Goal: Transaction & Acquisition: Purchase product/service

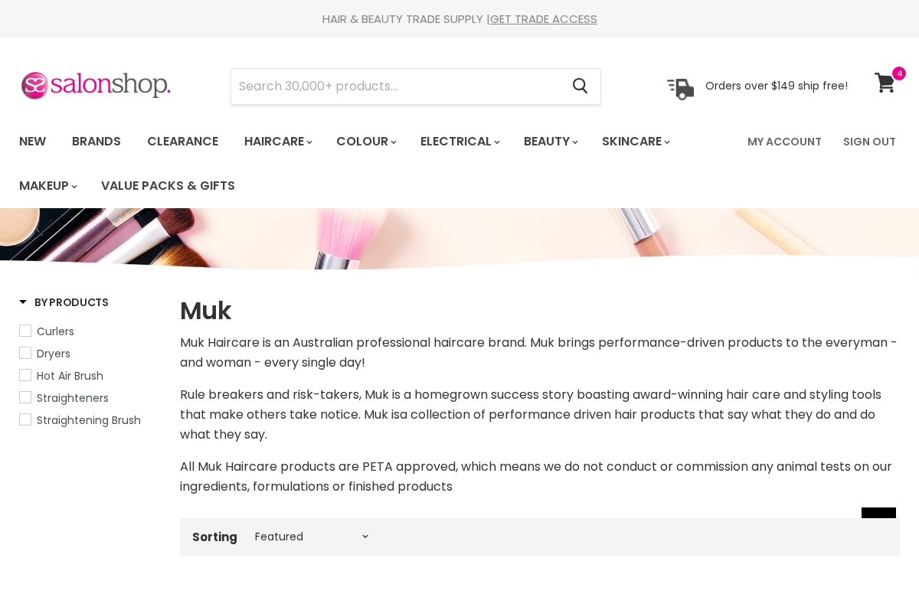
select select "manual"
click at [893, 75] on span at bounding box center [898, 73] width 17 height 17
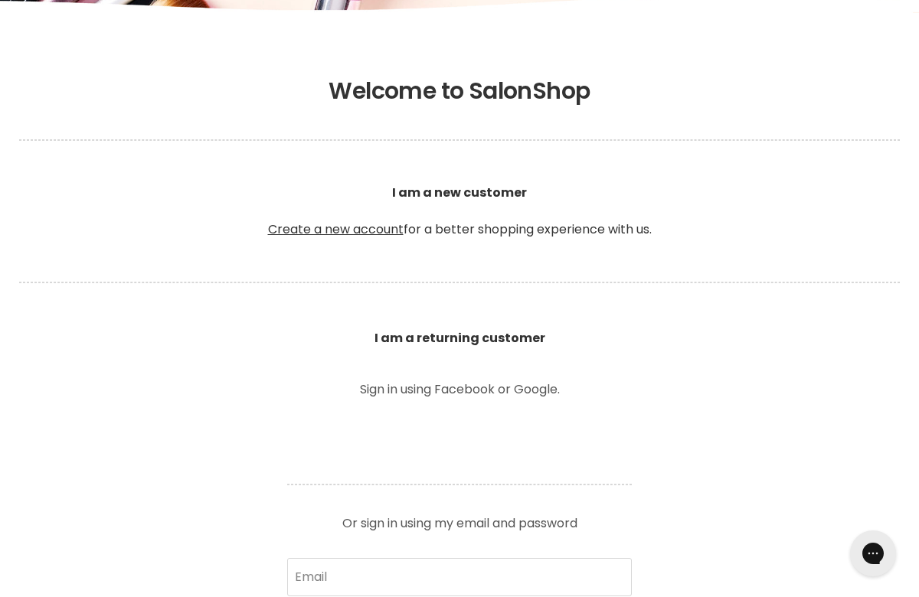
click at [489, 334] on b "I am a returning customer" at bounding box center [459, 338] width 171 height 18
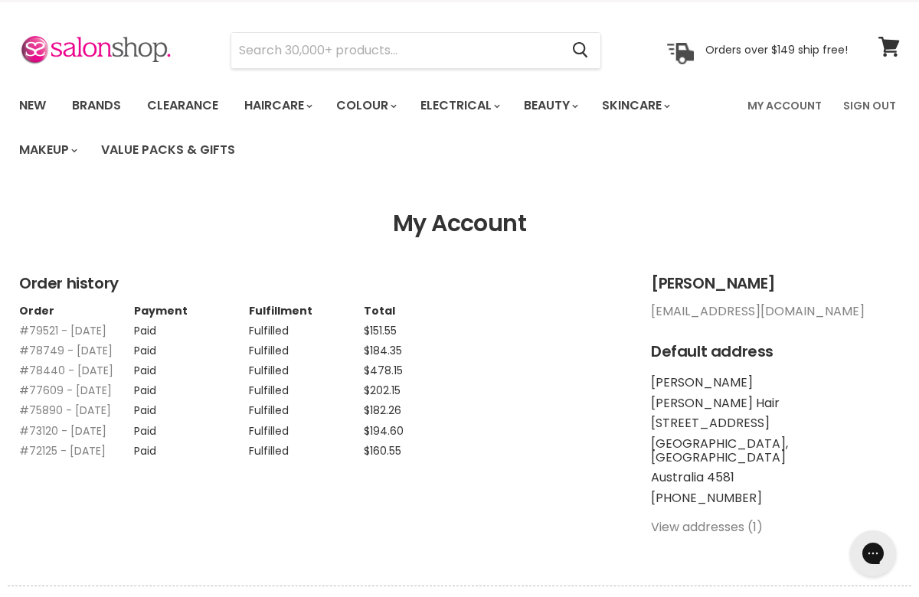
scroll to position [39, 0]
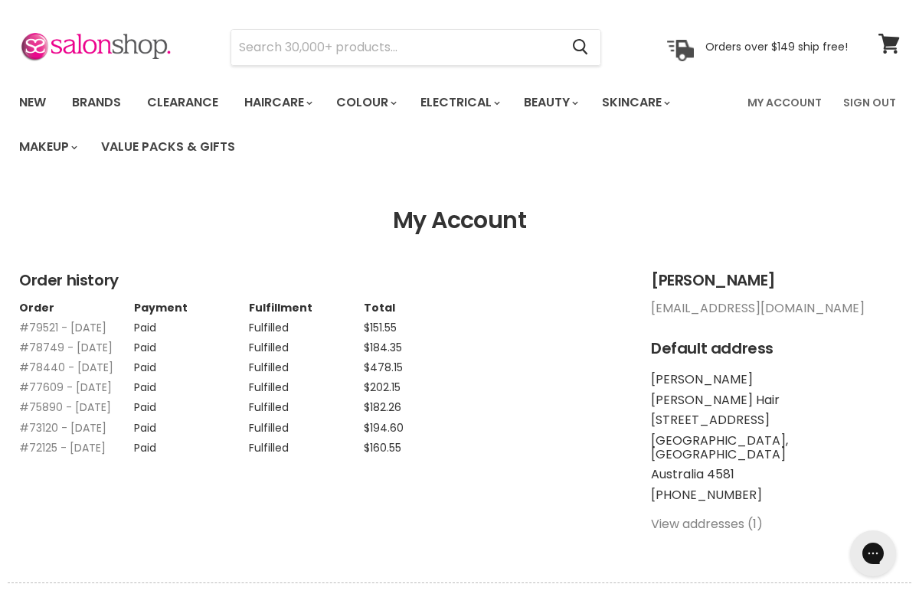
click at [393, 330] on span "$151.55" at bounding box center [380, 327] width 33 height 15
click at [114, 334] on td "#79521 - 08 May, 2025" at bounding box center [76, 324] width 115 height 20
click at [186, 334] on td "Paid" at bounding box center [191, 324] width 115 height 20
click at [293, 47] on input "Search" at bounding box center [395, 47] width 328 height 35
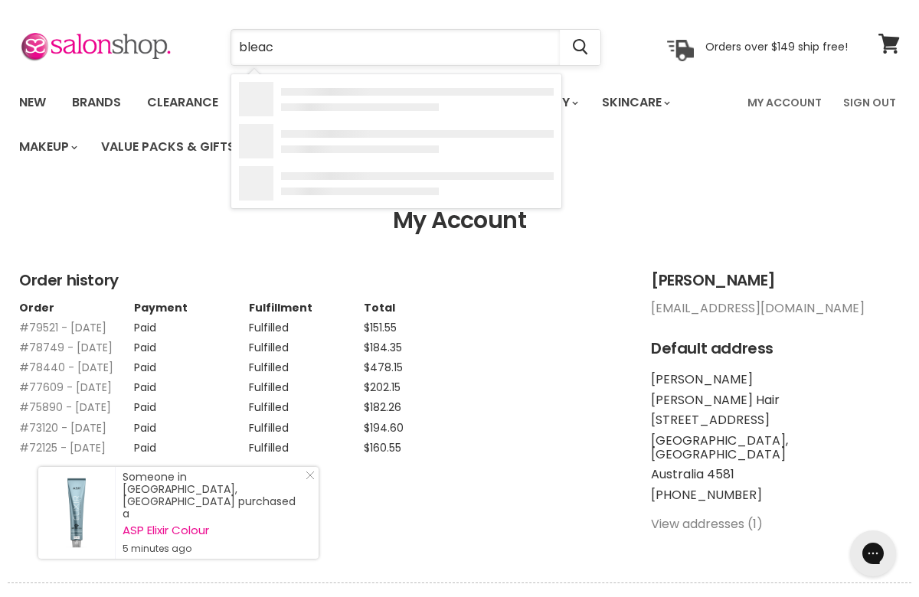
type input "bleach"
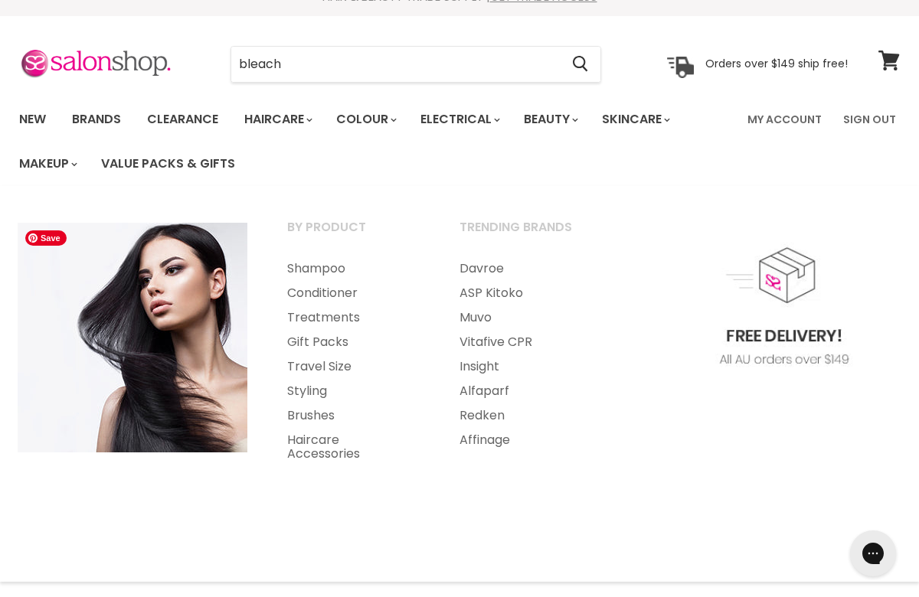
scroll to position [2, 0]
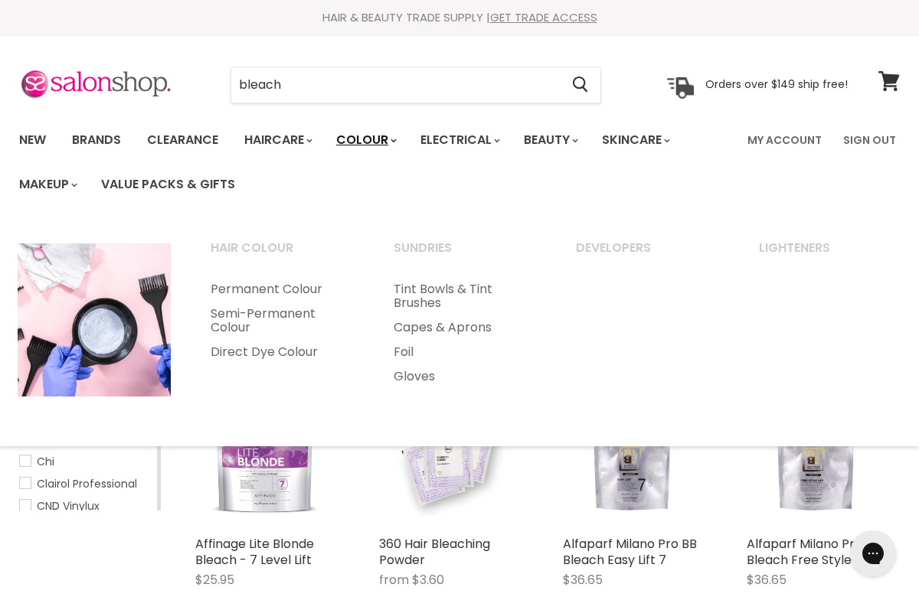
click at [397, 140] on link "Colour" at bounding box center [365, 140] width 81 height 32
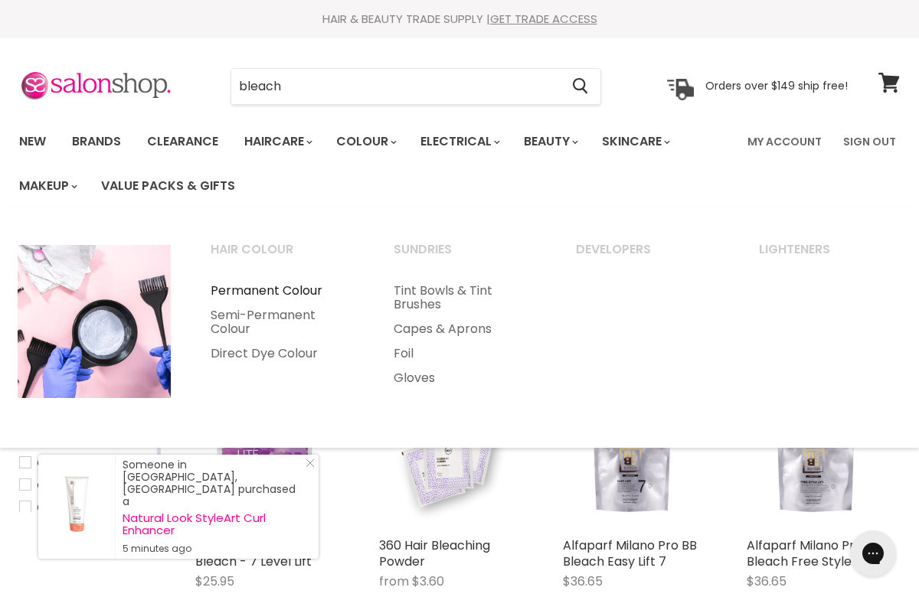
click at [290, 292] on link "Permanent Colour" at bounding box center [281, 291] width 180 height 24
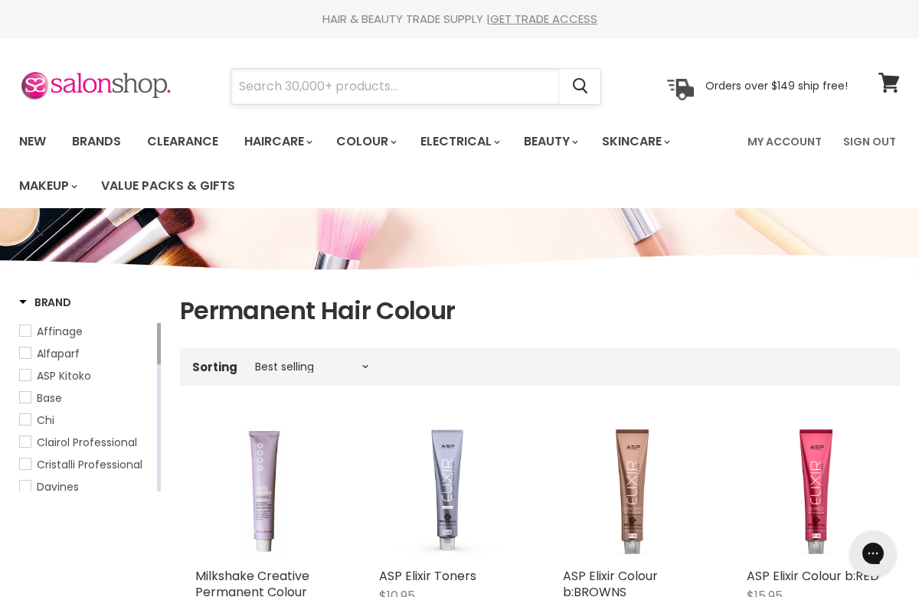
click at [432, 93] on input "Search" at bounding box center [395, 86] width 328 height 35
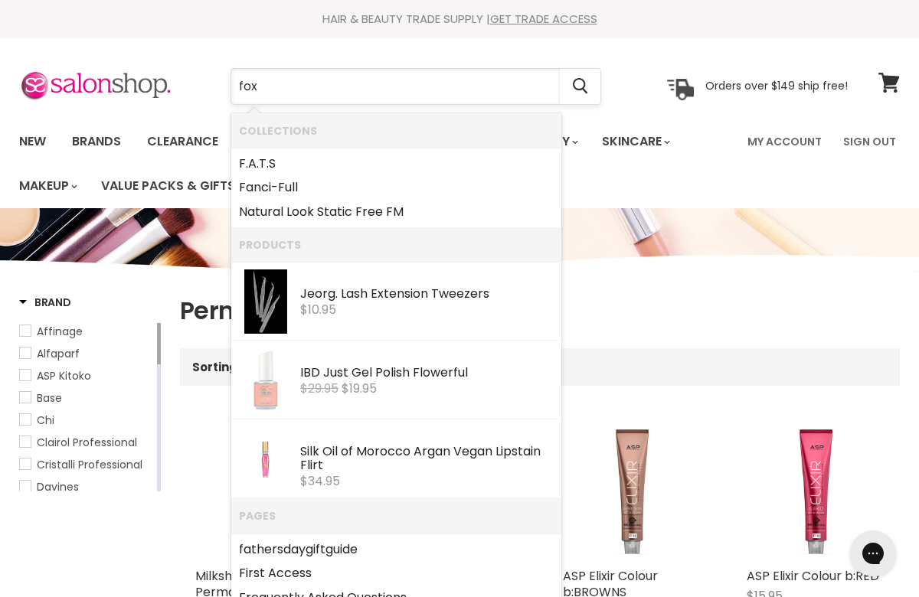
type input "foxy"
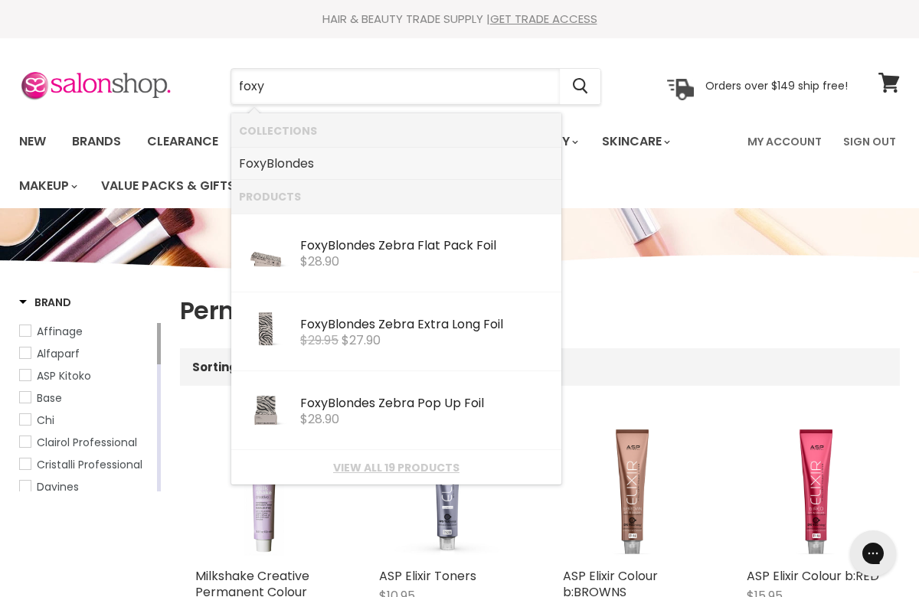
click at [443, 174] on link "Foxy Blondes" at bounding box center [396, 164] width 315 height 24
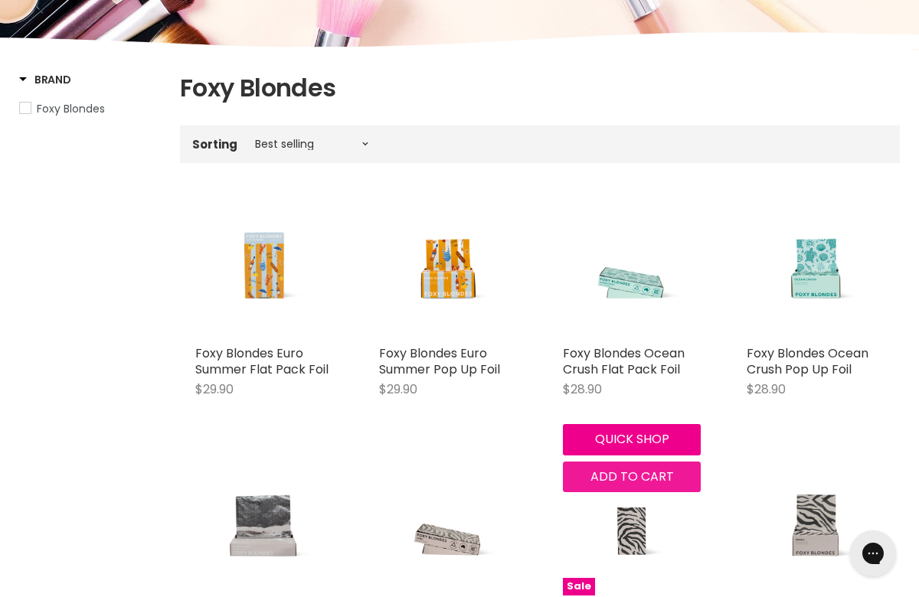
click at [635, 471] on span "Add to cart" at bounding box center [631, 477] width 83 height 18
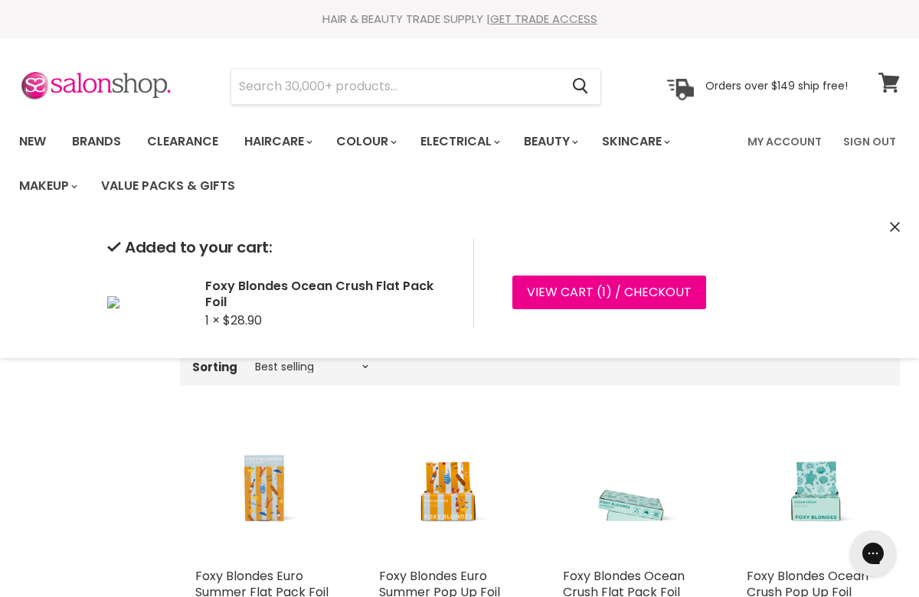
click at [889, 81] on icon at bounding box center [888, 83] width 21 height 20
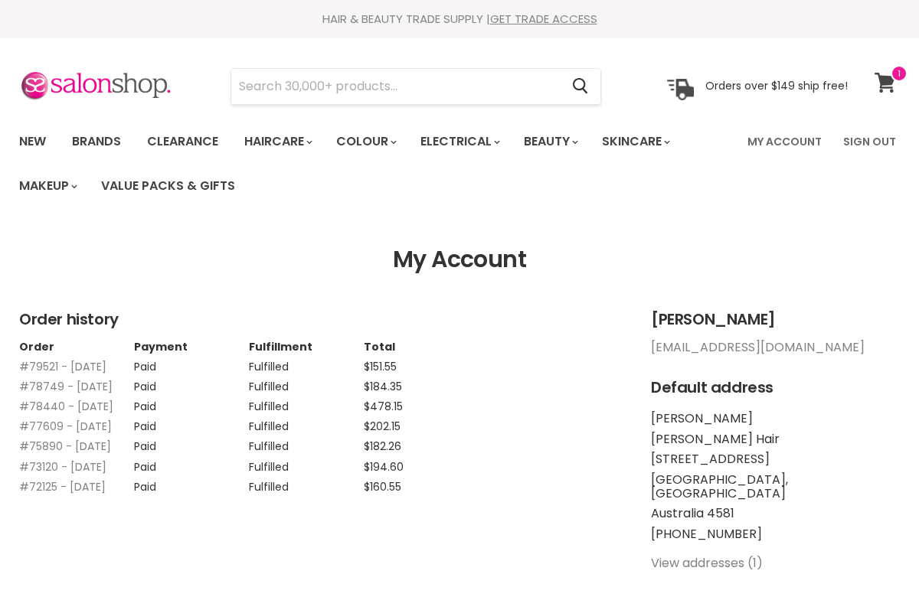
click at [885, 79] on icon at bounding box center [884, 83] width 21 height 20
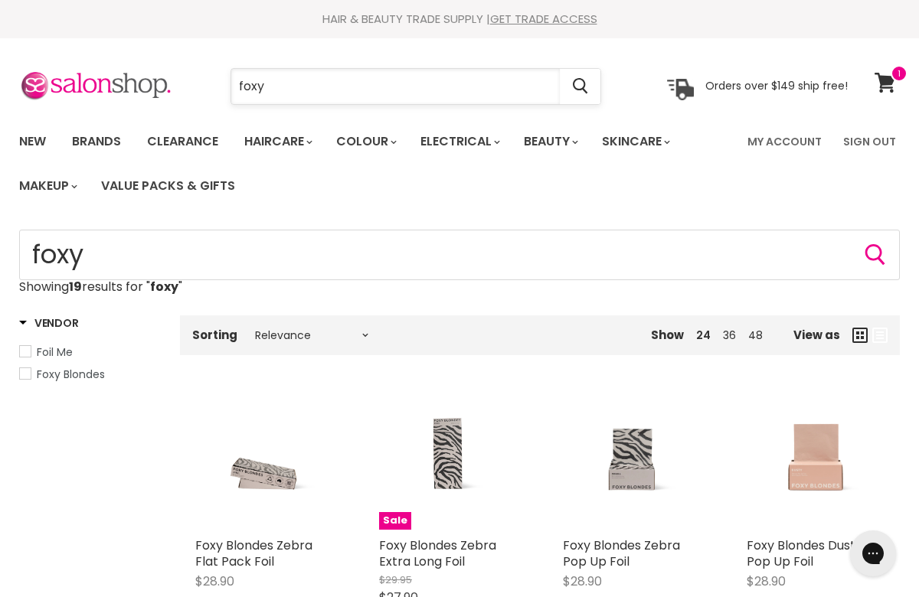
click at [371, 86] on input "foxy" at bounding box center [395, 86] width 328 height 35
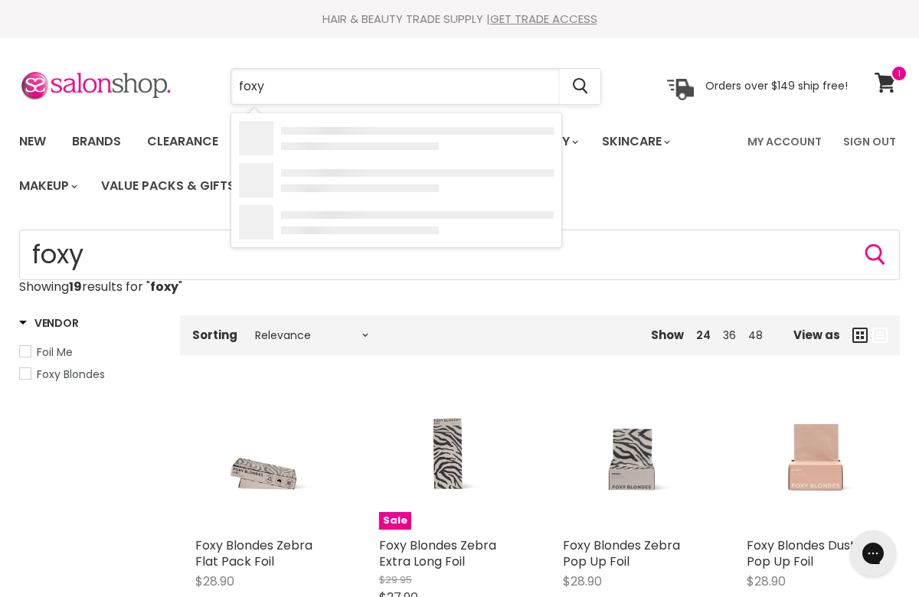
click at [371, 86] on input "foxy" at bounding box center [395, 86] width 328 height 35
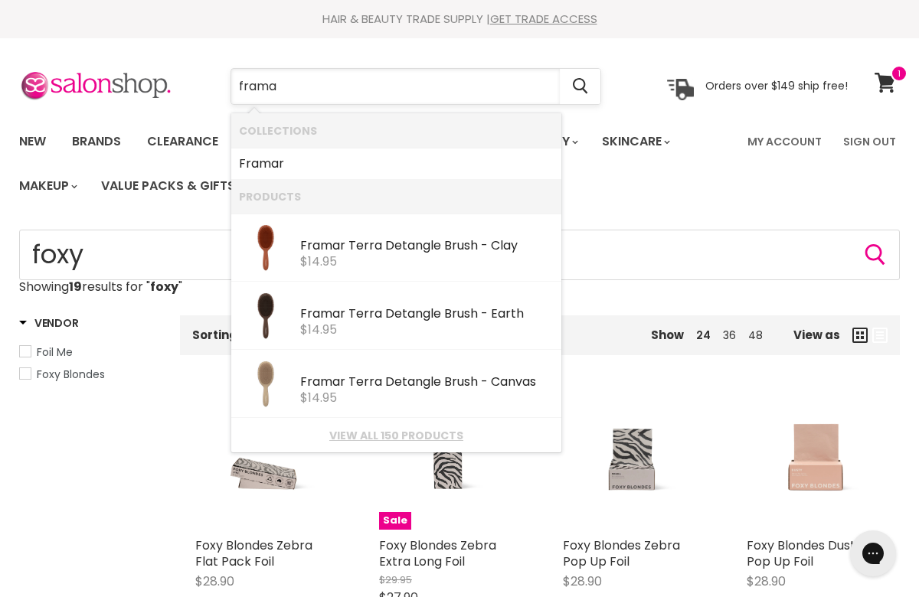
type input "framar"
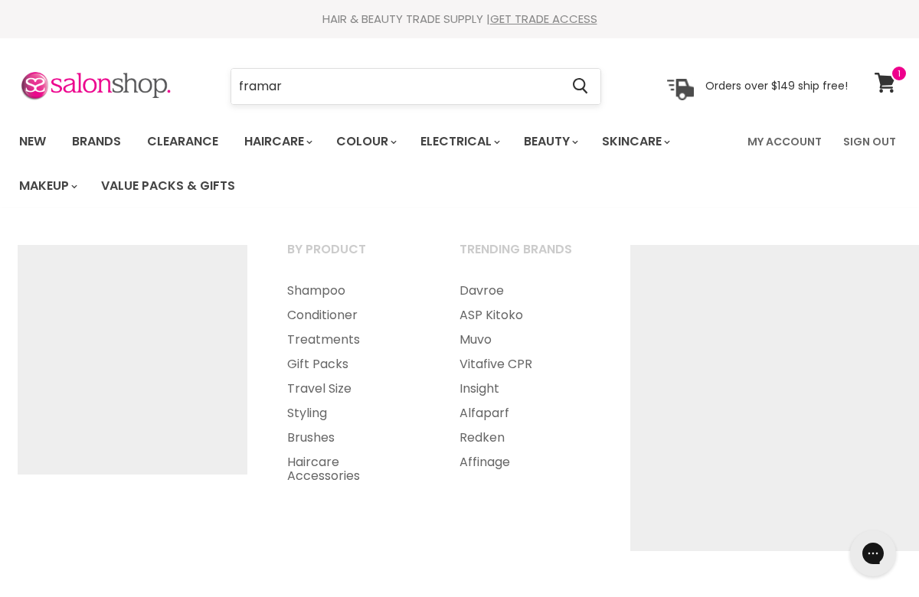
click at [317, 94] on input "framar" at bounding box center [395, 86] width 328 height 35
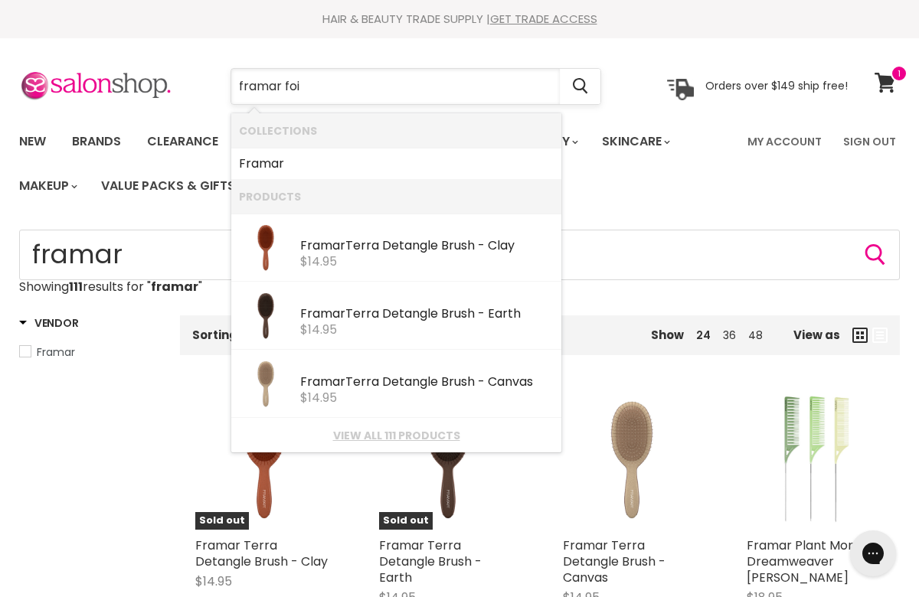
type input "framar foil"
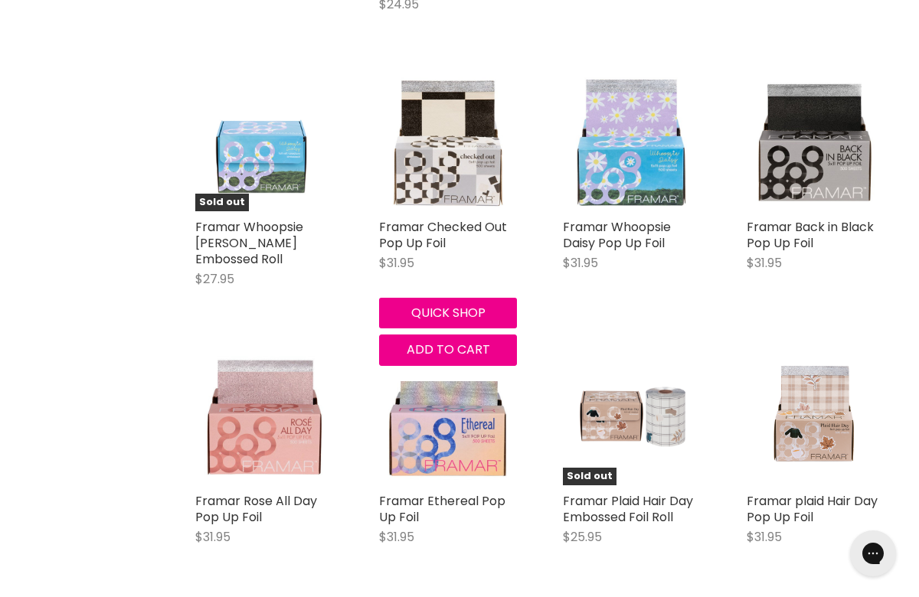
scroll to position [862, 0]
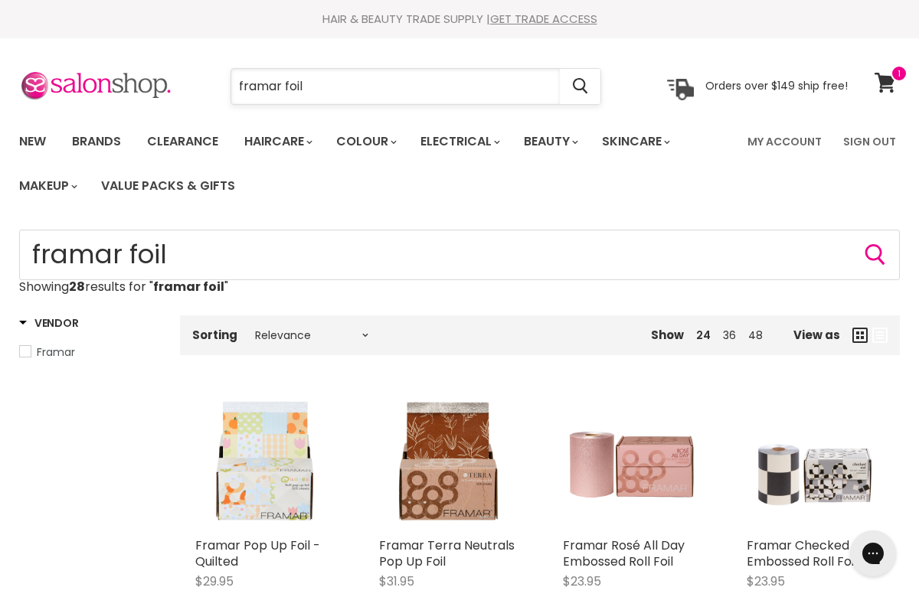
click at [432, 103] on input "framar foil" at bounding box center [395, 86] width 328 height 35
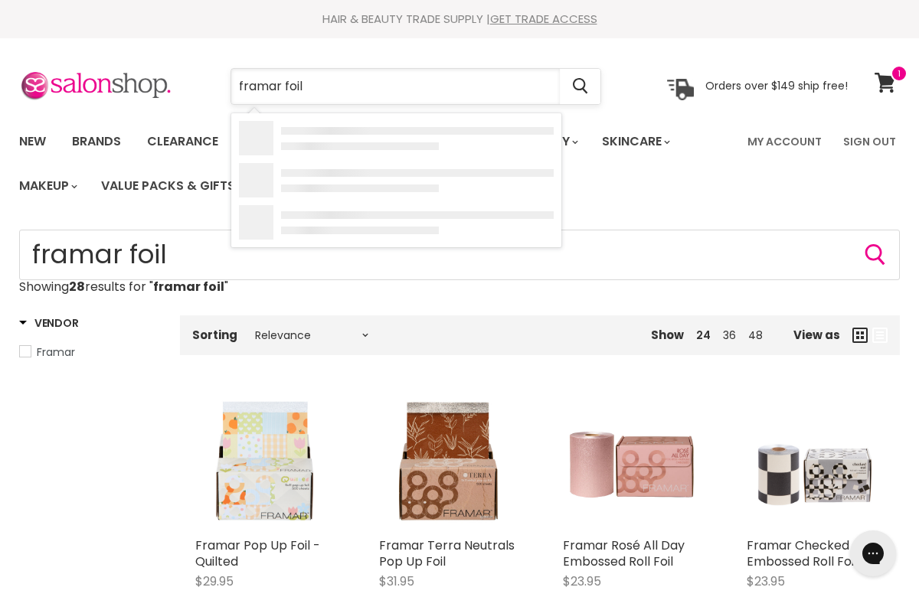
click at [432, 103] on input "framar foil" at bounding box center [395, 86] width 328 height 35
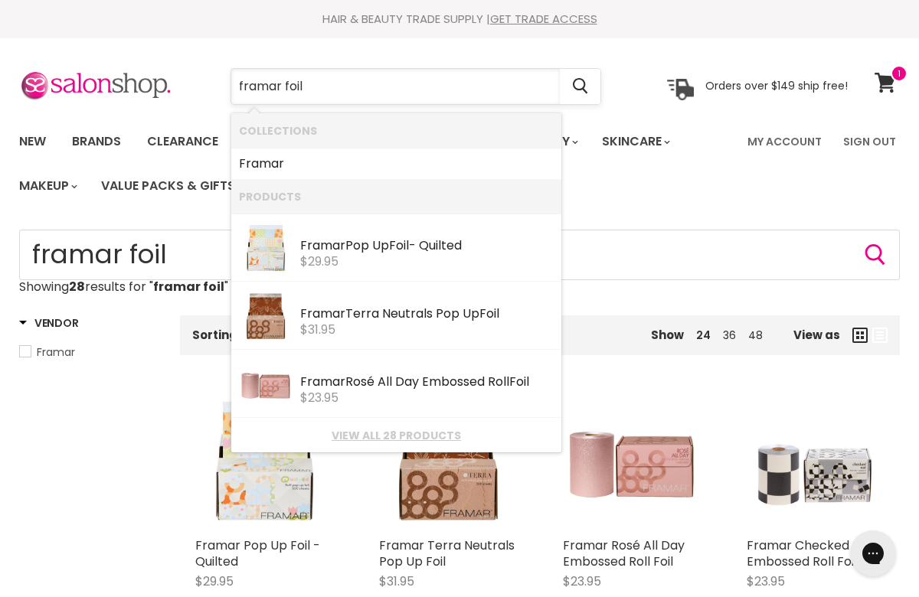
click at [432, 103] on input "framar foil" at bounding box center [395, 86] width 328 height 35
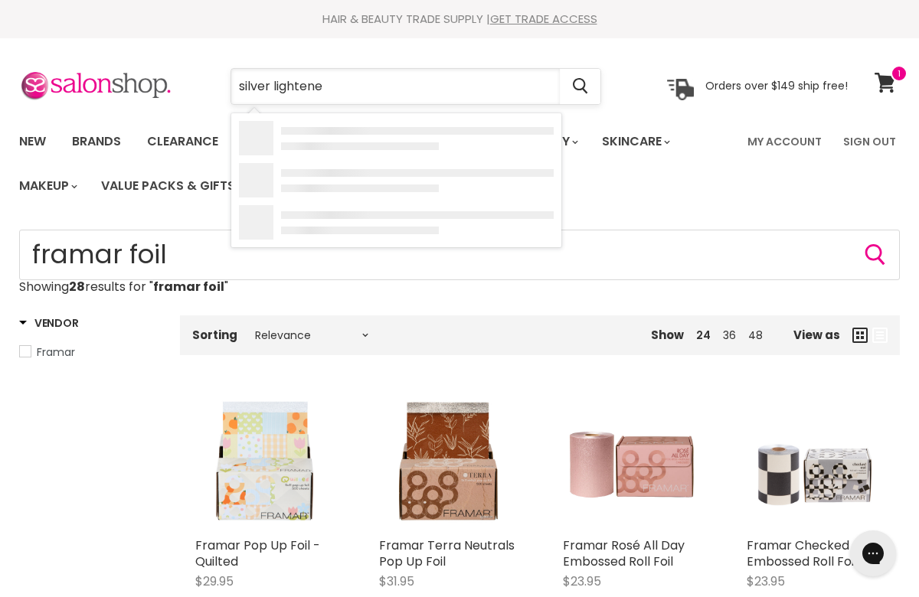
type input "silver lightener"
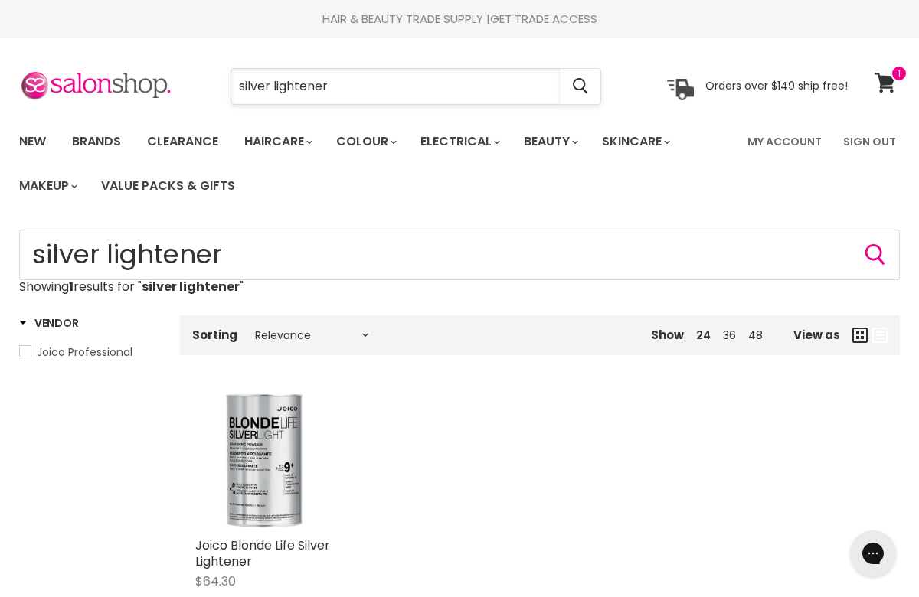
click at [343, 86] on input "silver lightener" at bounding box center [395, 86] width 328 height 35
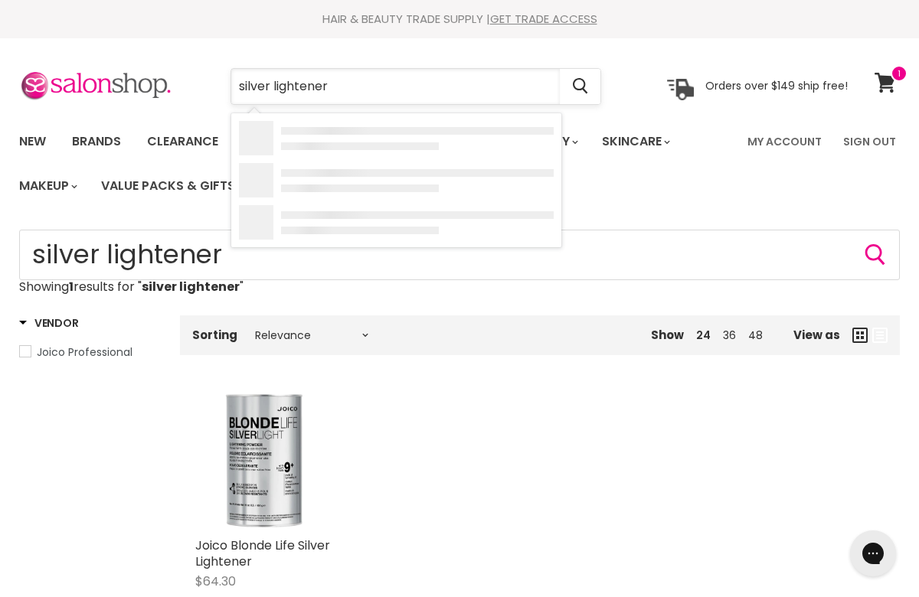
click at [343, 86] on input "silver lightener" at bounding box center [395, 86] width 328 height 35
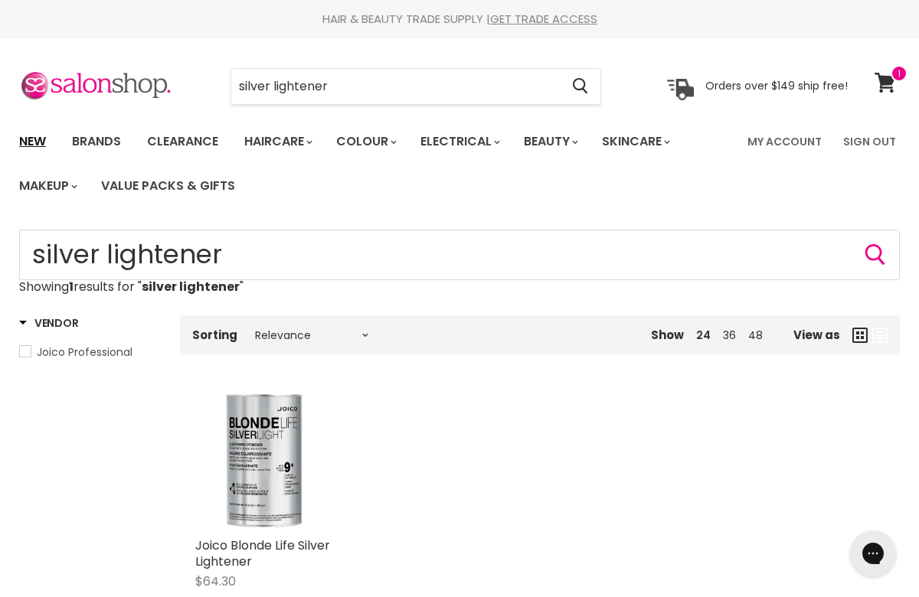
click at [31, 132] on link "New" at bounding box center [33, 142] width 50 height 32
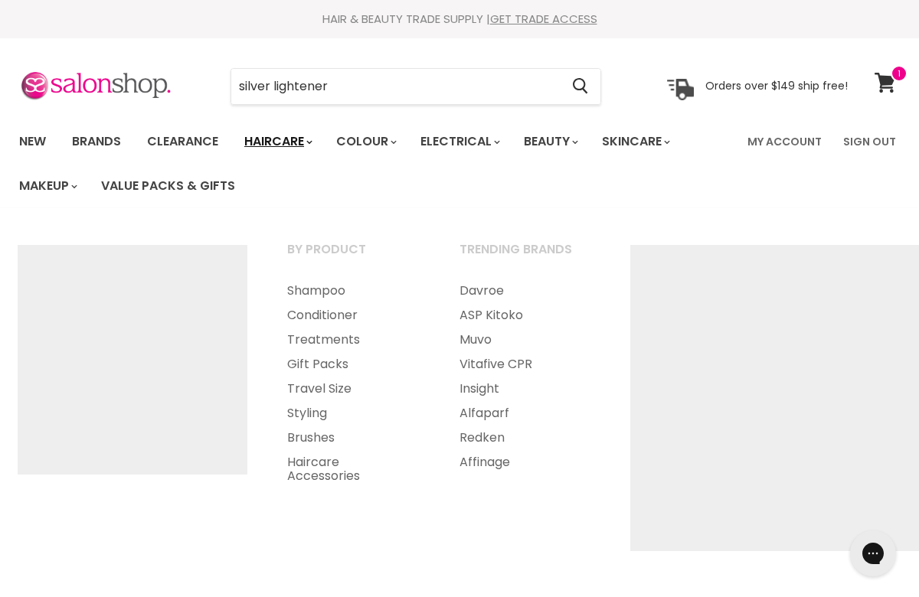
click at [309, 139] on link "Haircare" at bounding box center [277, 142] width 89 height 32
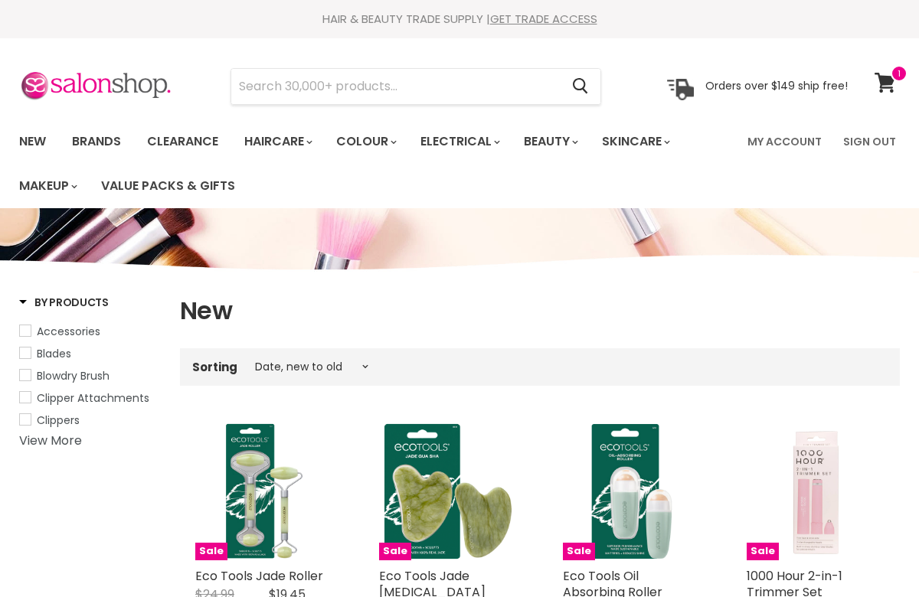
select select "created-descending"
drag, startPoint x: 0, startPoint y: 0, endPoint x: 397, endPoint y: 141, distance: 420.8
click at [397, 141] on link "Colour" at bounding box center [365, 142] width 81 height 32
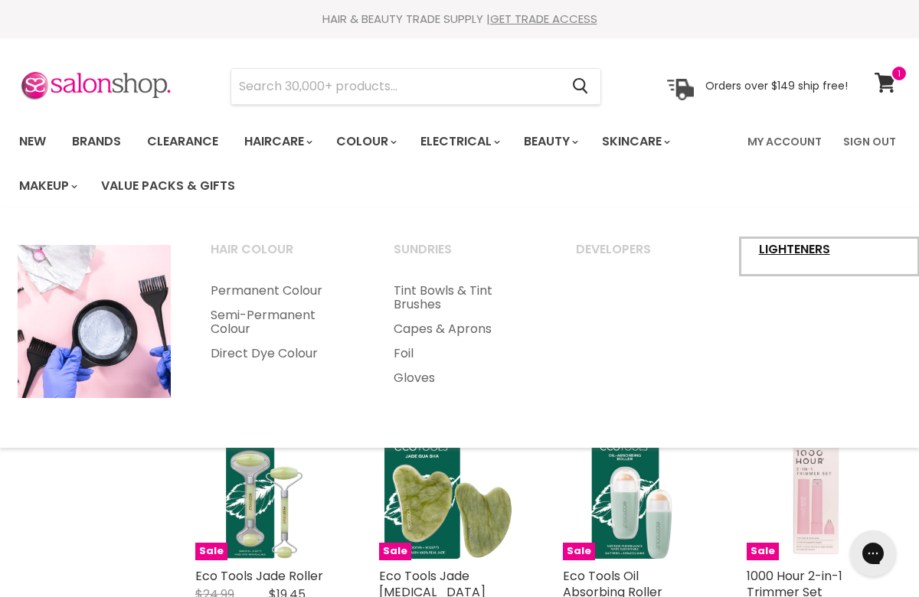
click at [796, 261] on link "Lighteners" at bounding box center [829, 256] width 180 height 38
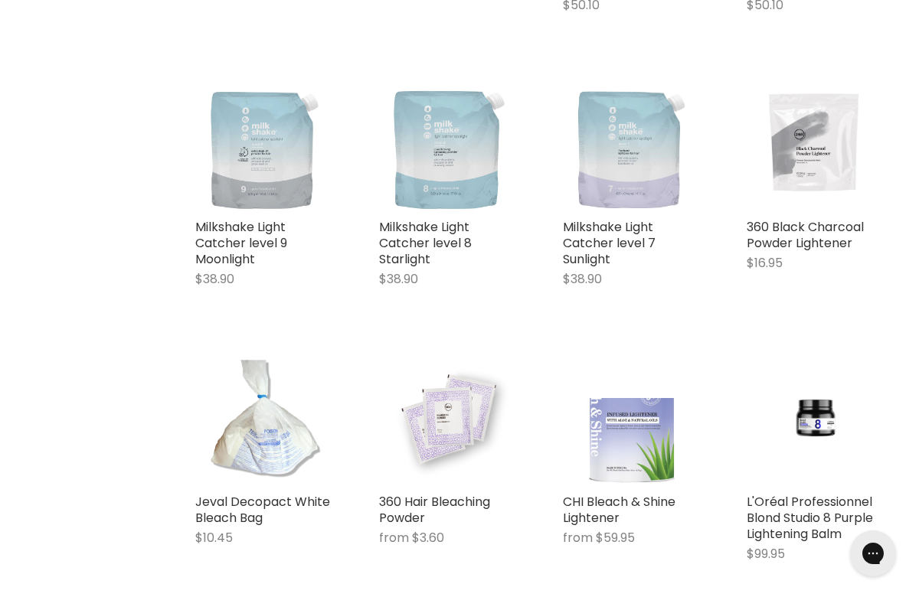
scroll to position [641, 0]
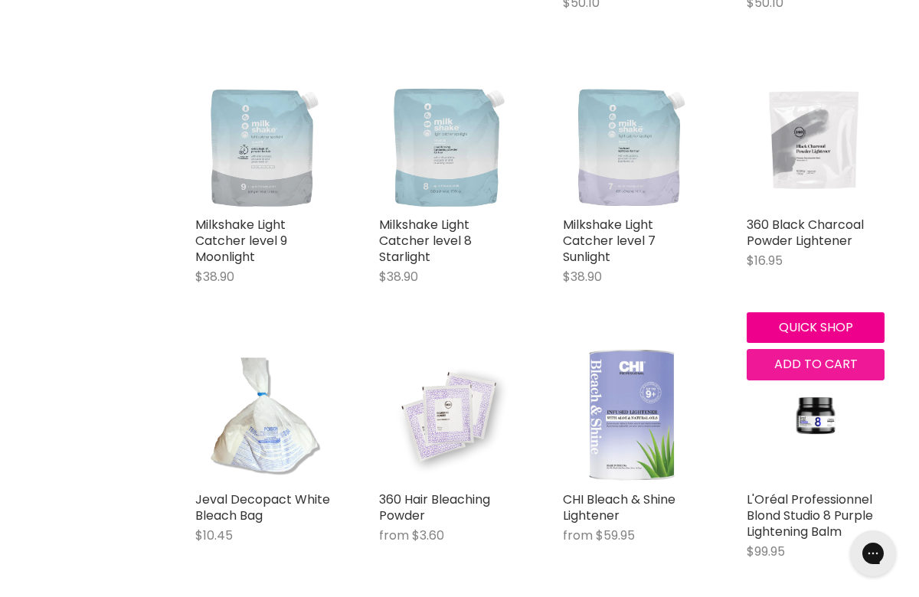
click at [818, 369] on span "Add to cart" at bounding box center [815, 364] width 83 height 18
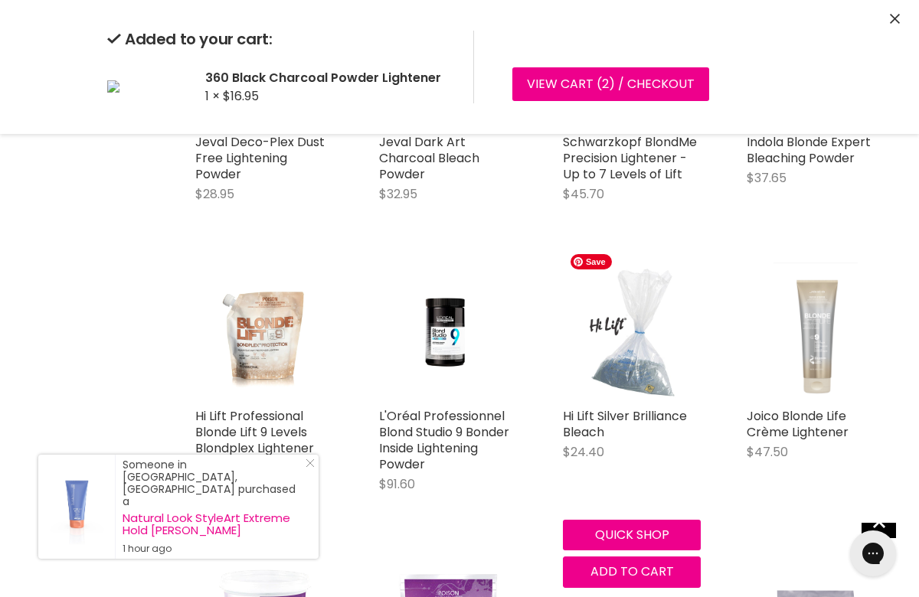
scroll to position [1824, 0]
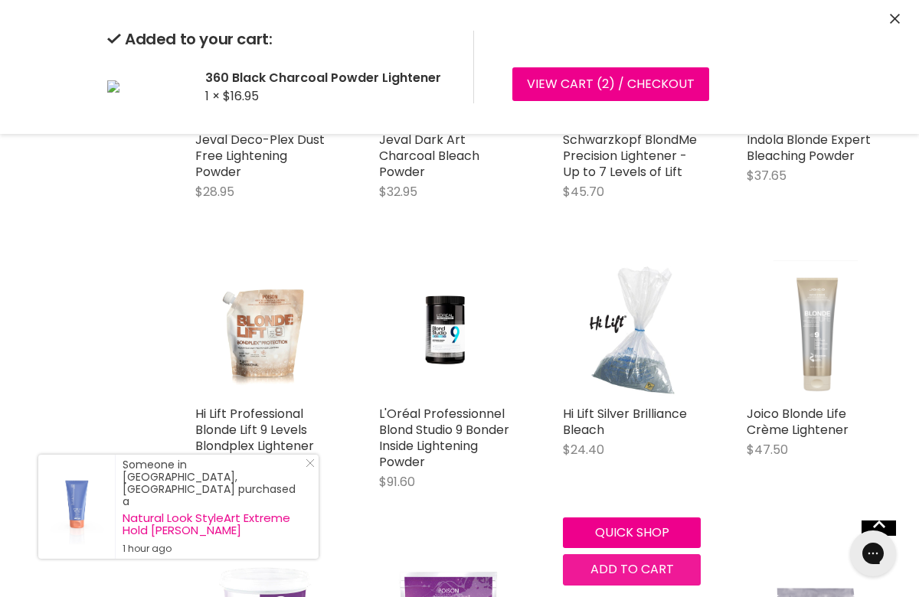
click at [643, 554] on div "CPR Fast Lift 8 White Powder Lightener $41.95 Vitafive CPR Quick shop Add to ca…" at bounding box center [540, 253] width 720 height 3341
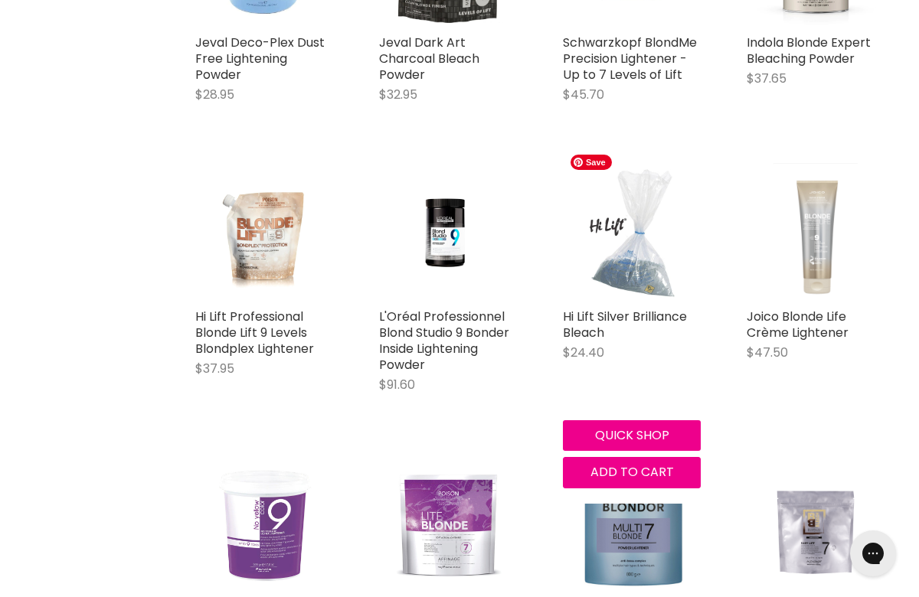
scroll to position [1924, 0]
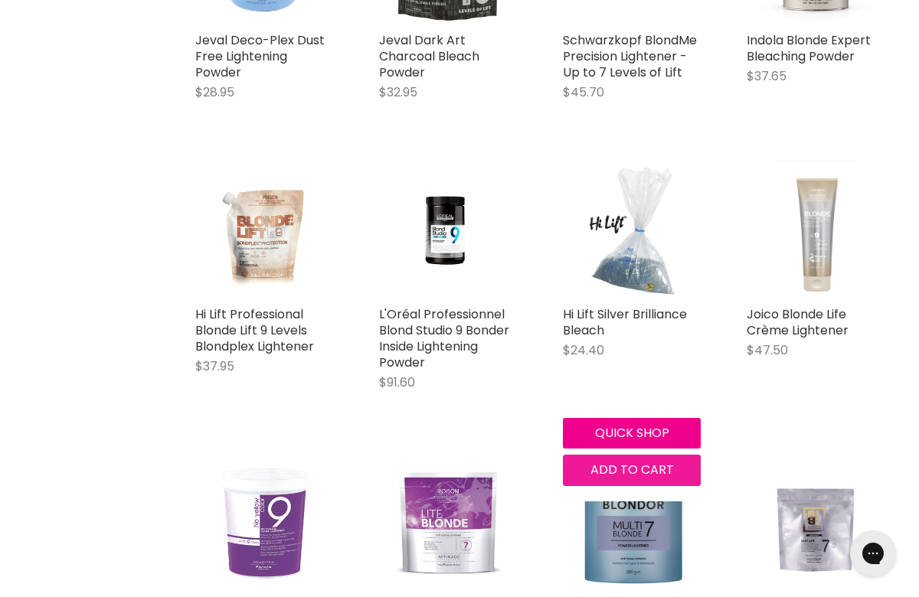
click at [638, 461] on span "Add to cart" at bounding box center [631, 470] width 83 height 18
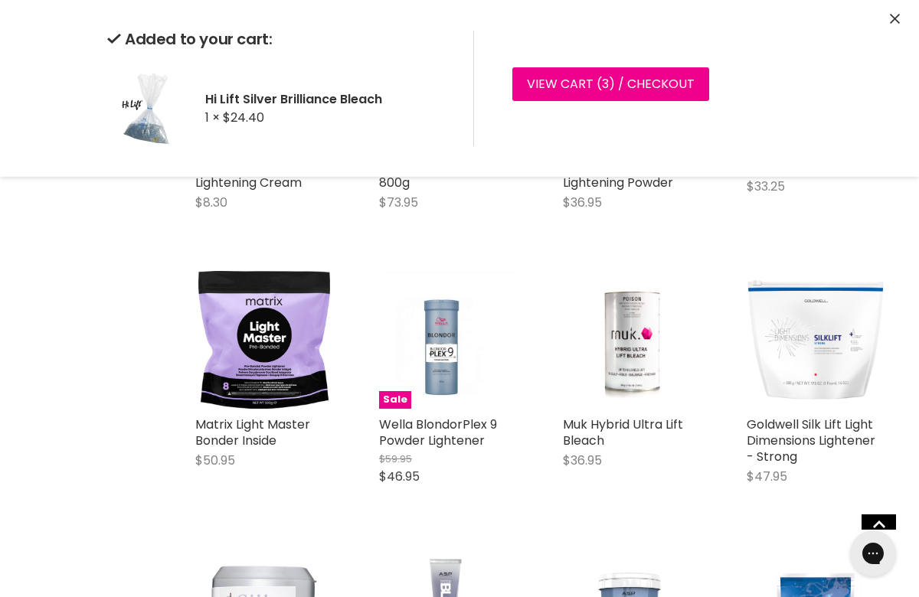
scroll to position [2984, 0]
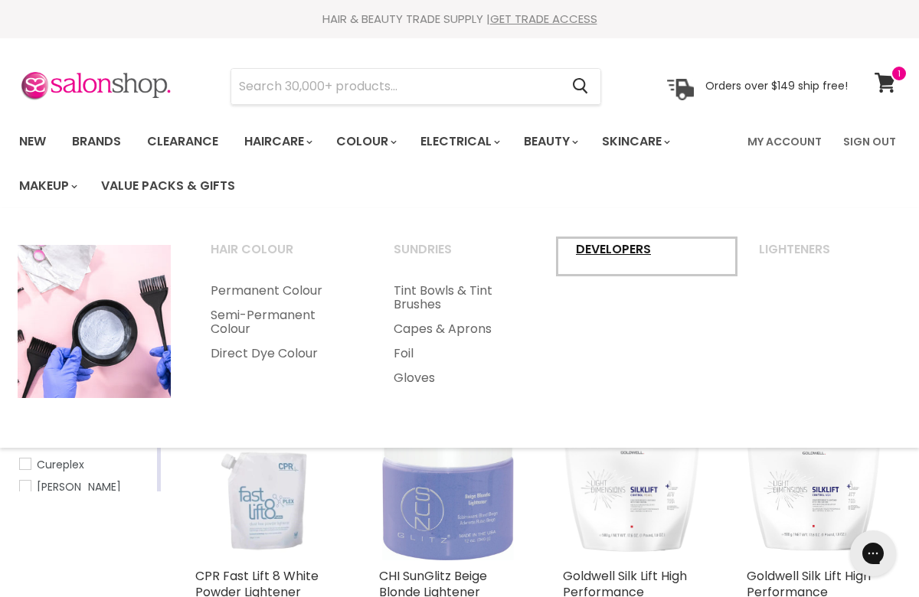
click at [627, 247] on link "Developers" at bounding box center [646, 256] width 180 height 38
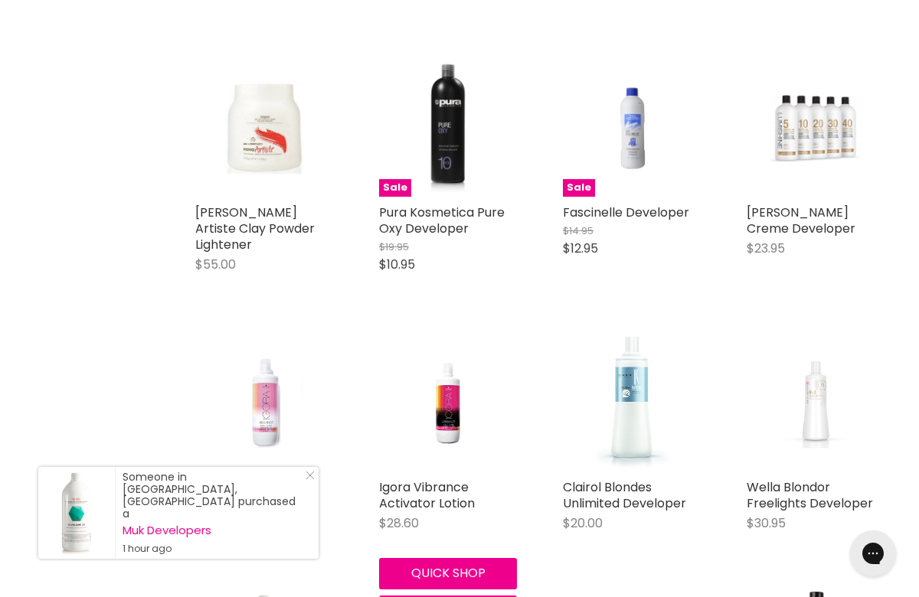
scroll to position [2513, 0]
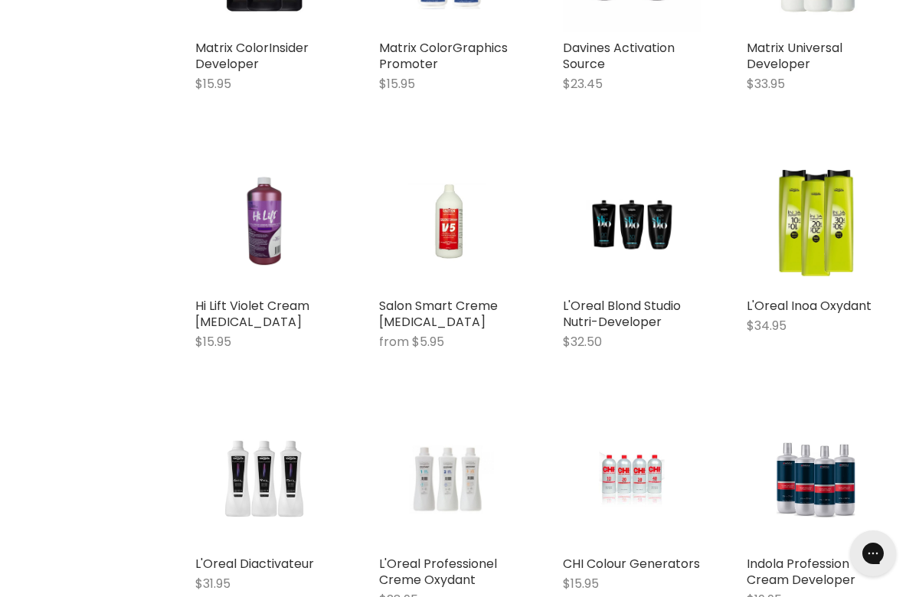
scroll to position [3787, 0]
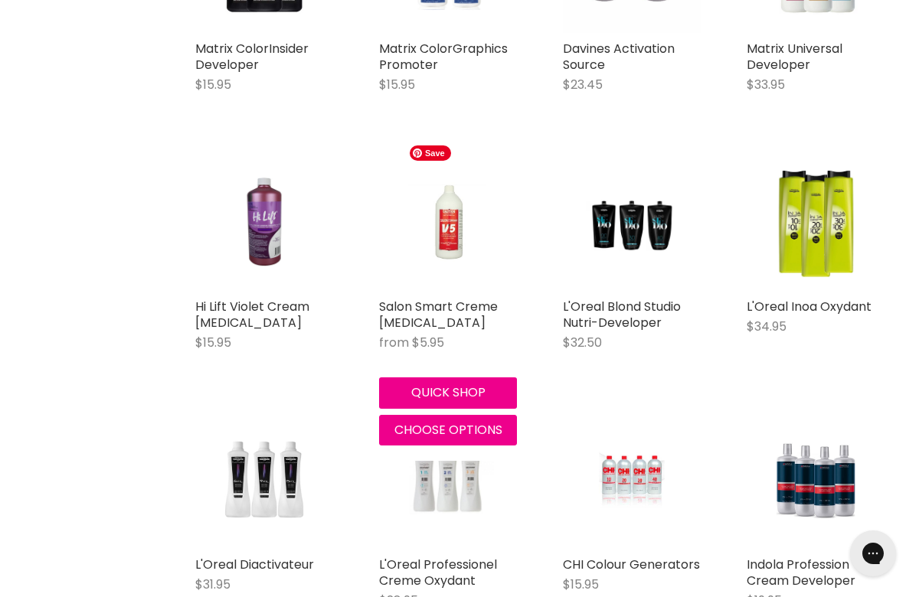
click at [441, 220] on img "Main content" at bounding box center [448, 222] width 92 height 138
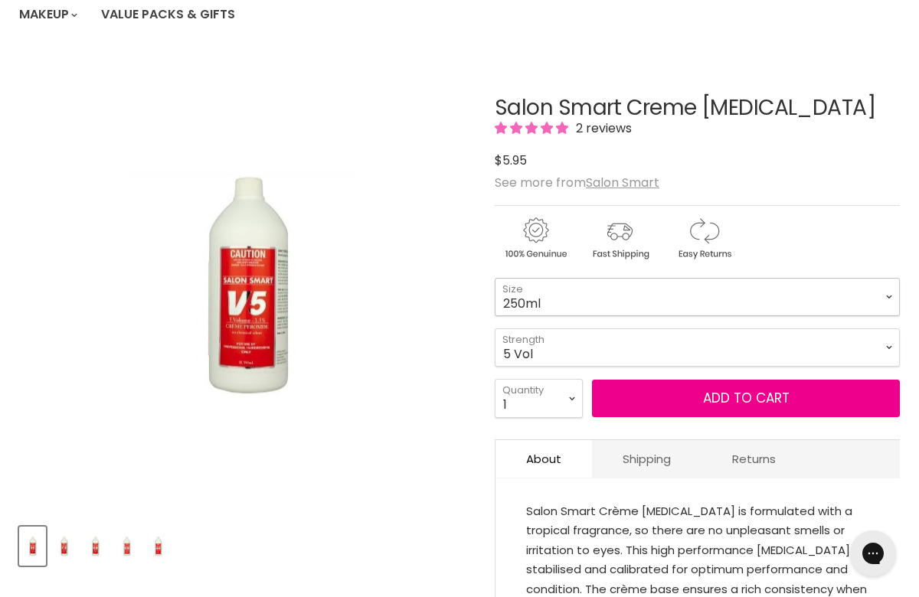
click at [827, 299] on select "250ml 990ml" at bounding box center [696, 297] width 405 height 38
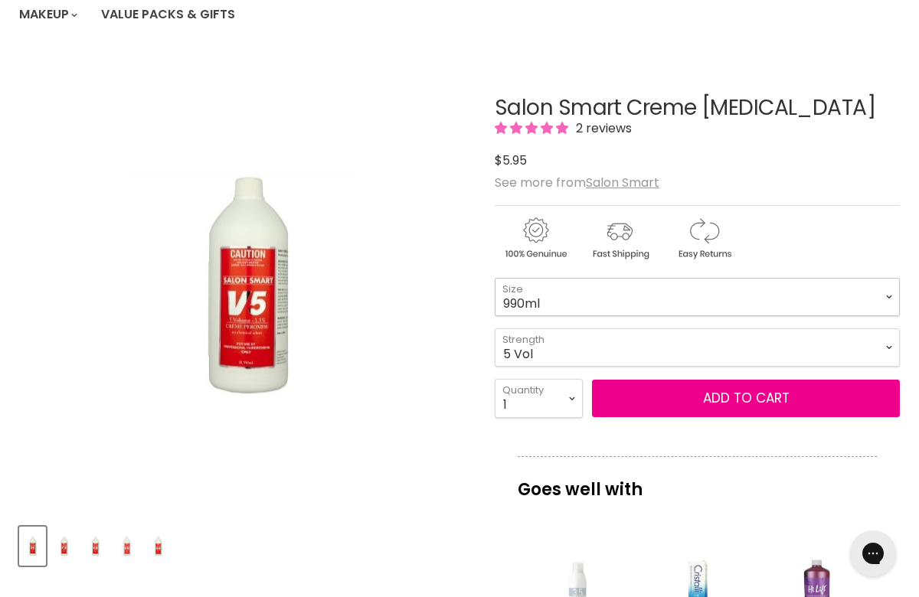
click at [494, 278] on select "250ml 990ml" at bounding box center [696, 297] width 405 height 38
select select "990ml"
click at [842, 351] on select "5 Vol 10 Vol 20 Vol 30 Vol 40 Vol" at bounding box center [696, 347] width 405 height 38
select select "20 Vol"
click at [494, 328] on select "5 Vol 10 Vol 20 Vol 30 Vol 40 Vol" at bounding box center [696, 347] width 405 height 38
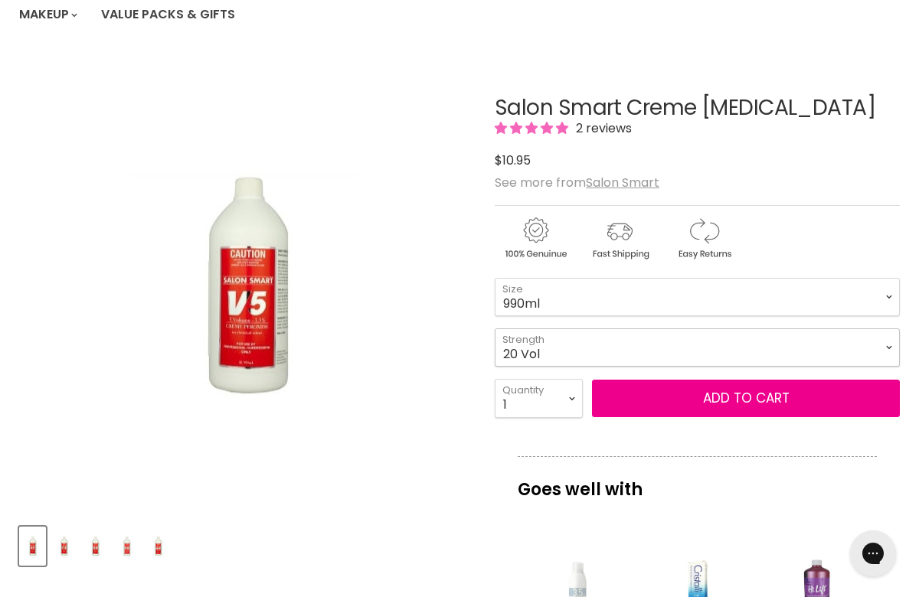
select select "990ml"
select select "20 Vol"
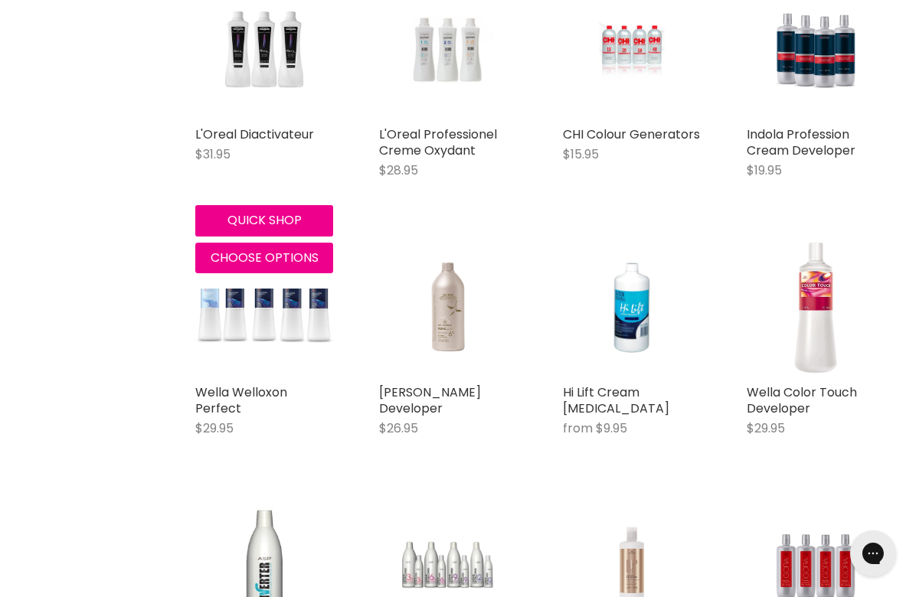
scroll to position [959, 0]
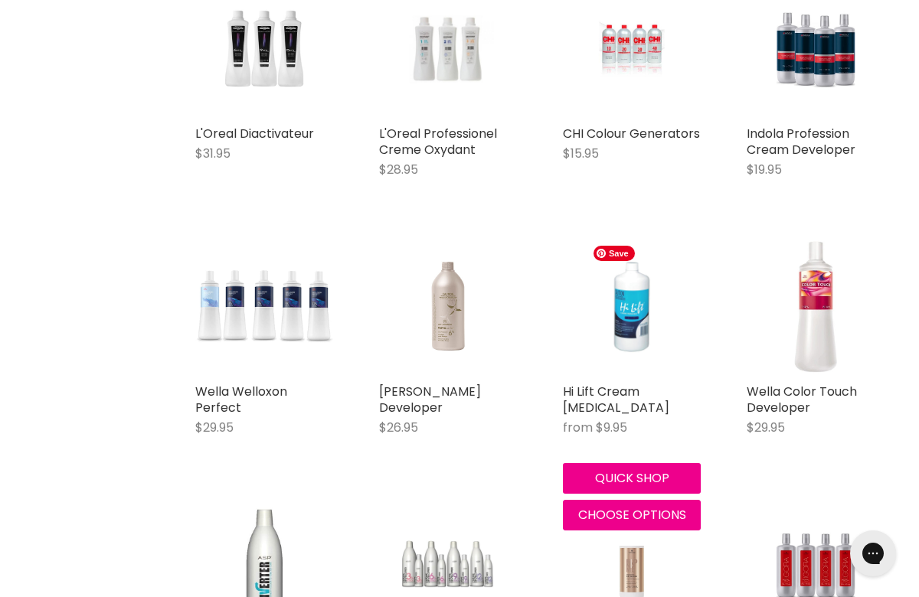
click at [651, 329] on img "Main content" at bounding box center [632, 307] width 92 height 138
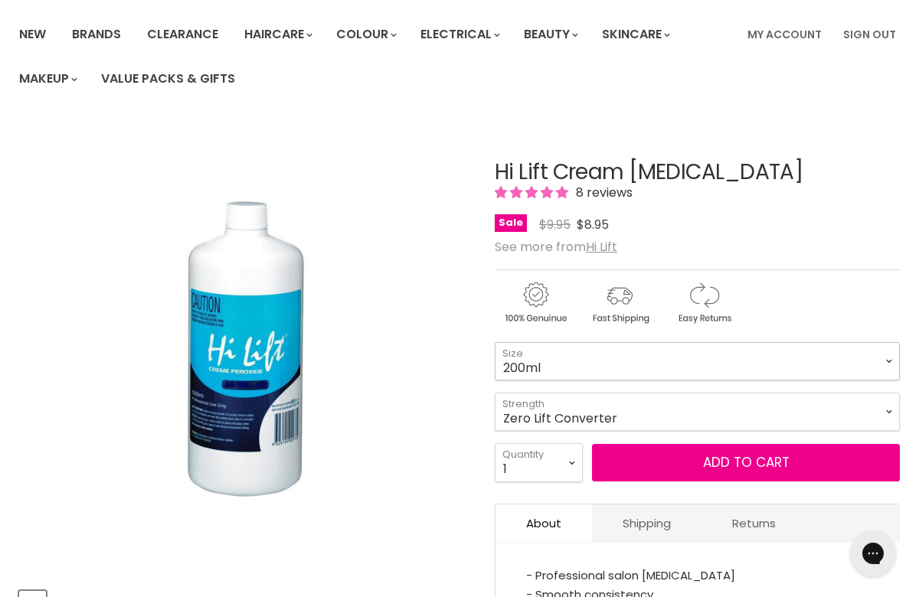
click at [697, 367] on select "200ml 1 Litre" at bounding box center [696, 361] width 405 height 38
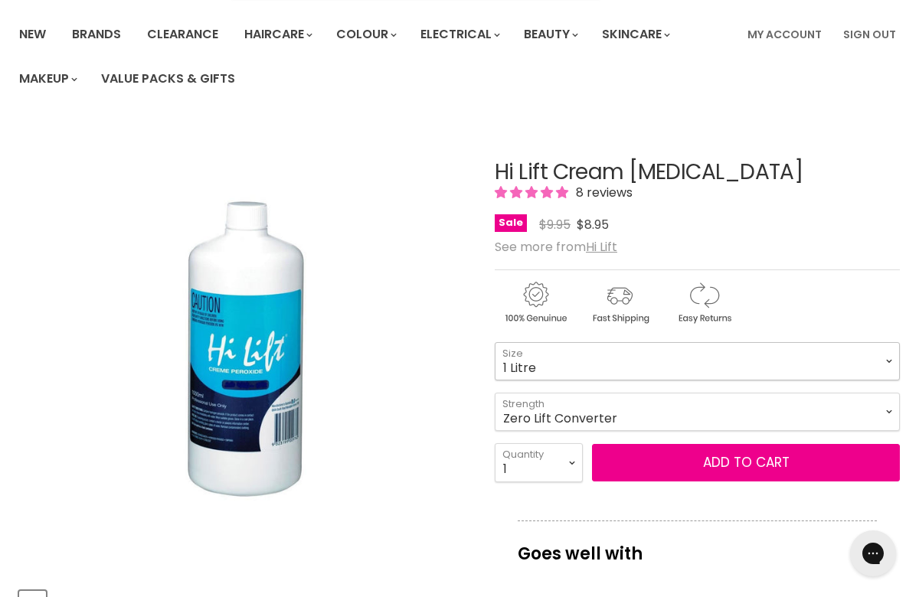
click at [494, 342] on select "200ml 1 Litre" at bounding box center [696, 361] width 405 height 38
select select "1 Litre"
click at [715, 413] on select "Zero Lift Converter 5 Vol 10 Vol 20 Vol 30 Vol 40 Vol" at bounding box center [696, 412] width 405 height 38
select select "20 Vol"
click at [494, 393] on select "Zero Lift Converter 5 Vol 10 Vol 20 Vol 30 Vol 40 Vol" at bounding box center [696, 412] width 405 height 38
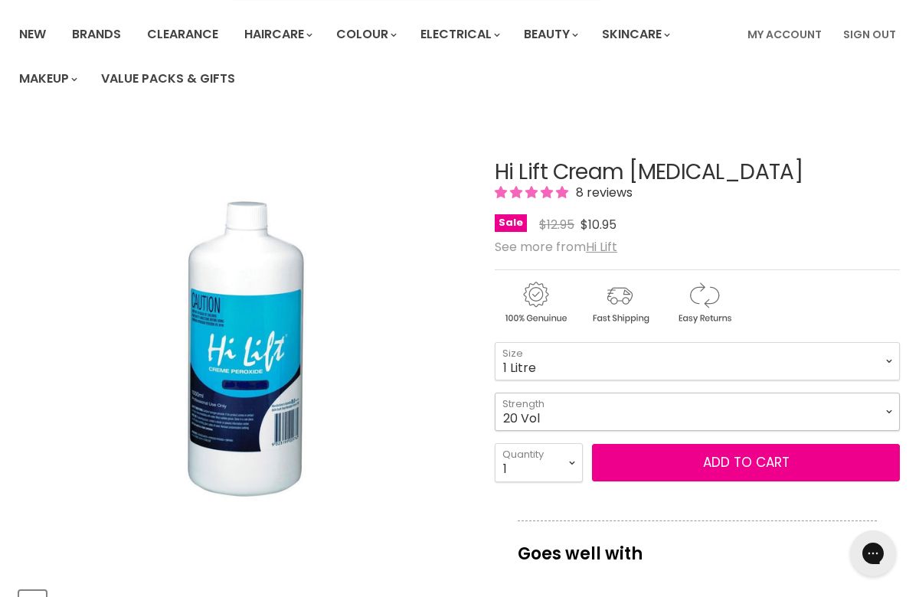
select select "1 Litre"
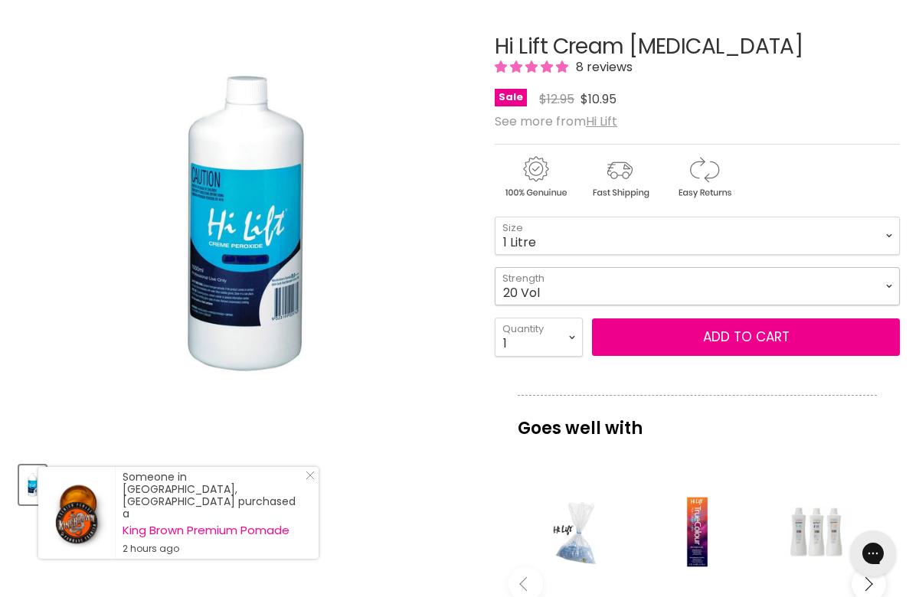
scroll to position [189, 0]
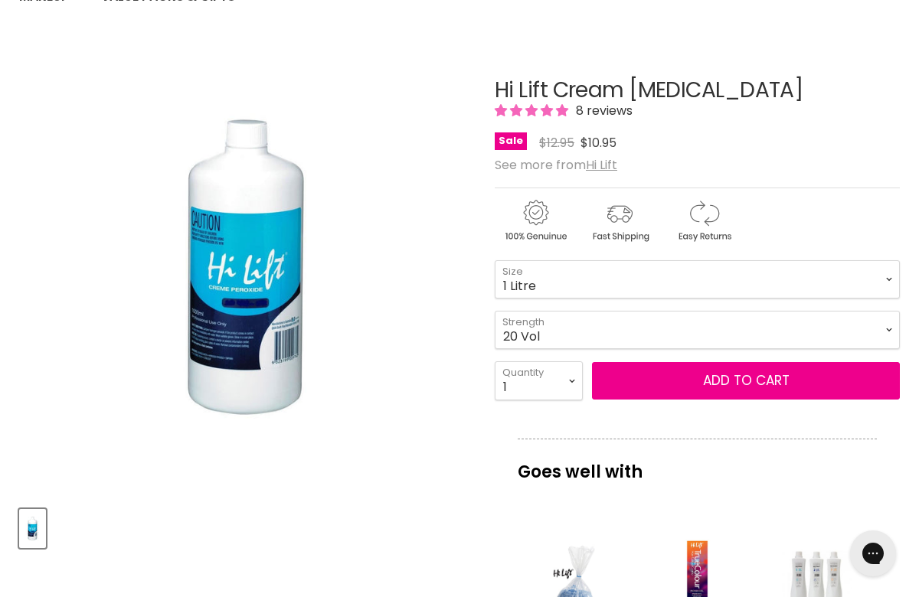
click at [576, 105] on span "8 reviews" at bounding box center [601, 111] width 61 height 18
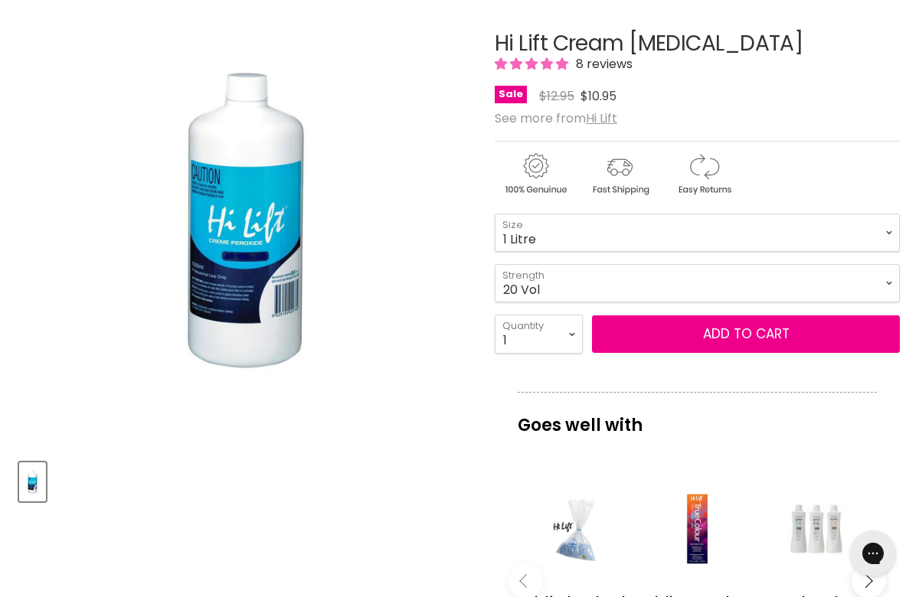
scroll to position [240, 0]
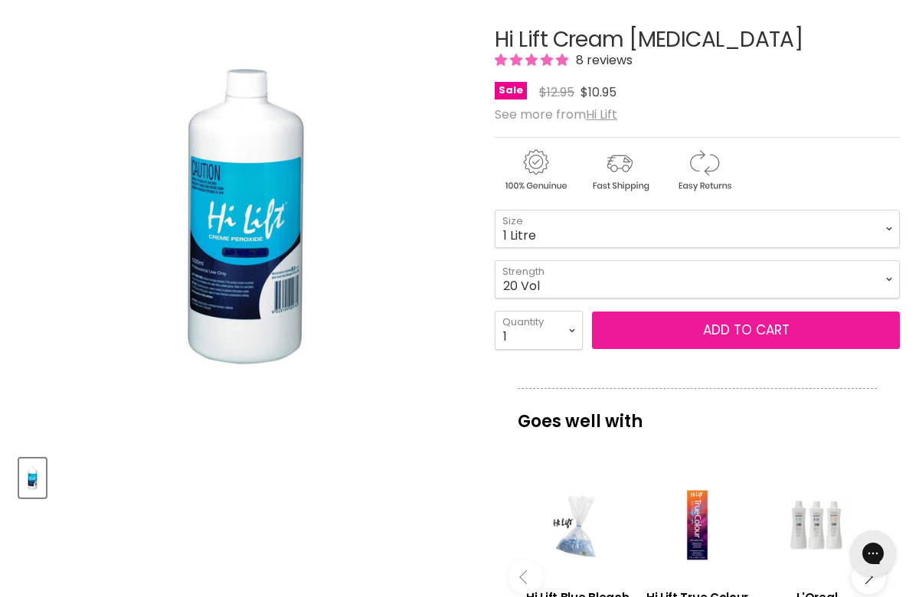
click at [761, 333] on button "Add to cart" at bounding box center [746, 331] width 308 height 38
click at [795, 325] on button "Add to cart" at bounding box center [746, 331] width 308 height 38
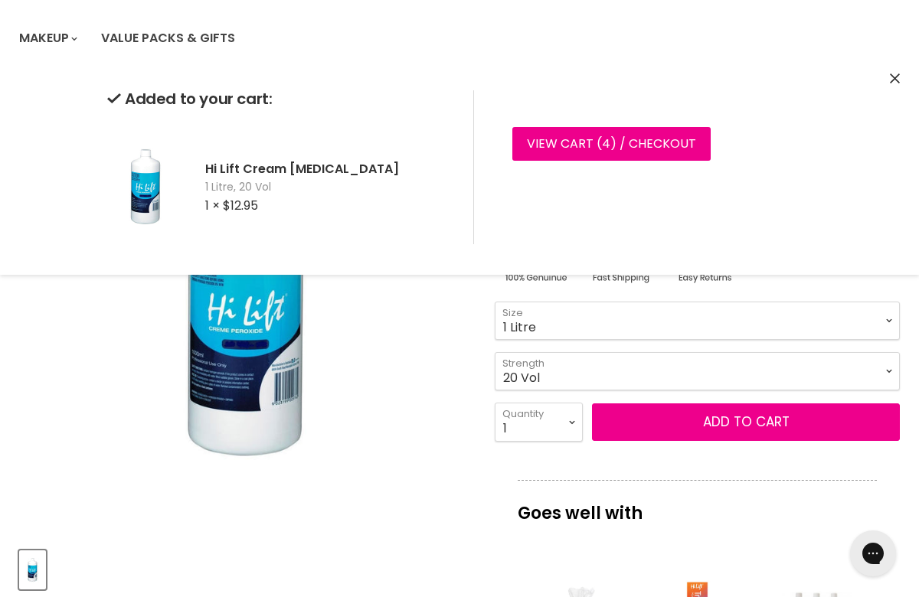
scroll to position [171, 0]
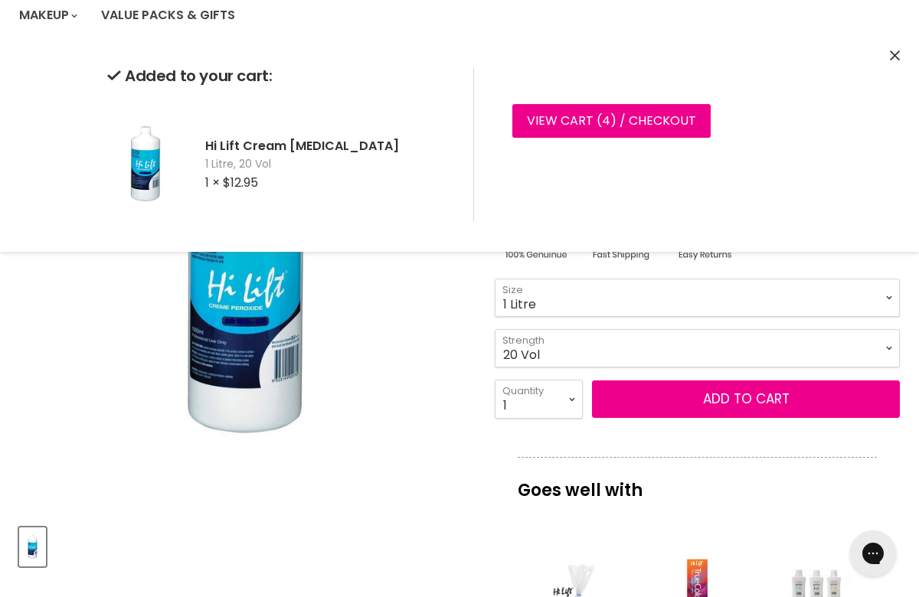
click at [893, 59] on icon "Close" at bounding box center [894, 56] width 10 height 10
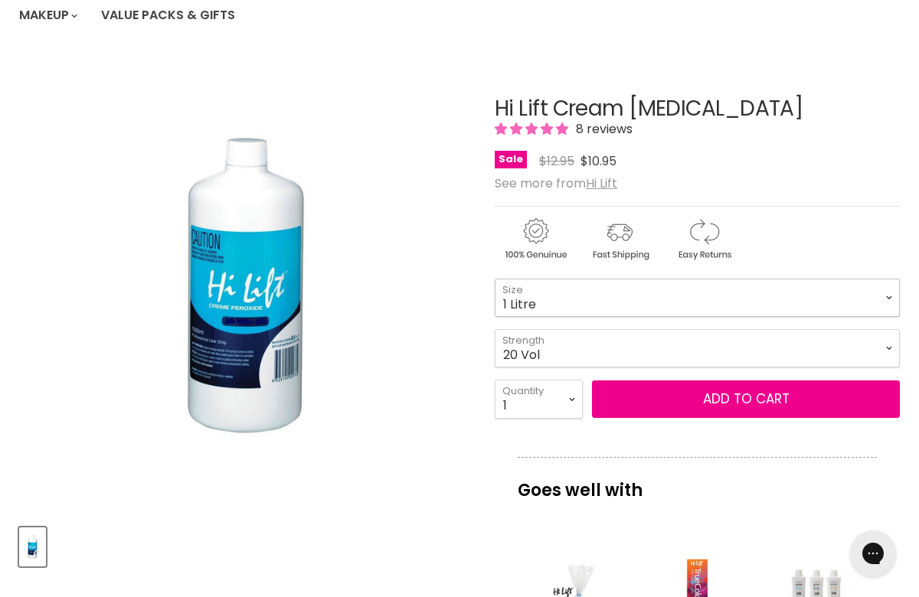
click at [760, 290] on select "200ml 1 Litre" at bounding box center [696, 298] width 405 height 38
click at [729, 333] on select "Zero Lift Converter 5 Vol 10 Vol 20 Vol 30 Vol 40 Vol" at bounding box center [696, 348] width 405 height 38
select select "10 Vol"
click at [494, 329] on select "Zero Lift Converter 5 Vol 10 Vol 20 Vol 30 Vol 40 Vol" at bounding box center [696, 348] width 405 height 38
select select "1 Litre"
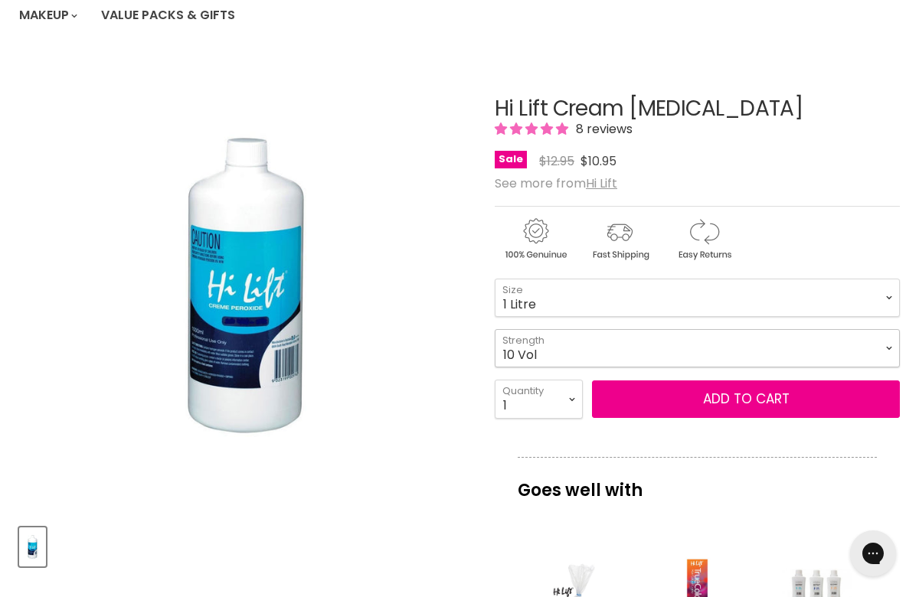
select select "10 Vol"
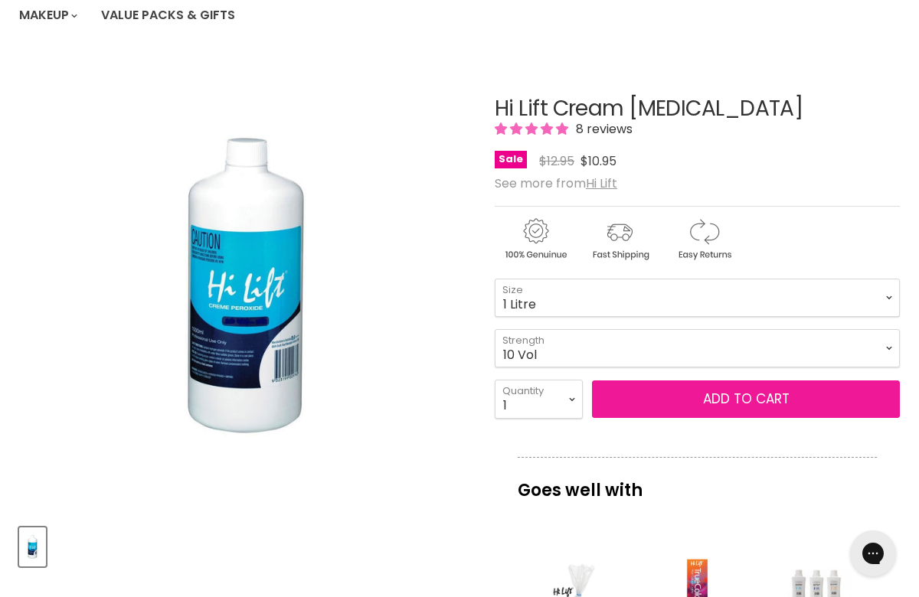
click at [780, 393] on button "Add to cart" at bounding box center [746, 399] width 308 height 38
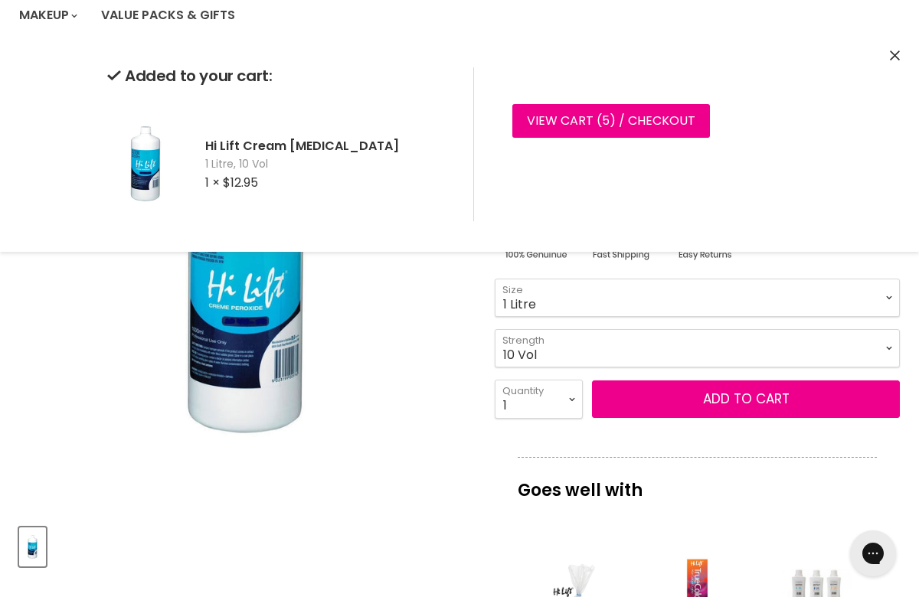
click at [895, 52] on icon "Close" at bounding box center [894, 56] width 10 height 10
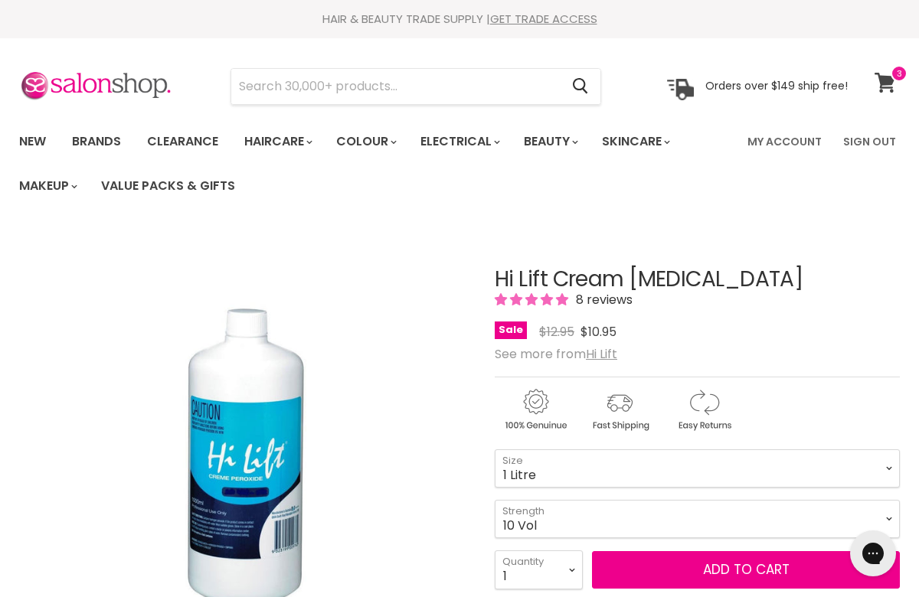
click at [896, 77] on span at bounding box center [898, 73] width 17 height 17
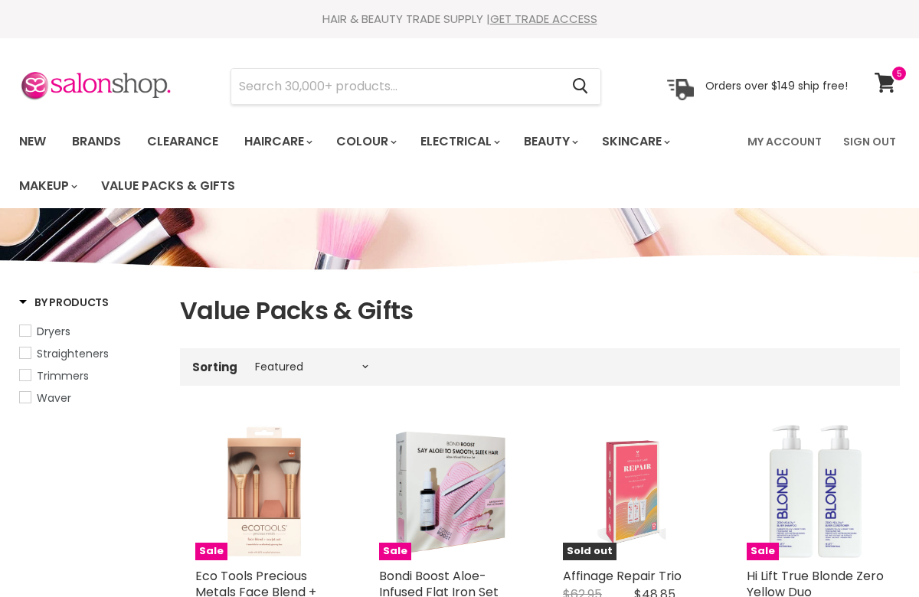
select select "manual"
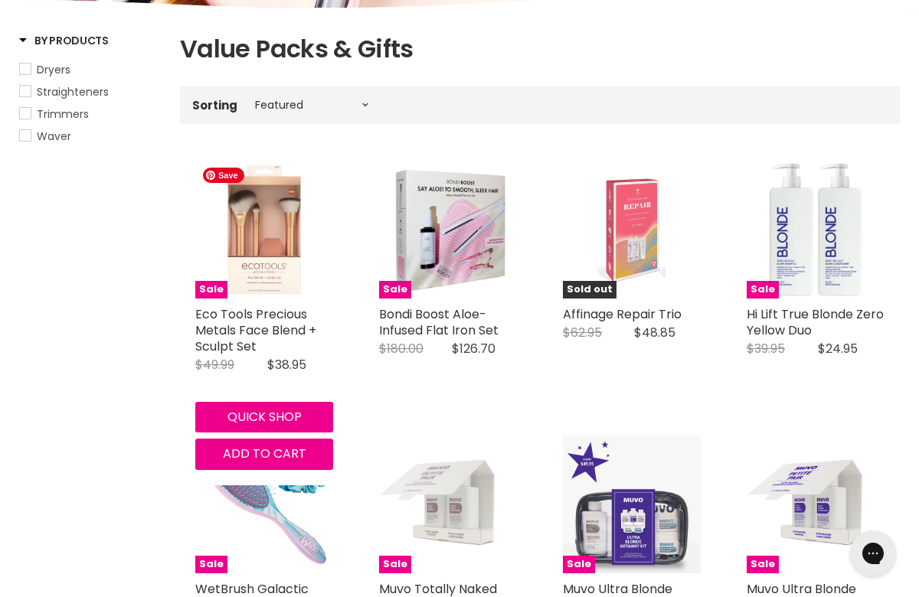
scroll to position [265, 0]
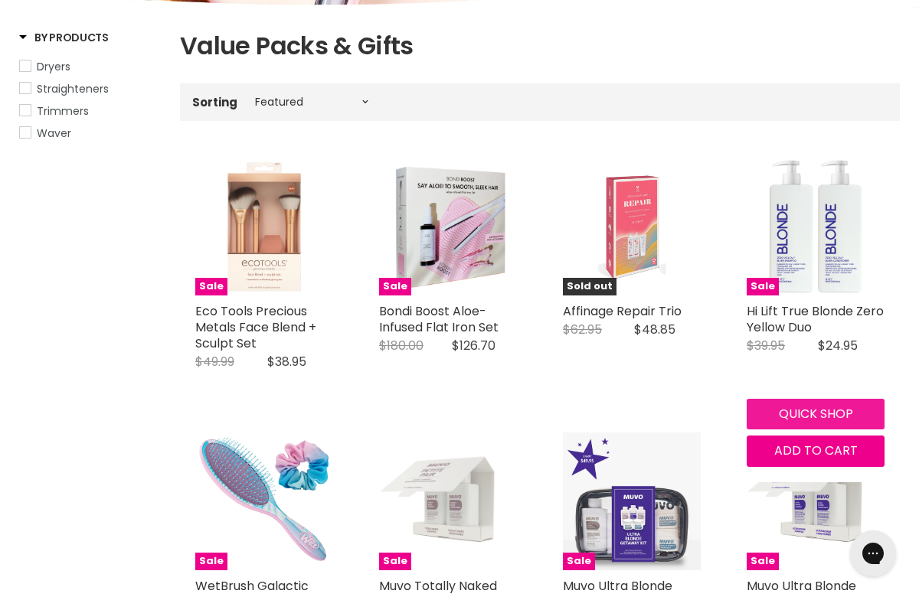
click at [837, 411] on button "Quick shop" at bounding box center [815, 414] width 138 height 31
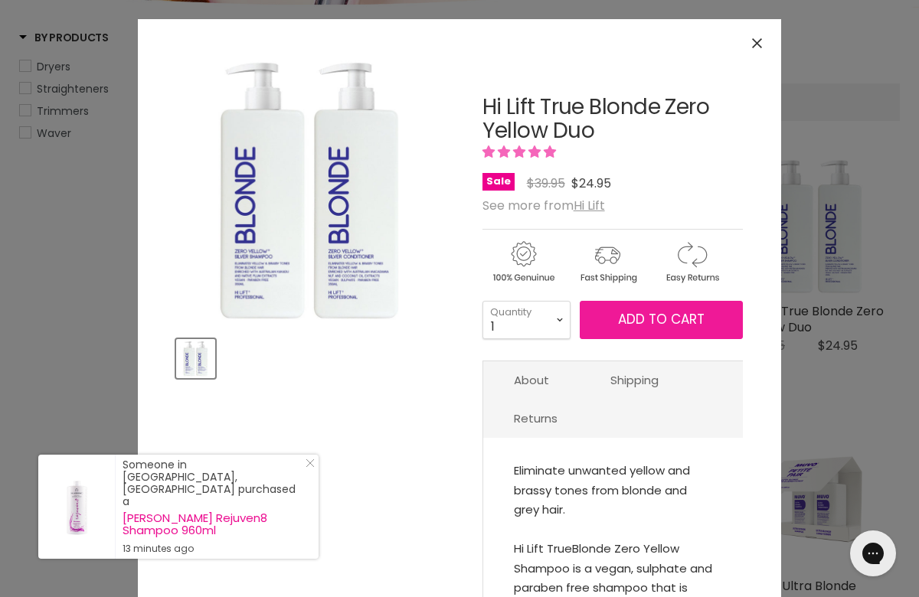
click at [671, 316] on span "Add to cart" at bounding box center [661, 319] width 86 height 18
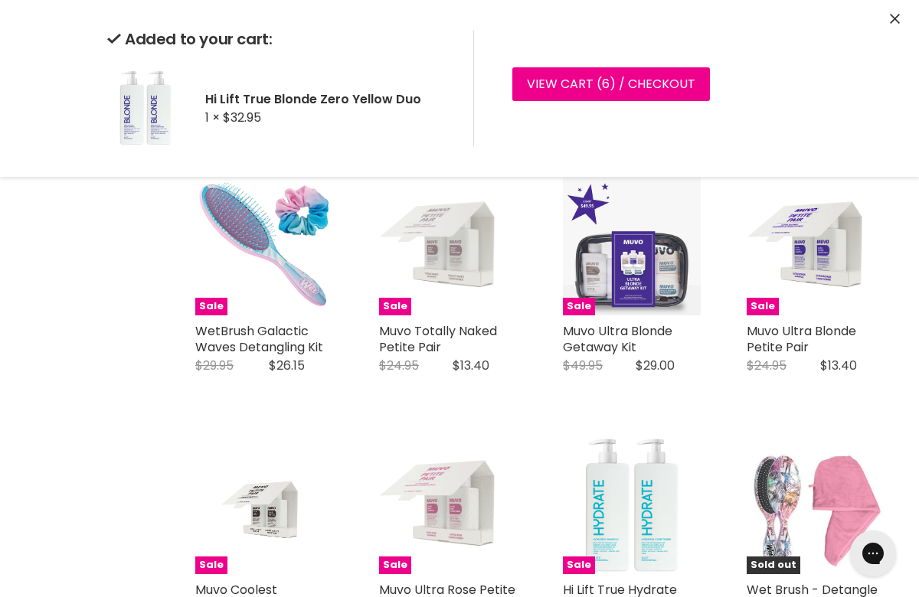
scroll to position [0, 0]
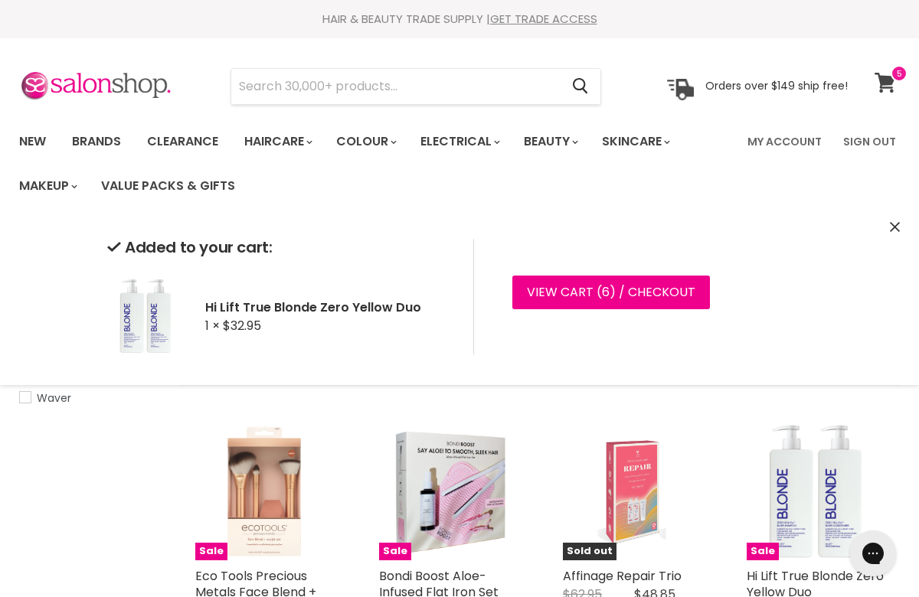
click at [885, 82] on icon at bounding box center [884, 83] width 21 height 20
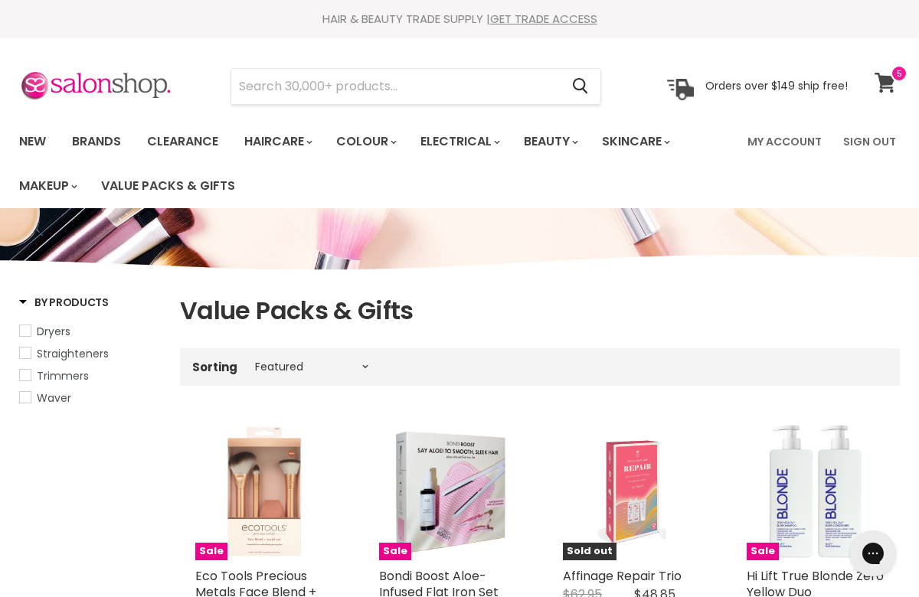
scroll to position [3, 0]
select select "manual"
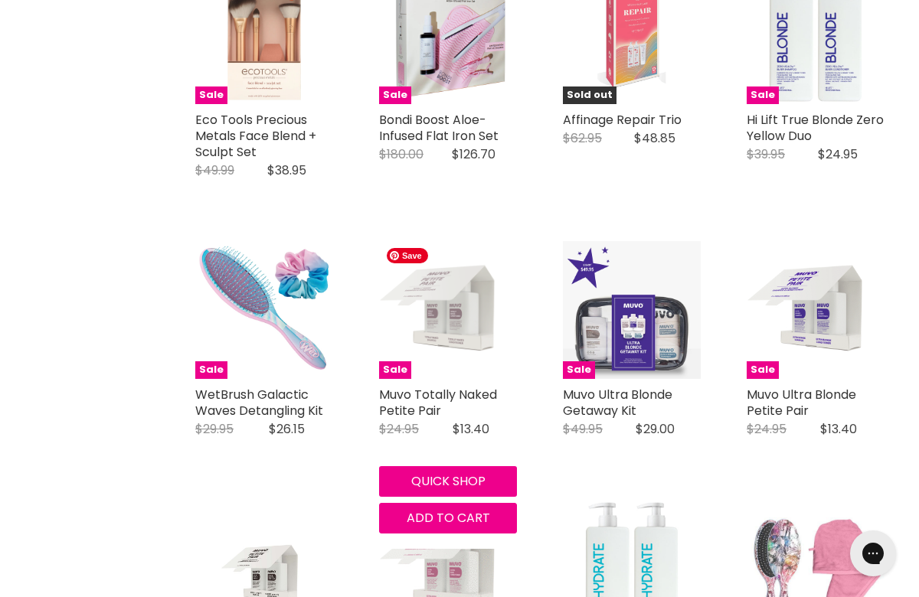
scroll to position [452, 0]
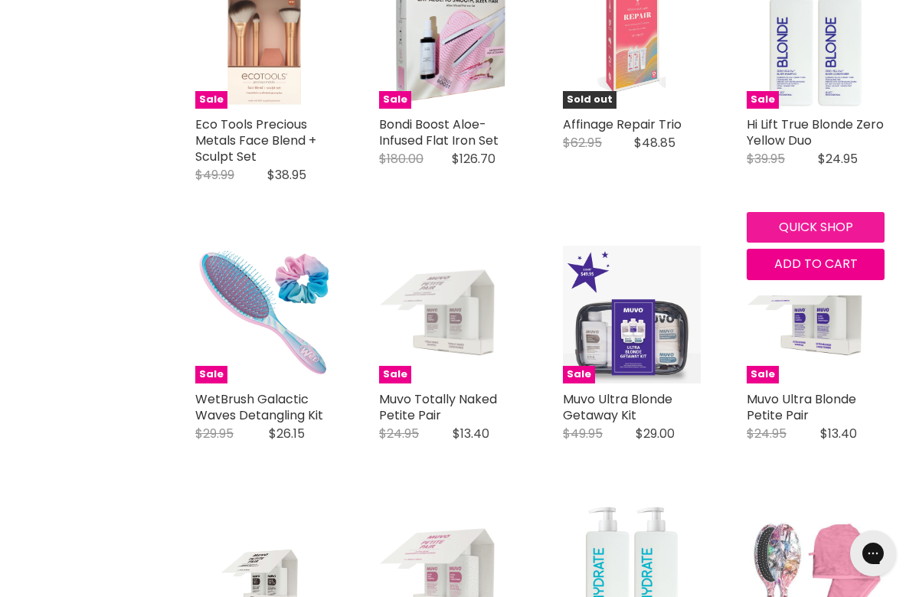
click at [812, 228] on button "Quick shop" at bounding box center [815, 227] width 138 height 31
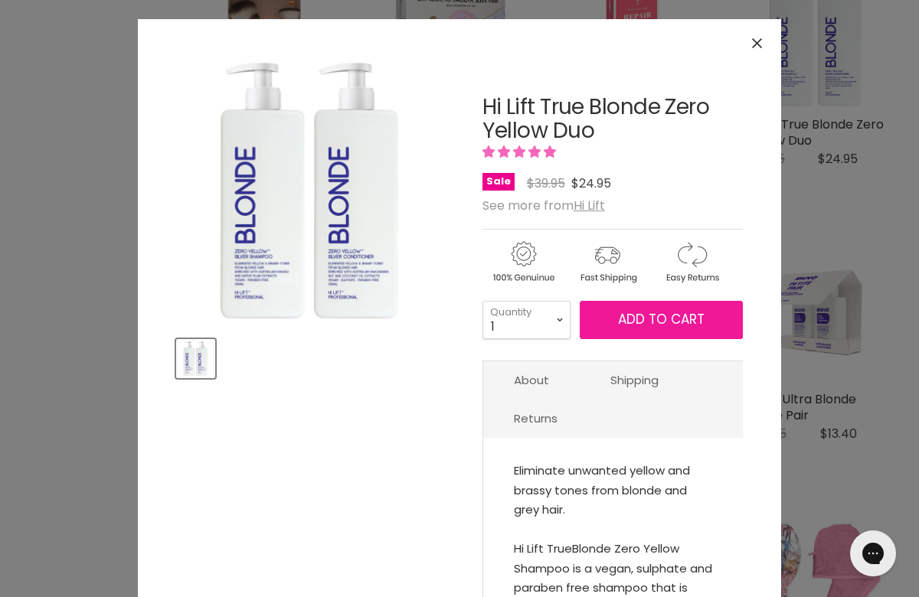
click at [666, 317] on span "Add to cart" at bounding box center [661, 319] width 86 height 18
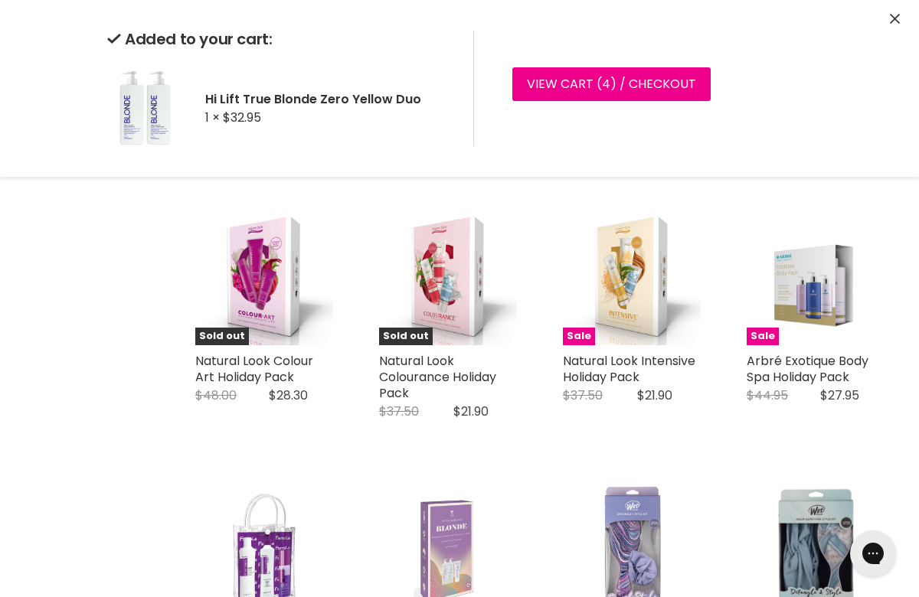
scroll to position [2431, 0]
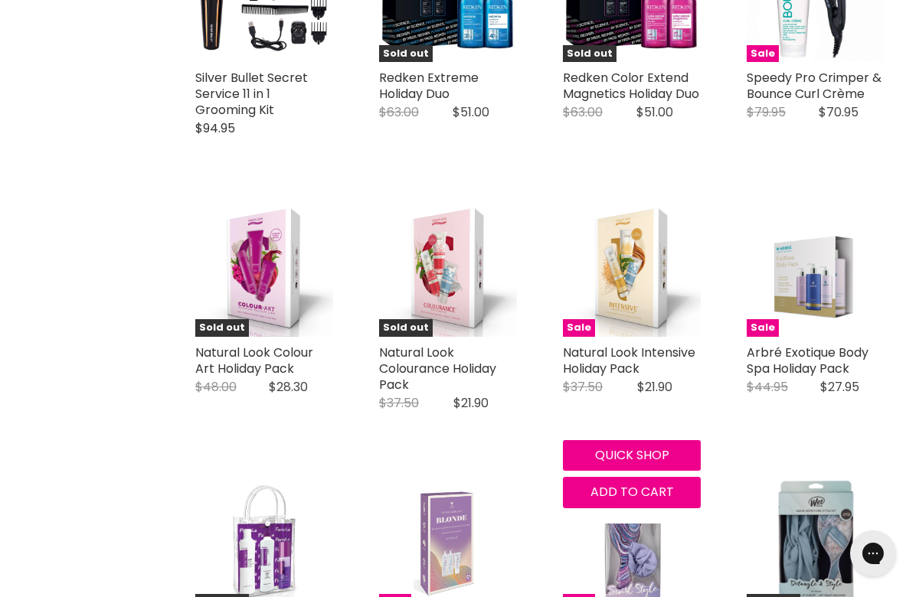
scroll to position [2421, 0]
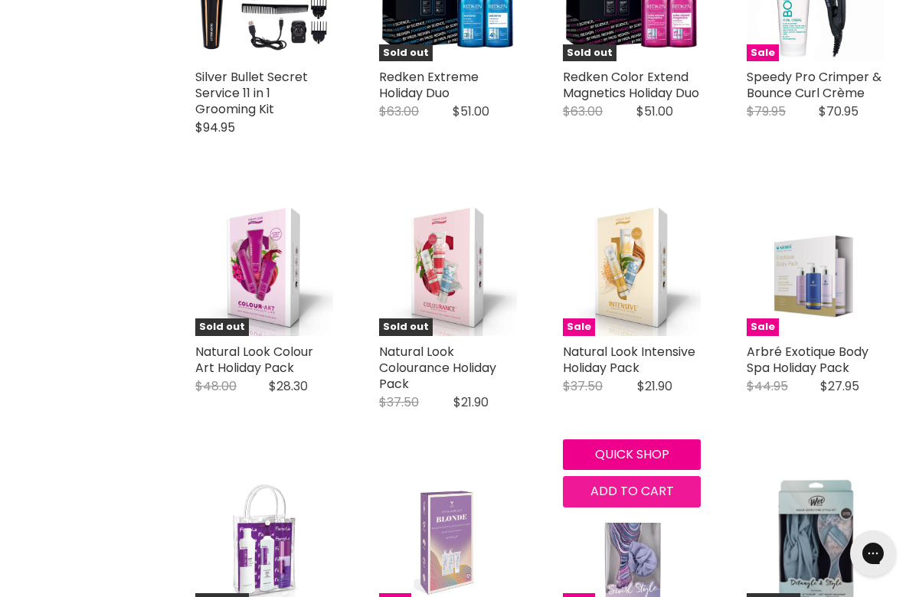
click at [654, 482] on span "Add to cart" at bounding box center [631, 491] width 83 height 18
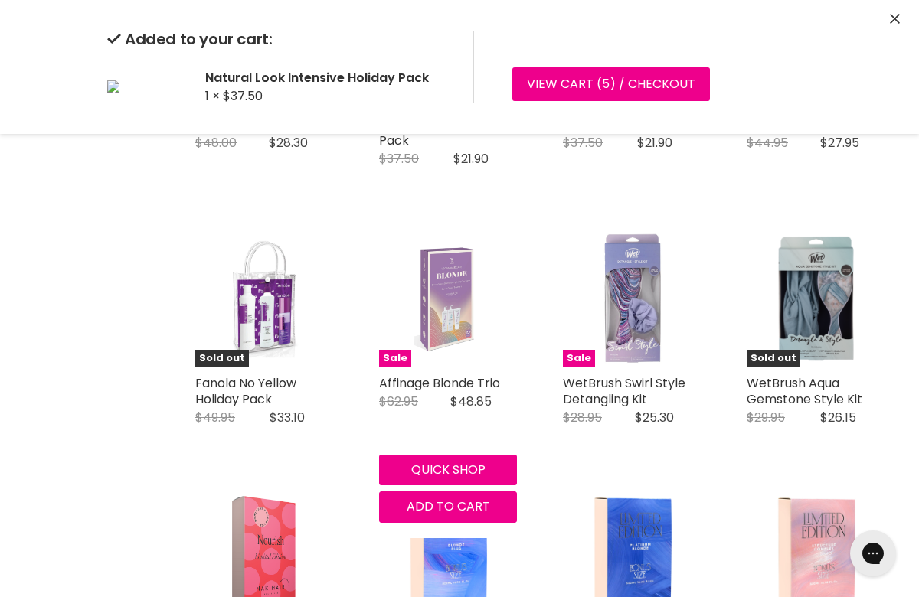
scroll to position [2675, 0]
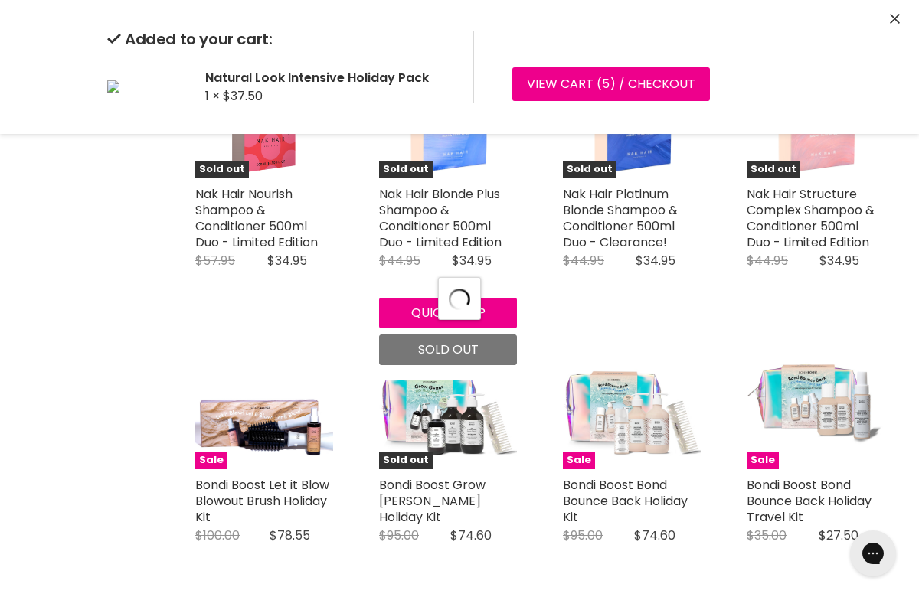
select select "manual"
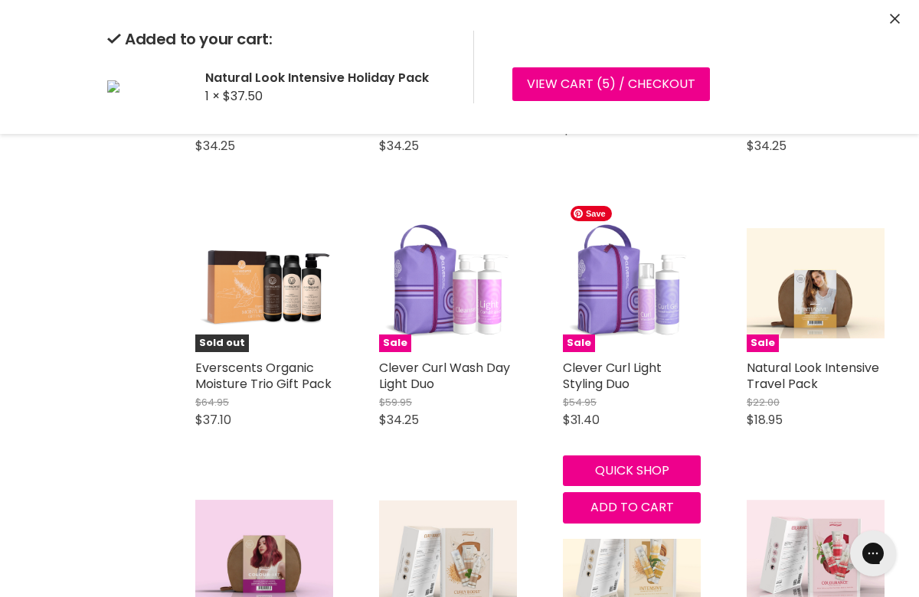
scroll to position [4068, 0]
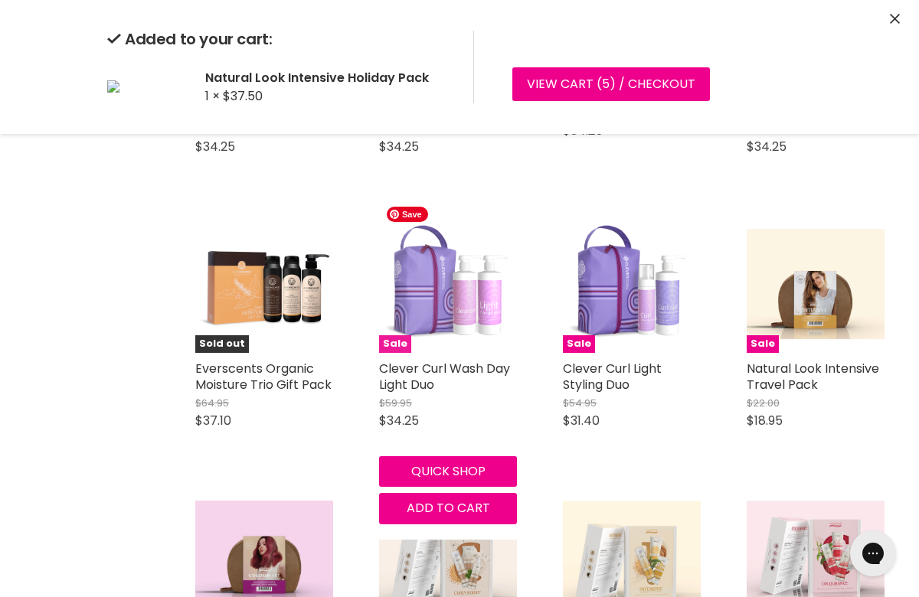
click at [485, 299] on img "Main content" at bounding box center [448, 284] width 138 height 138
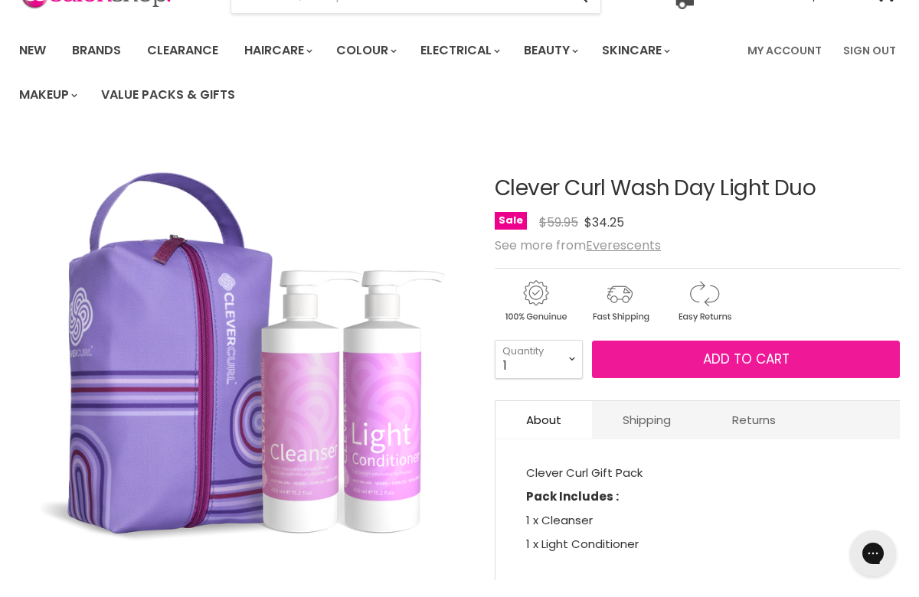
click at [752, 358] on span "Add to cart" at bounding box center [746, 359] width 86 height 18
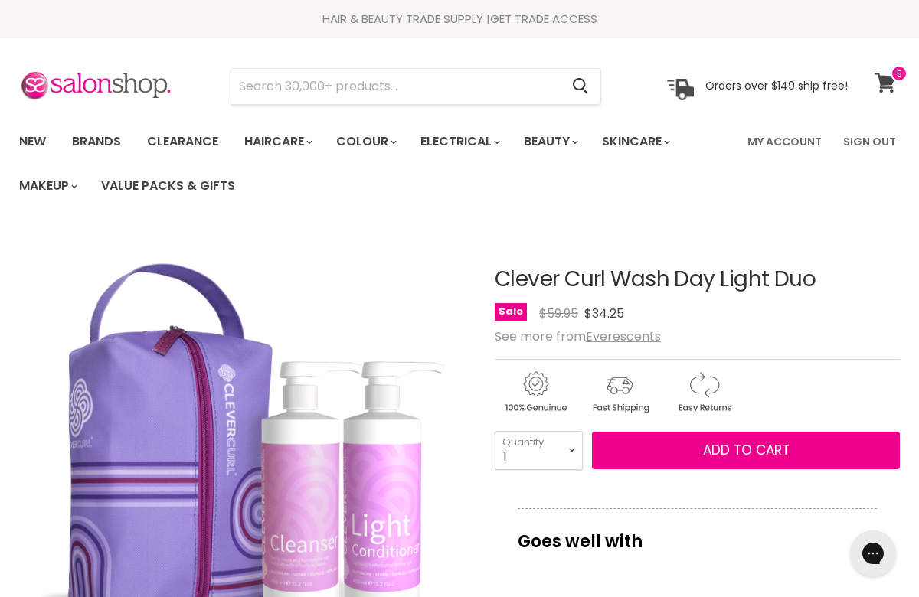
click at [896, 74] on span at bounding box center [898, 73] width 17 height 17
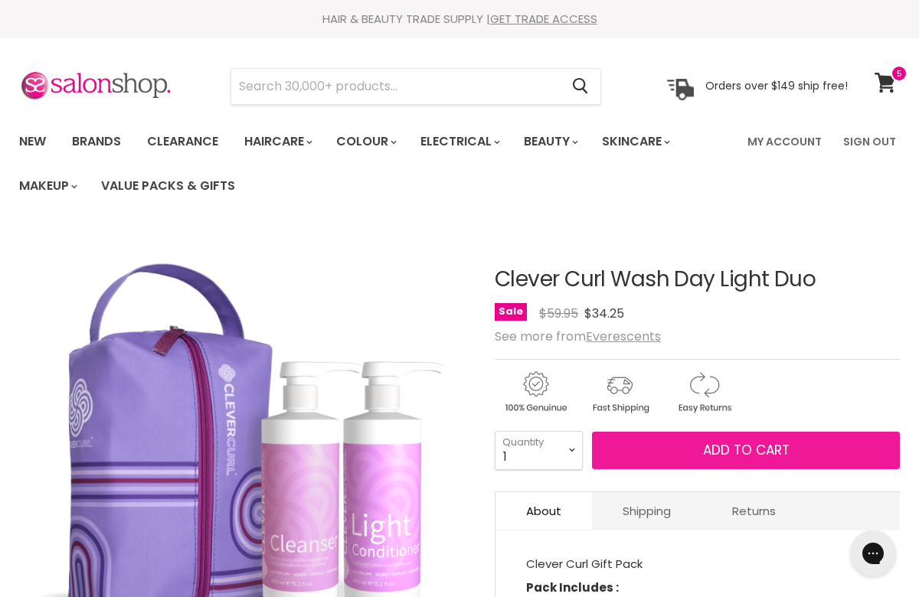
click at [733, 439] on button "Add to cart" at bounding box center [746, 451] width 308 height 38
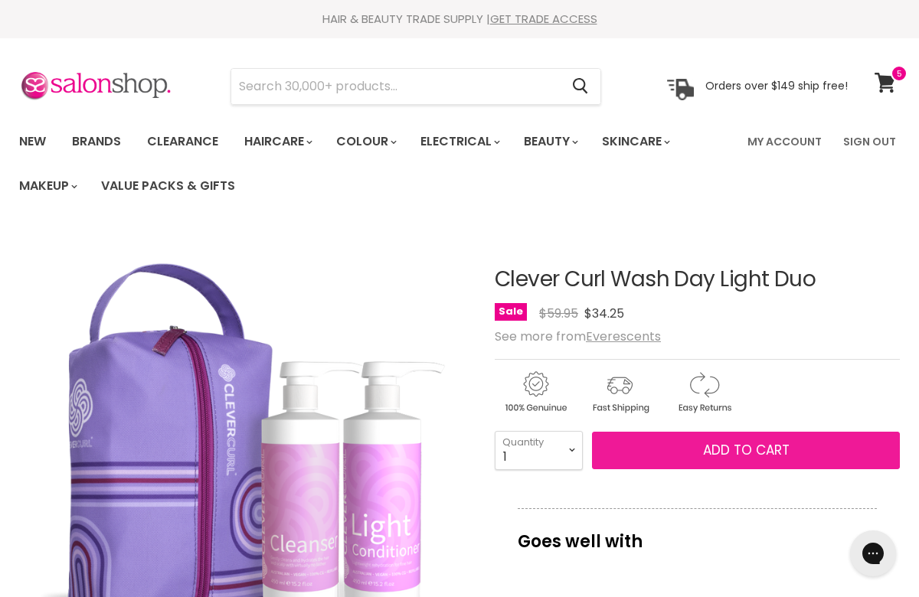
click at [733, 439] on button "Add to cart" at bounding box center [746, 451] width 308 height 38
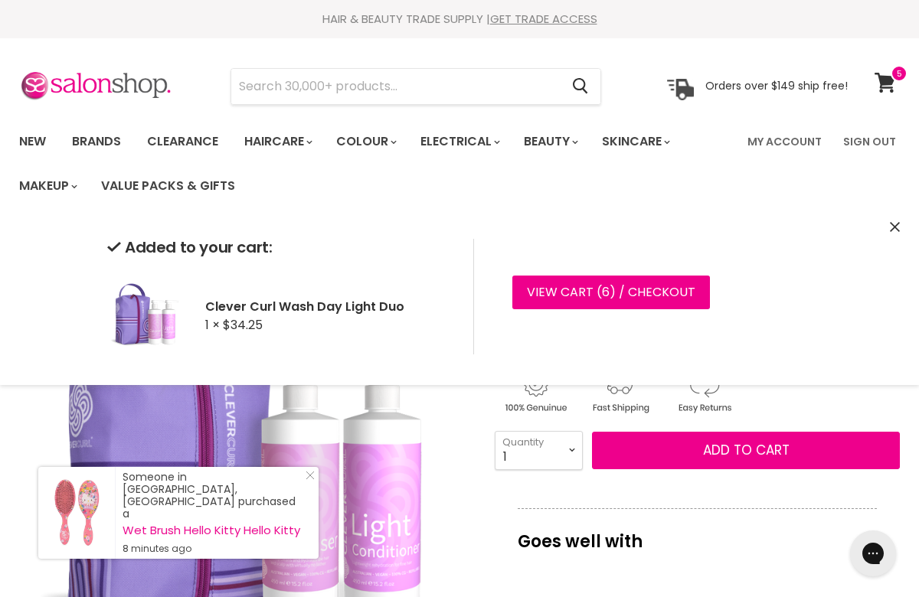
click at [886, 226] on div "Added to your cart: Clever Curl Wash Day Light Duo 1 × $34.25 View cart ( 6 ) /…" at bounding box center [459, 296] width 919 height 177
click at [899, 223] on icon "Close" at bounding box center [894, 227] width 10 height 10
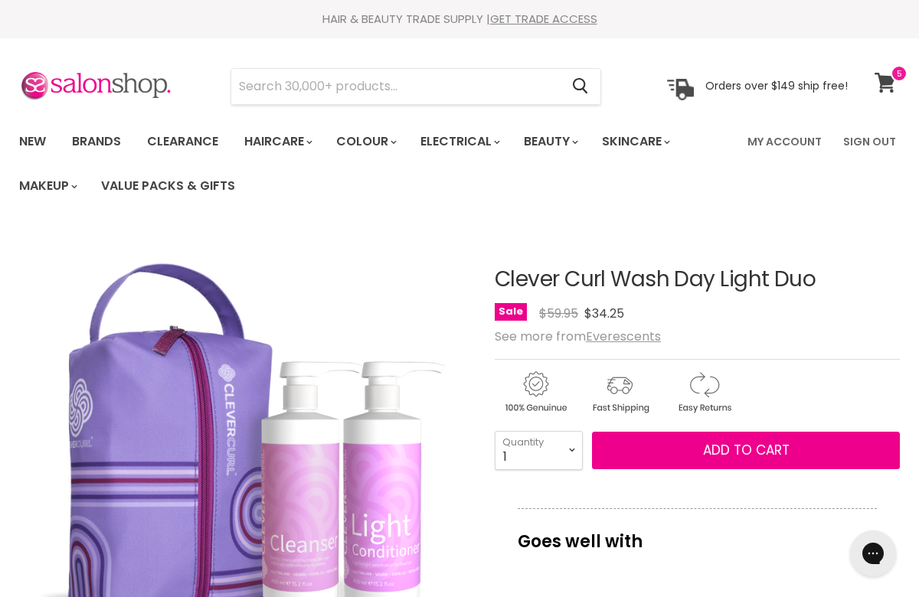
click at [886, 75] on icon at bounding box center [884, 83] width 21 height 20
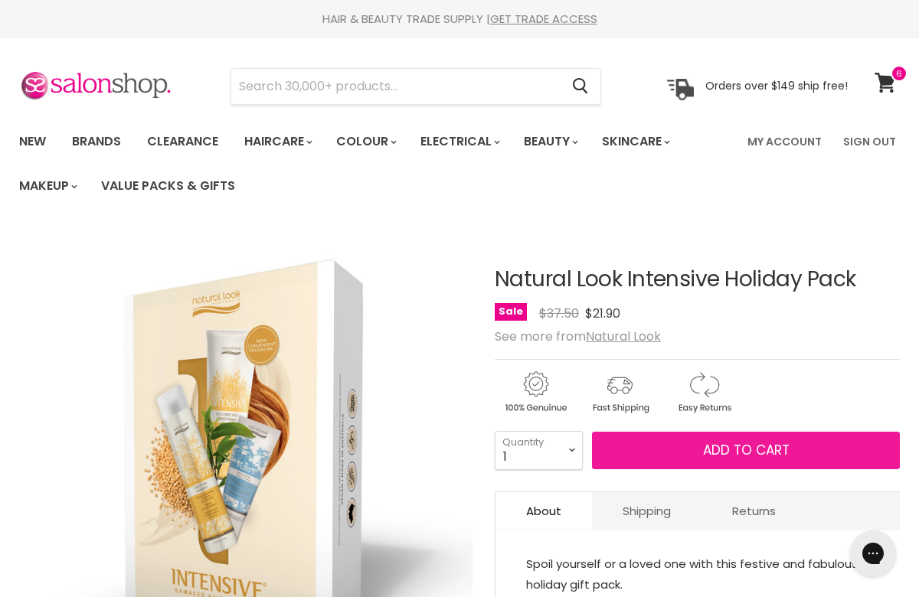
click at [694, 451] on button "Add to cart" at bounding box center [746, 451] width 308 height 38
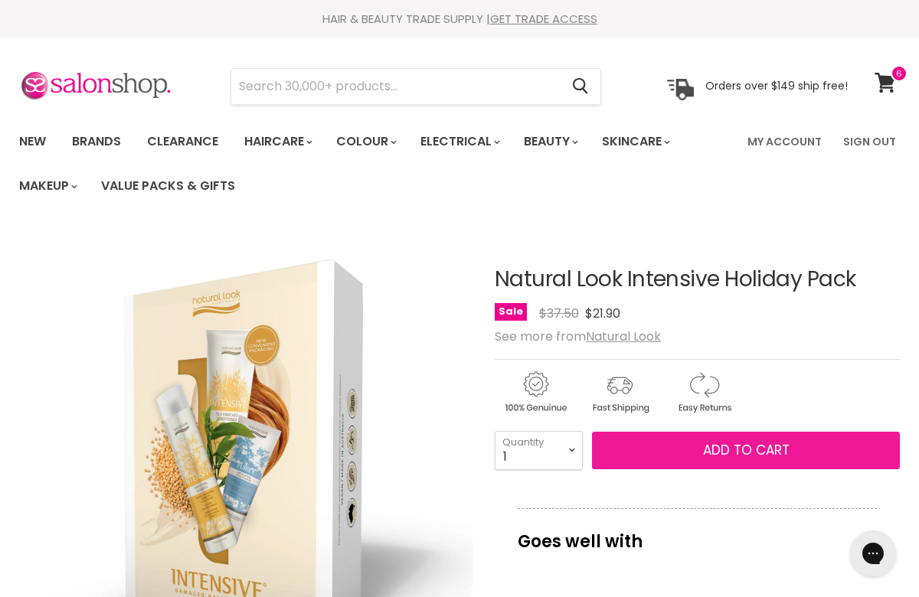
click at [720, 452] on span "Add to cart" at bounding box center [746, 450] width 86 height 18
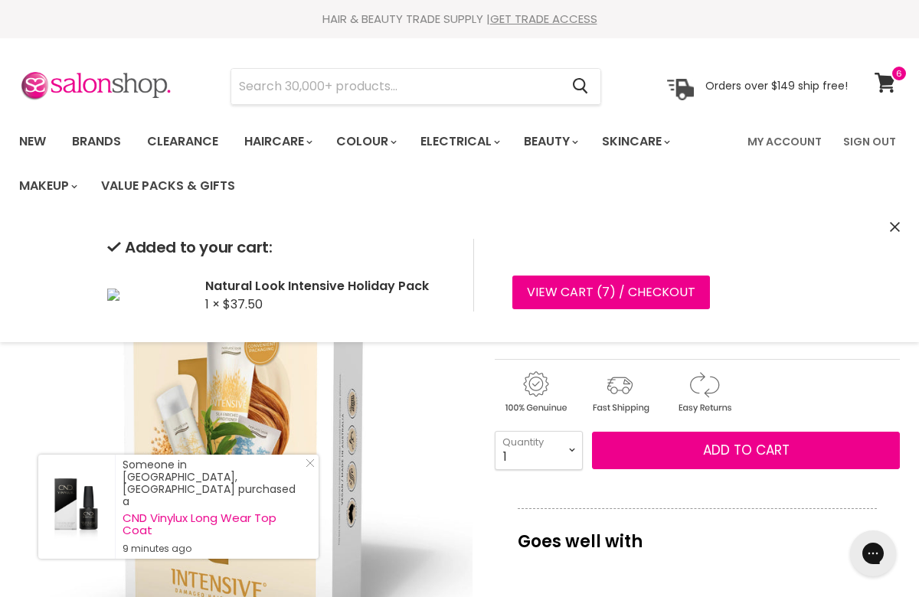
click at [899, 226] on icon "Close" at bounding box center [894, 227] width 10 height 10
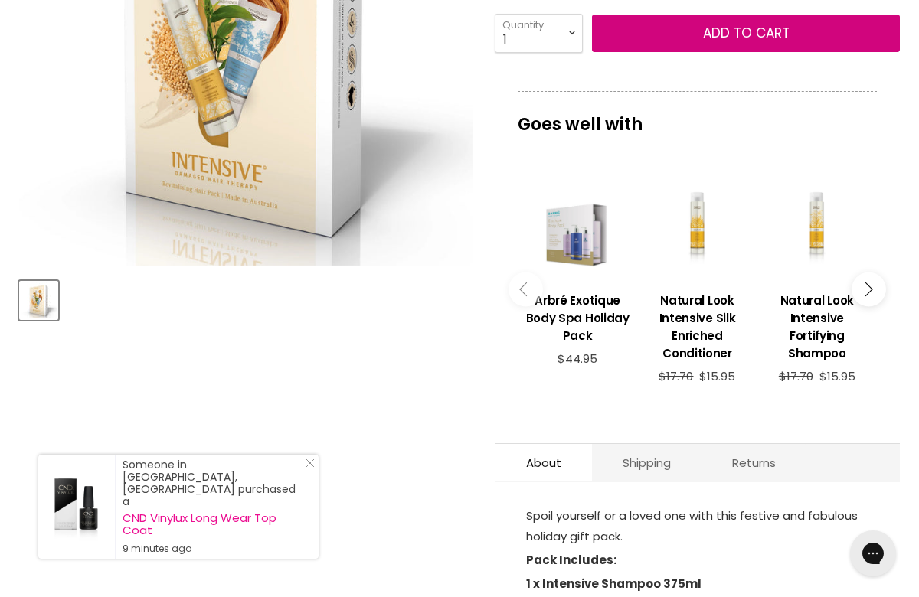
scroll to position [418, 0]
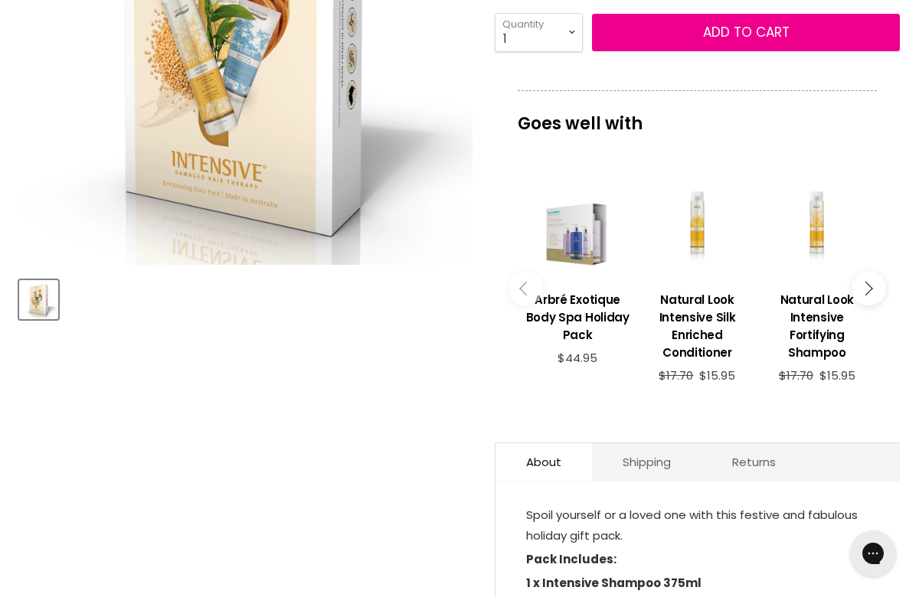
click at [845, 379] on span "$15.95" at bounding box center [837, 375] width 36 height 16
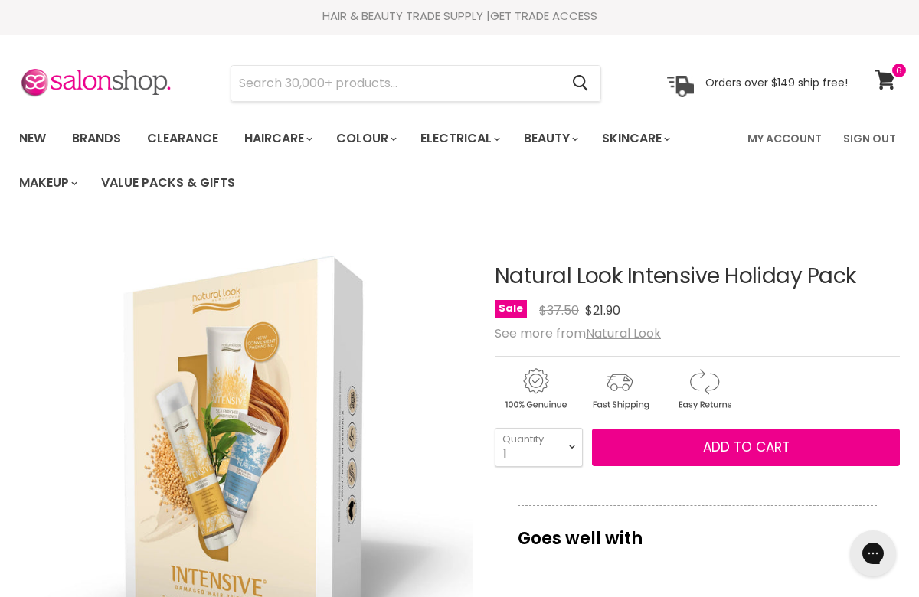
scroll to position [0, 0]
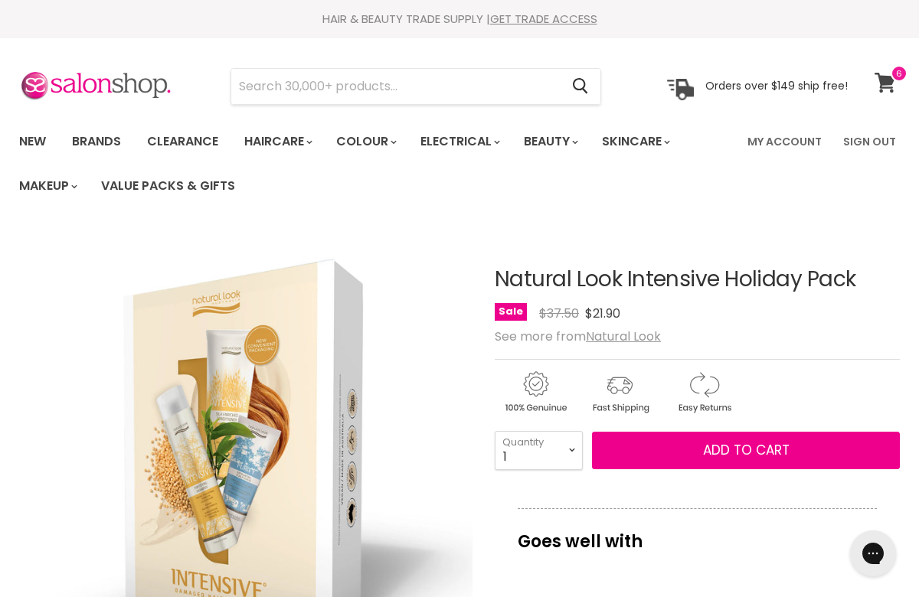
click at [880, 73] on icon at bounding box center [884, 83] width 21 height 20
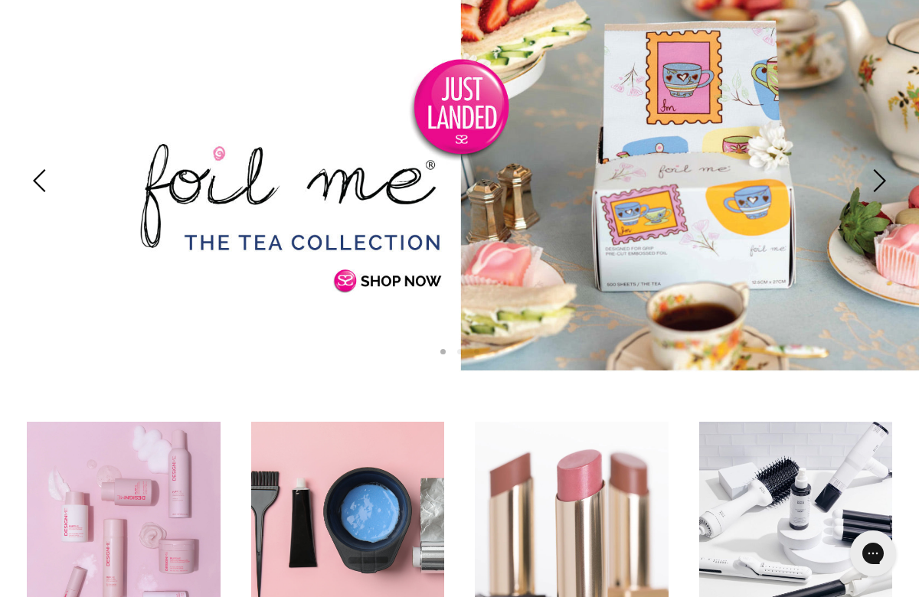
scroll to position [224, 0]
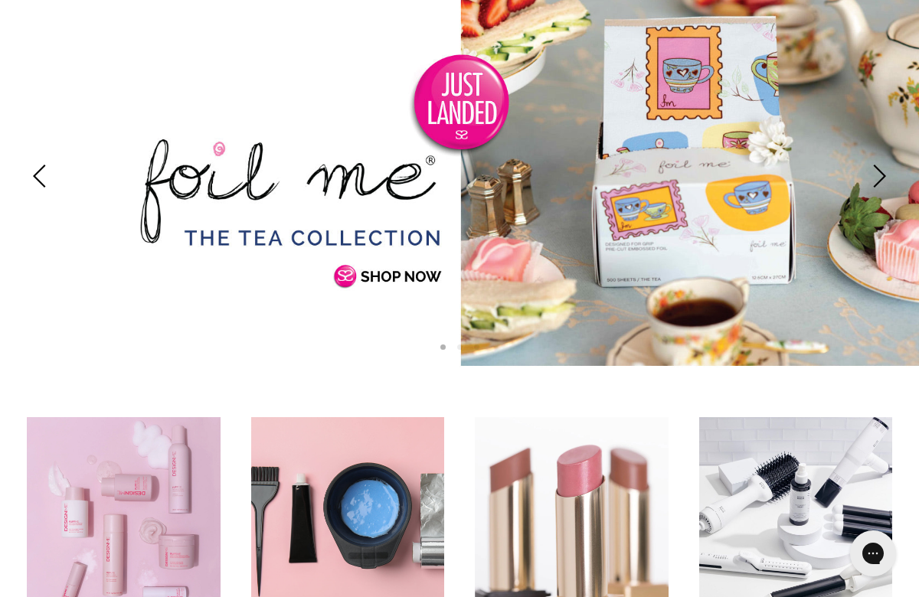
click at [397, 282] on link "Slide 1 of 3" at bounding box center [459, 176] width 919 height 383
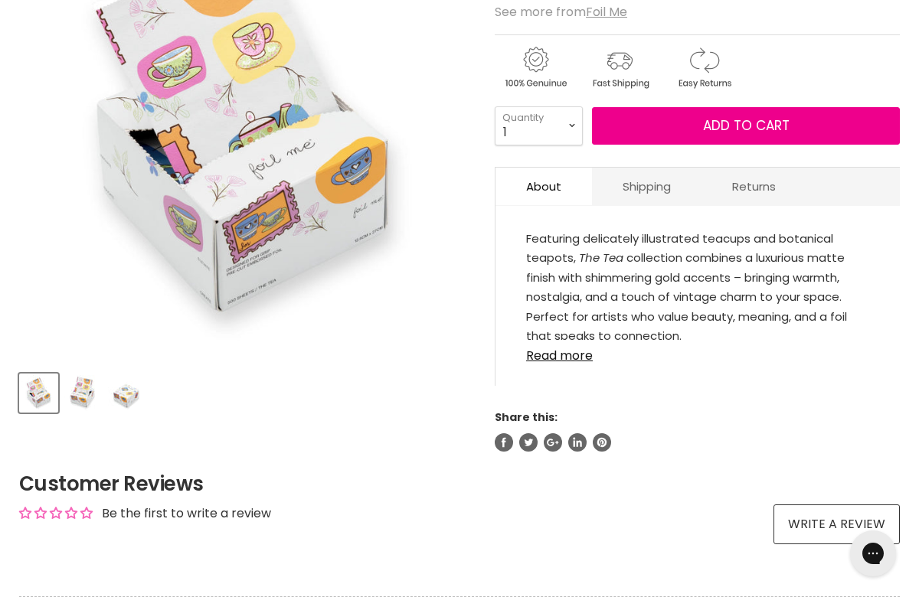
scroll to position [429, 0]
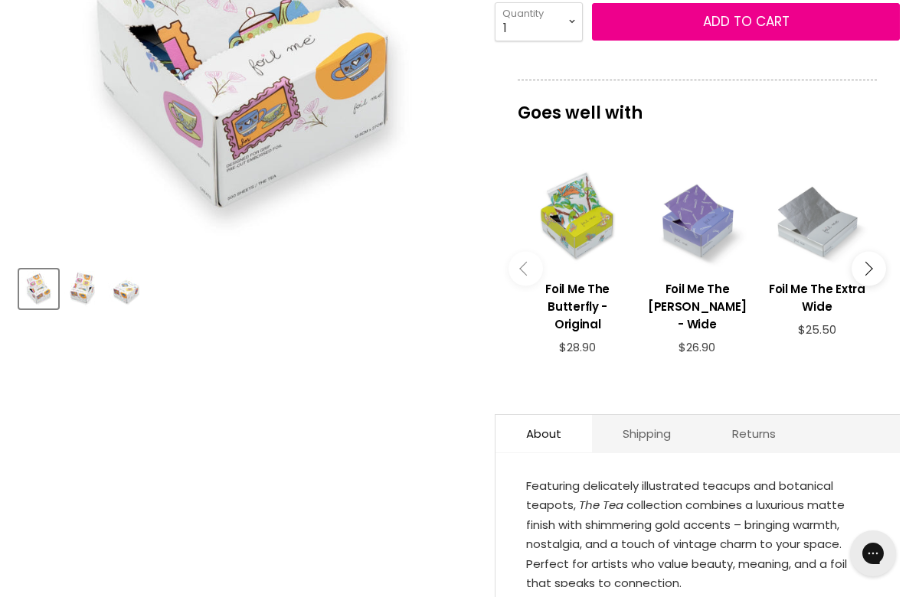
click at [866, 262] on icon "Main content" at bounding box center [865, 269] width 14 height 14
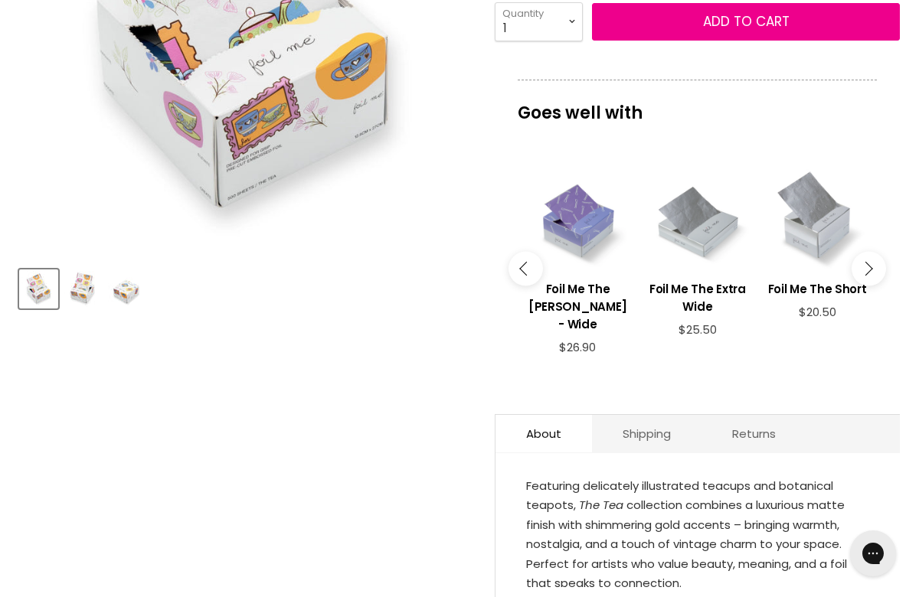
click at [866, 262] on icon "Main content" at bounding box center [865, 269] width 14 height 14
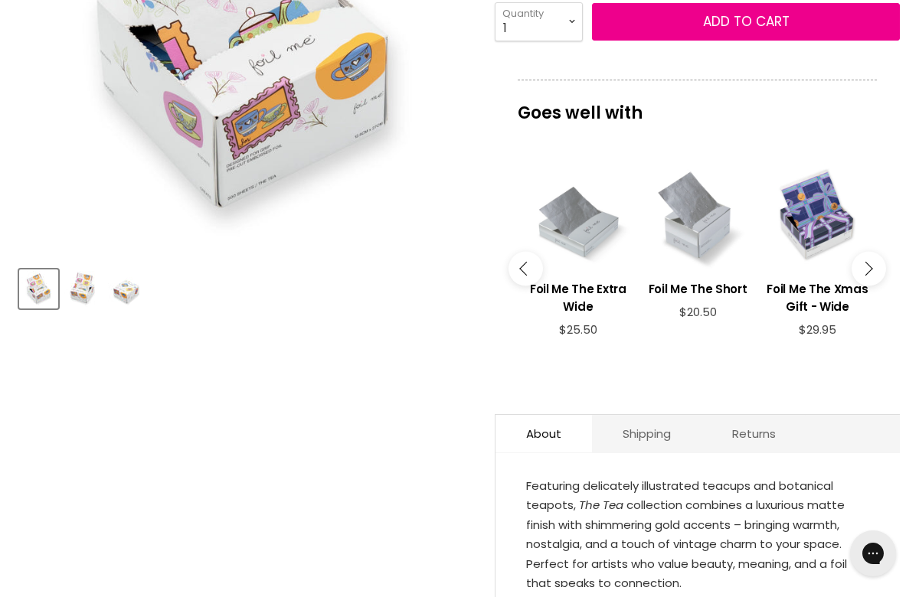
click at [866, 262] on icon "Main content" at bounding box center [865, 269] width 14 height 14
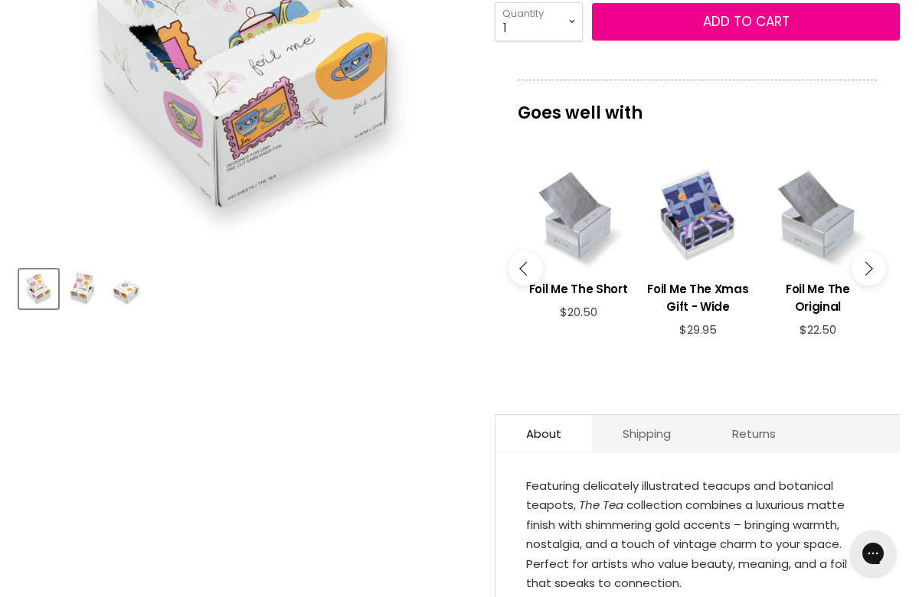
click at [866, 262] on icon "Main content" at bounding box center [865, 269] width 14 height 14
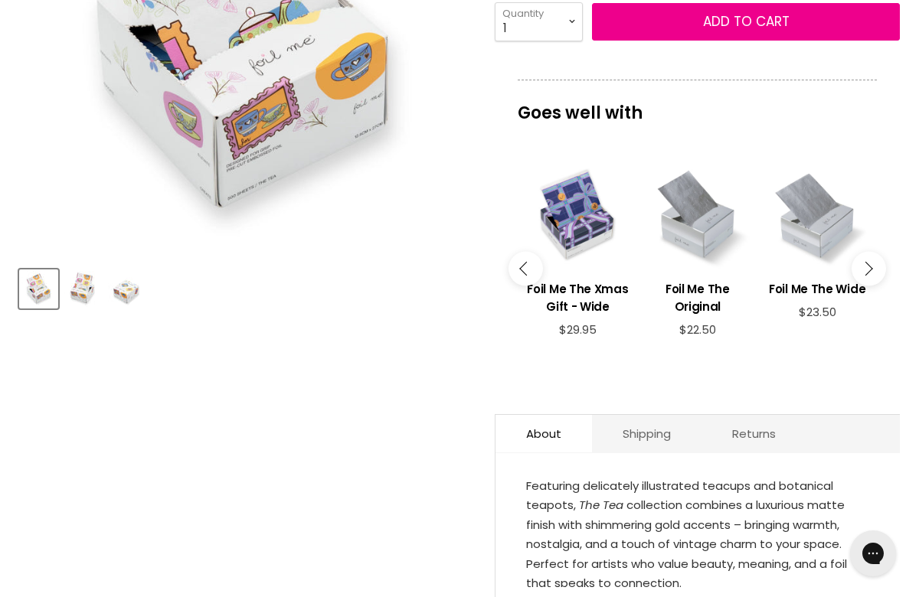
click at [866, 262] on icon "Main content" at bounding box center [865, 269] width 14 height 14
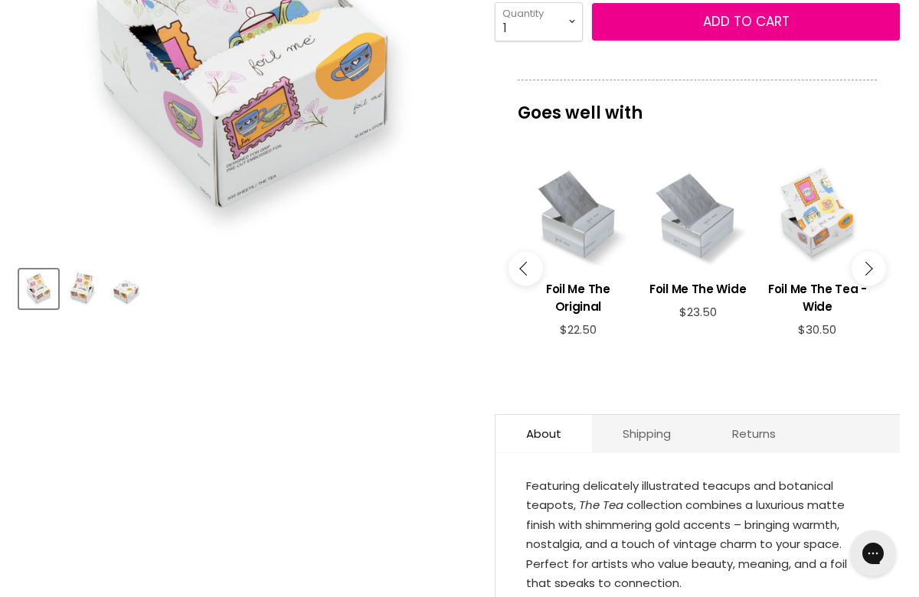
click at [866, 262] on icon "Main content" at bounding box center [865, 269] width 14 height 14
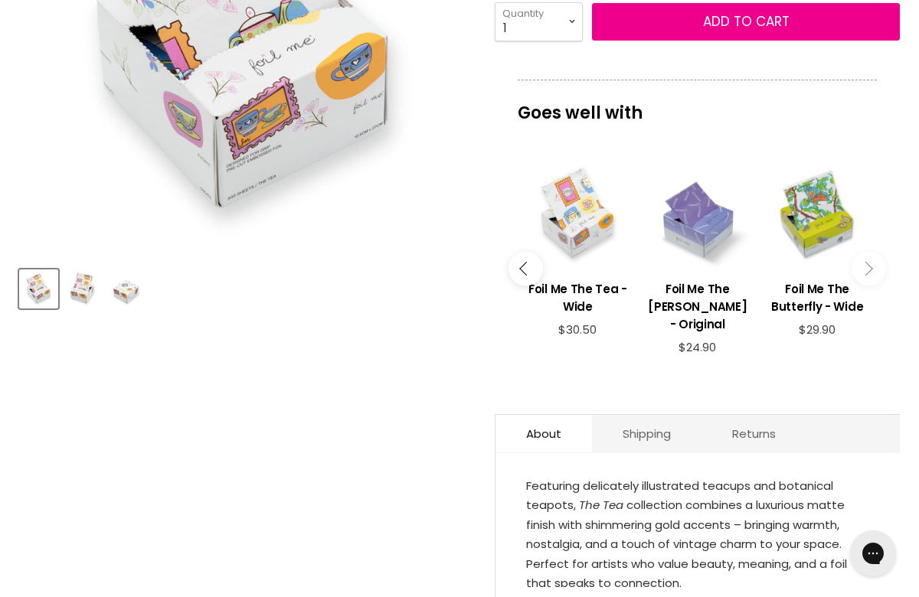
click at [866, 262] on icon "Main content" at bounding box center [865, 269] width 14 height 14
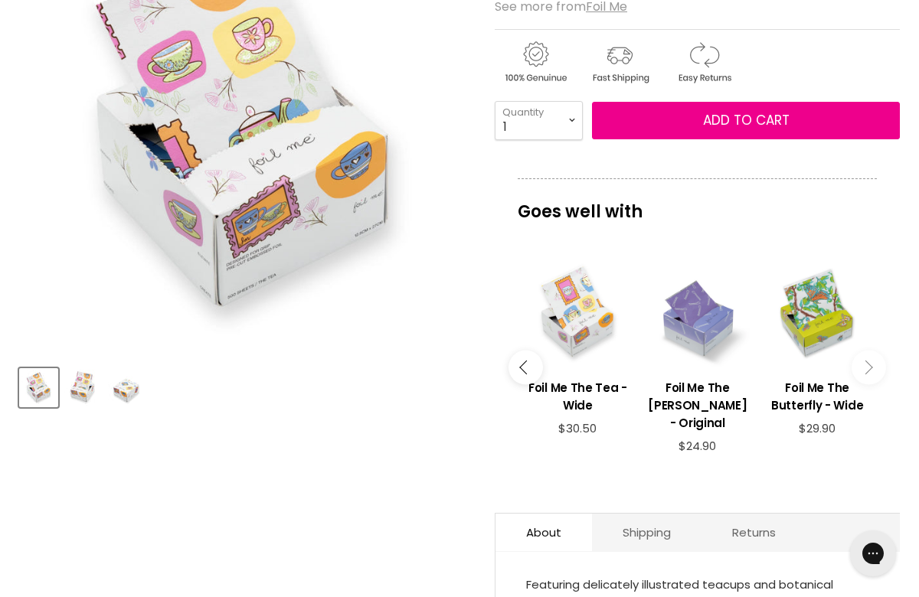
scroll to position [328, 0]
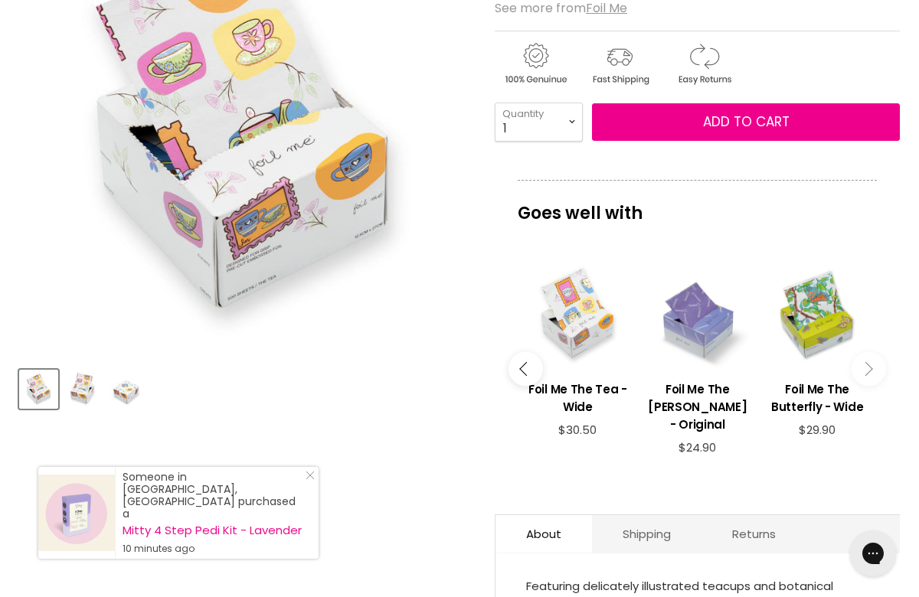
click at [893, 236] on div "Goes well with imageUrl Foil Me The Butterfly - Original $28.90 imageUrl Foil M…" at bounding box center [696, 336] width 405 height 313
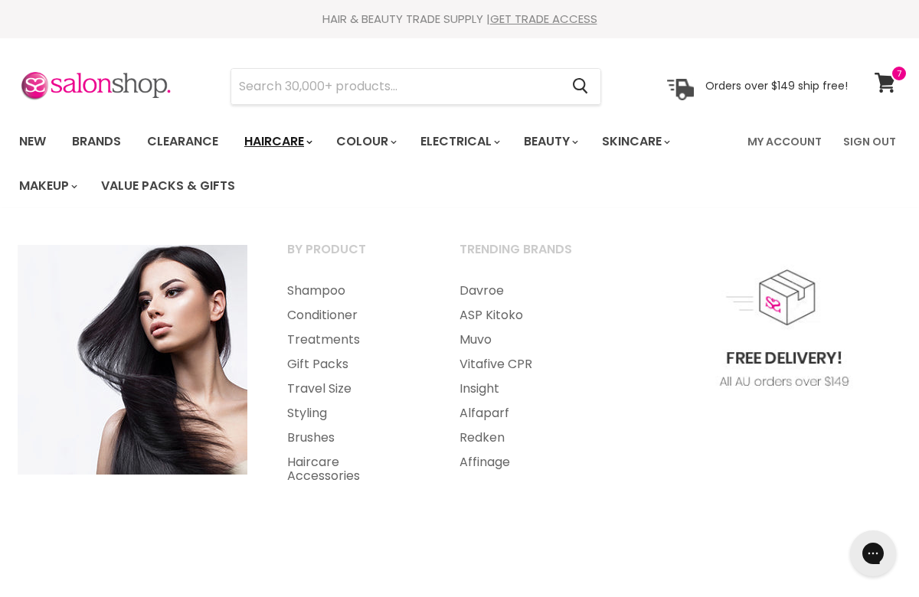
click at [305, 138] on link "Haircare" at bounding box center [277, 142] width 89 height 32
click at [482, 436] on link "Redken" at bounding box center [524, 438] width 169 height 24
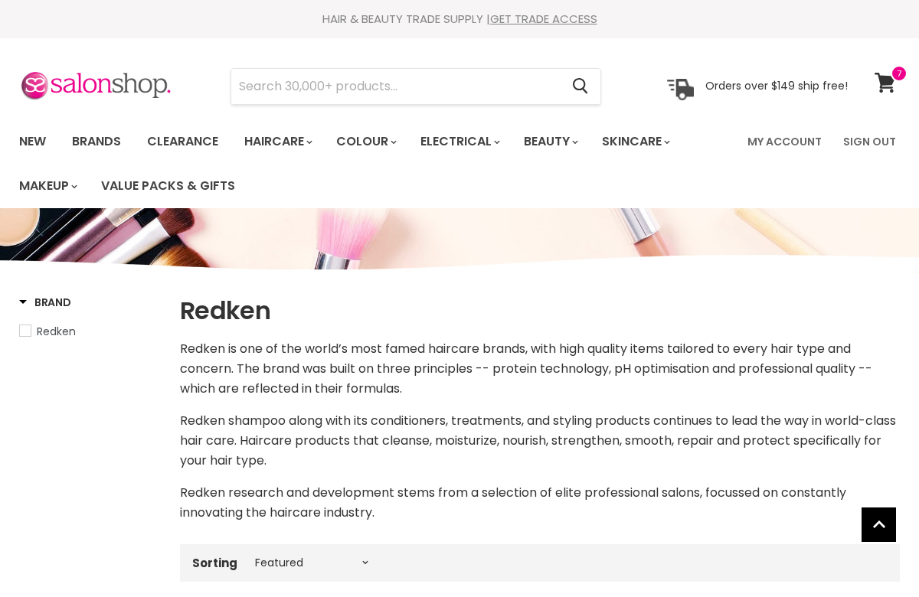
select select "manual"
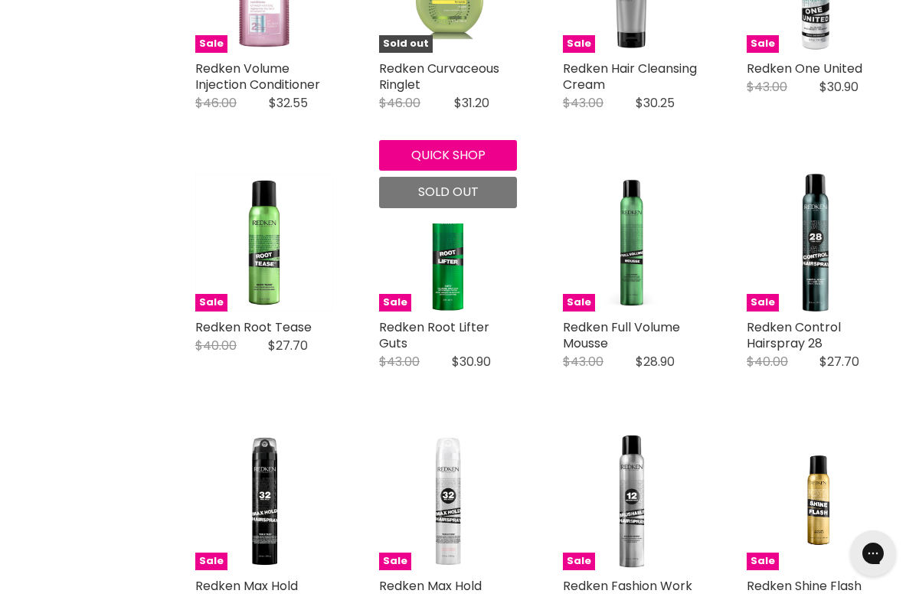
scroll to position [2965, 0]
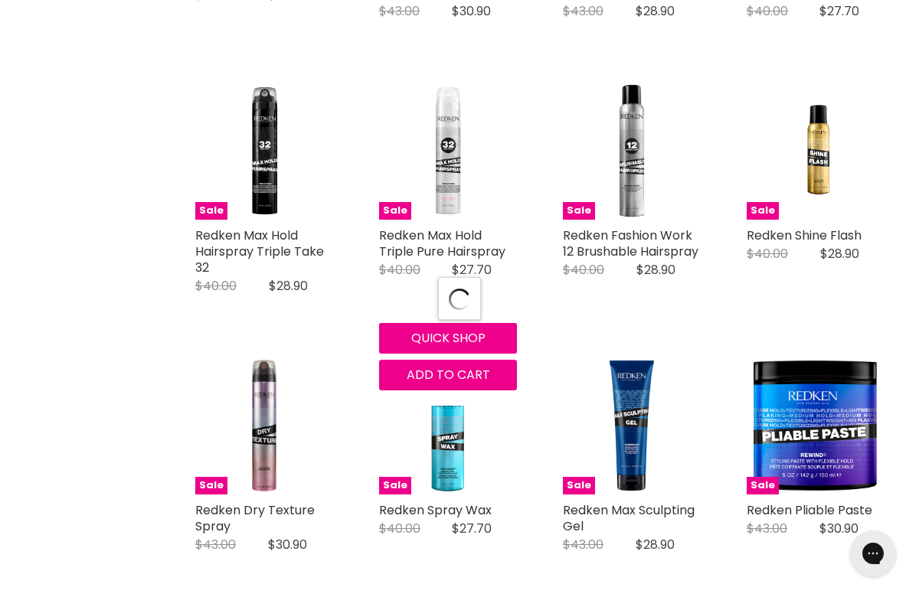
select select "manual"
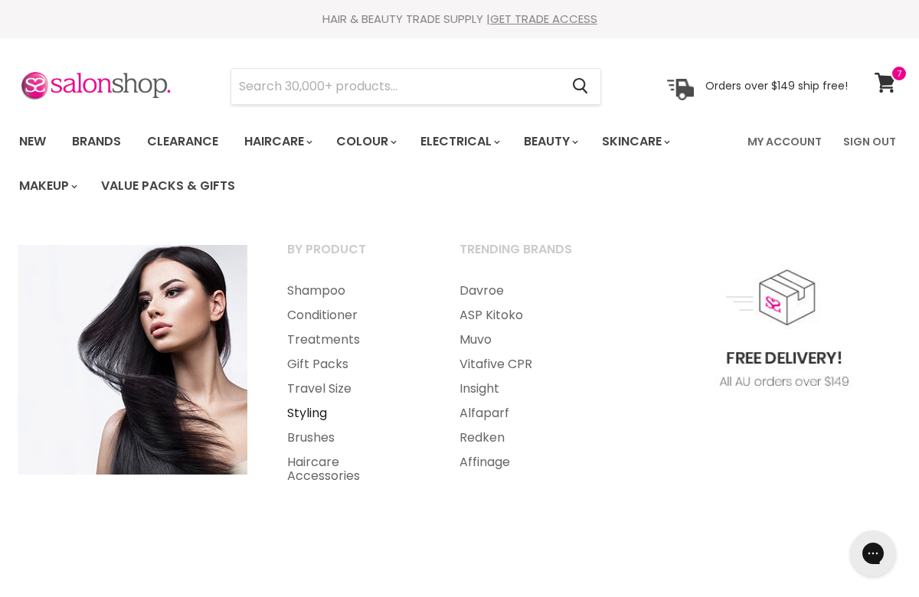
click at [318, 410] on link "Styling" at bounding box center [352, 413] width 169 height 24
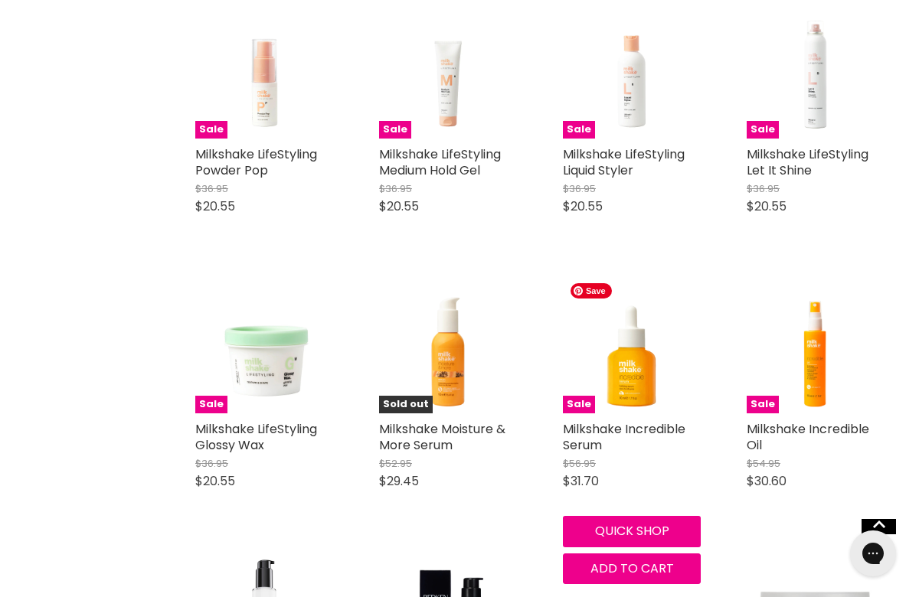
scroll to position [798, 0]
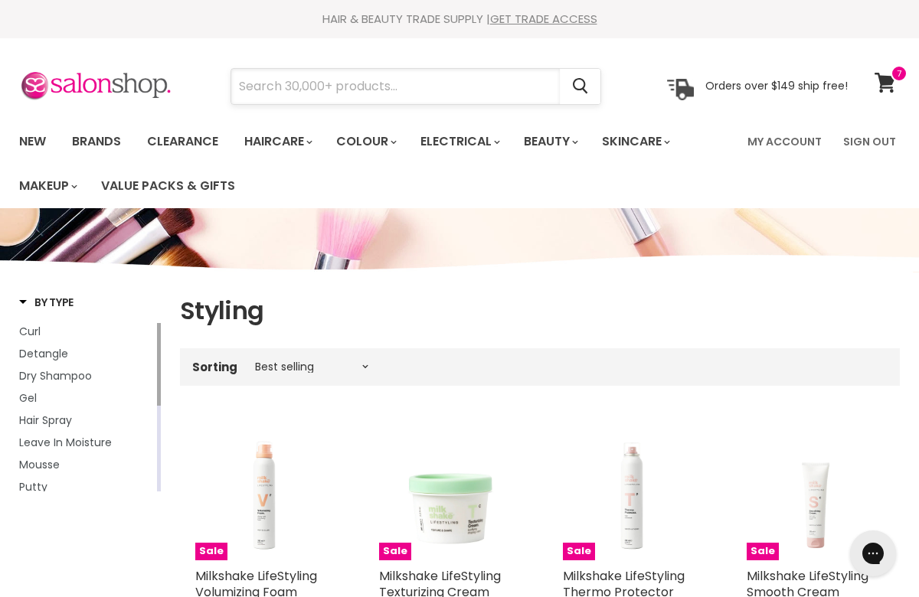
click at [424, 88] on input "Search" at bounding box center [395, 86] width 328 height 35
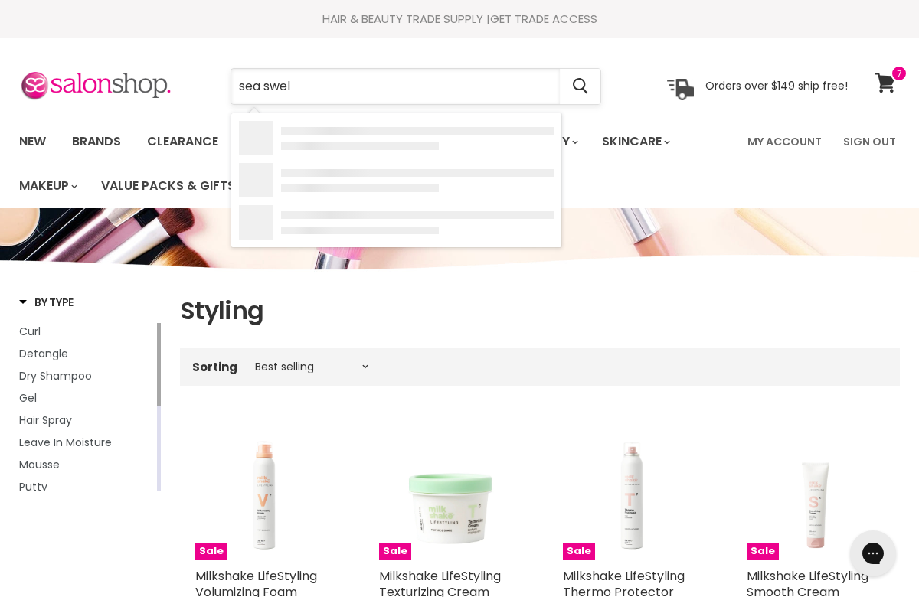
type input "sea swell"
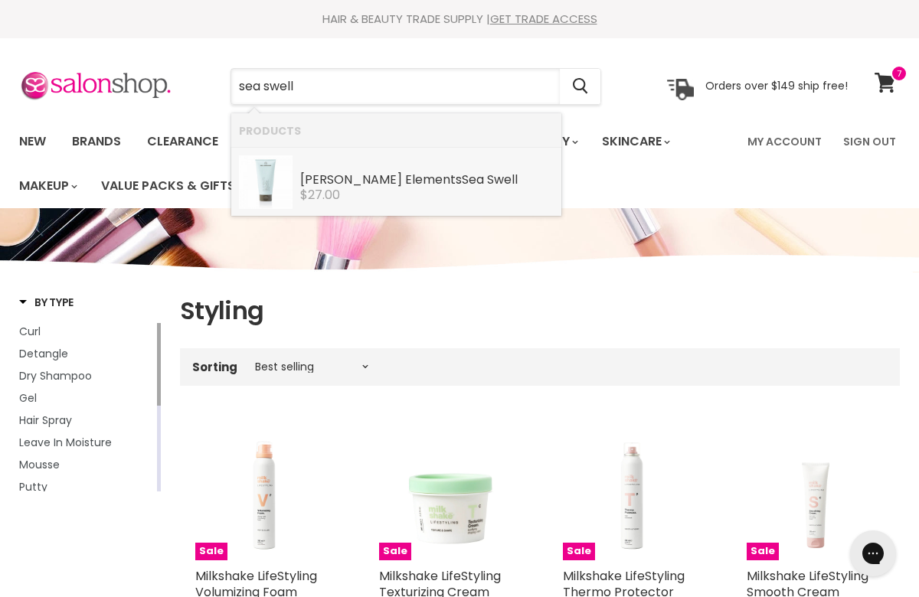
click at [462, 184] on b "Sea" at bounding box center [473, 180] width 22 height 18
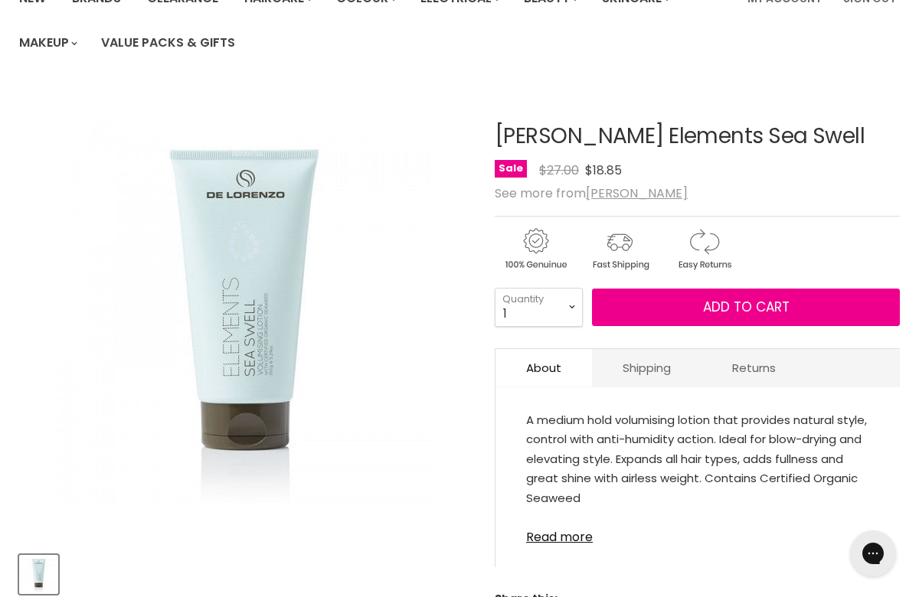
scroll to position [146, 0]
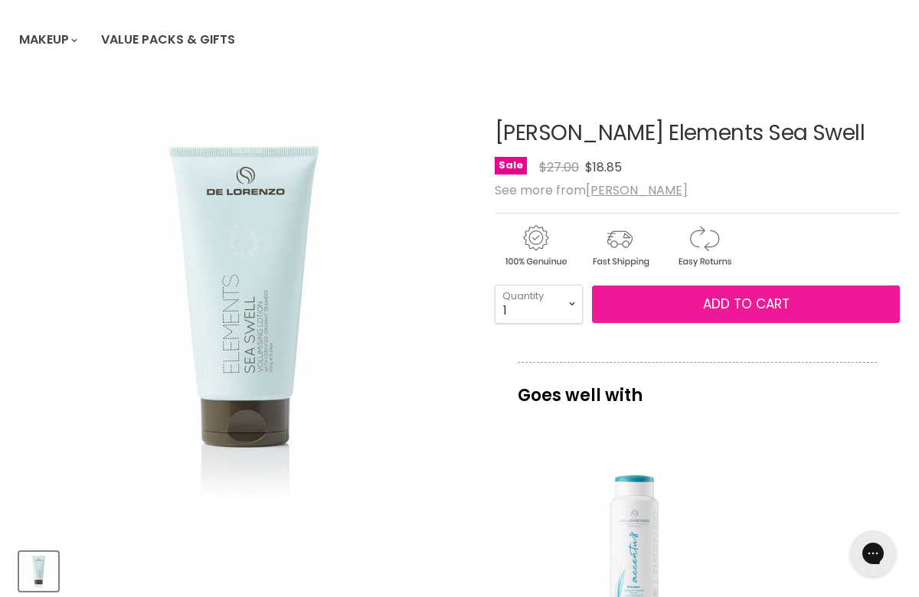
click at [745, 309] on span "Add to cart" at bounding box center [746, 304] width 86 height 18
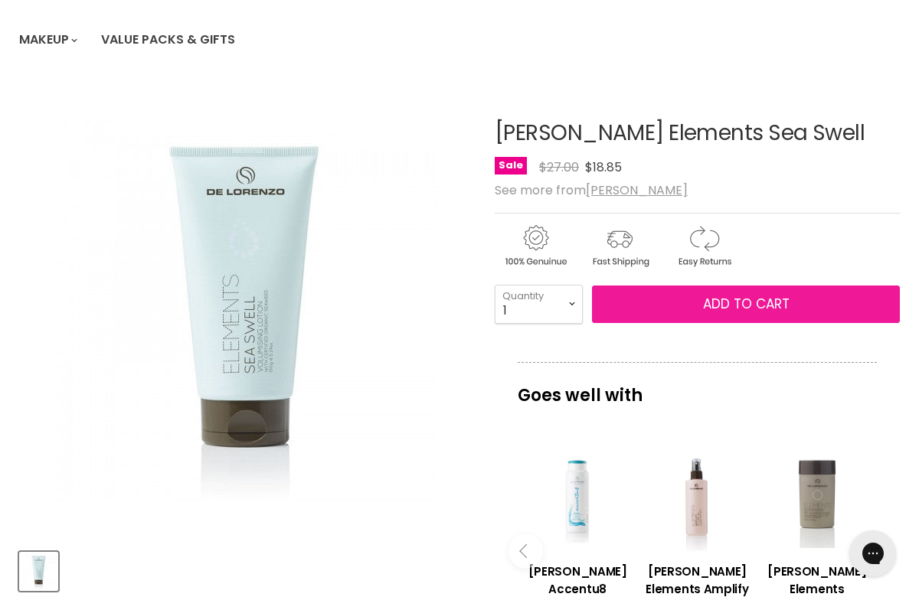
click at [745, 309] on span "Add to cart" at bounding box center [746, 304] width 86 height 18
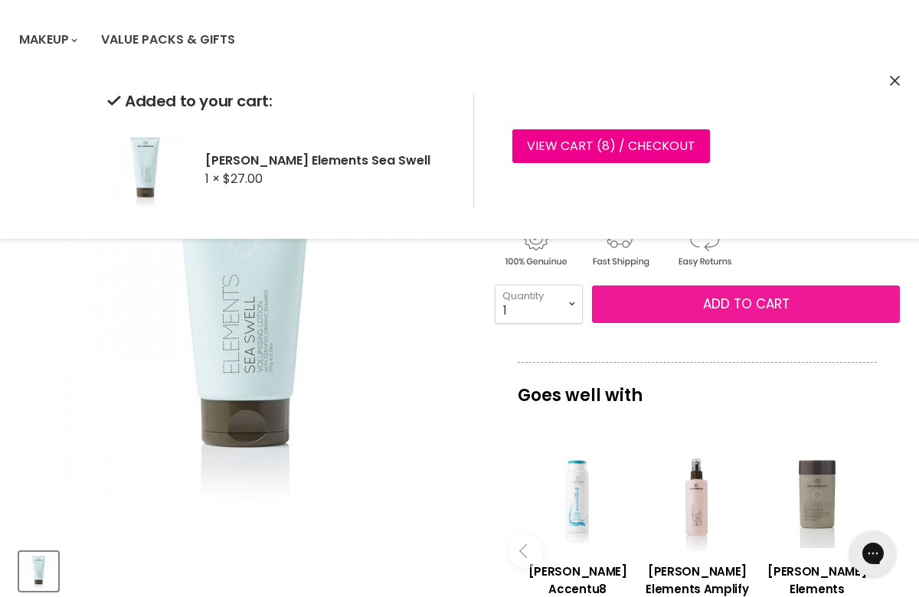
click at [753, 304] on span "Add to cart" at bounding box center [746, 304] width 86 height 18
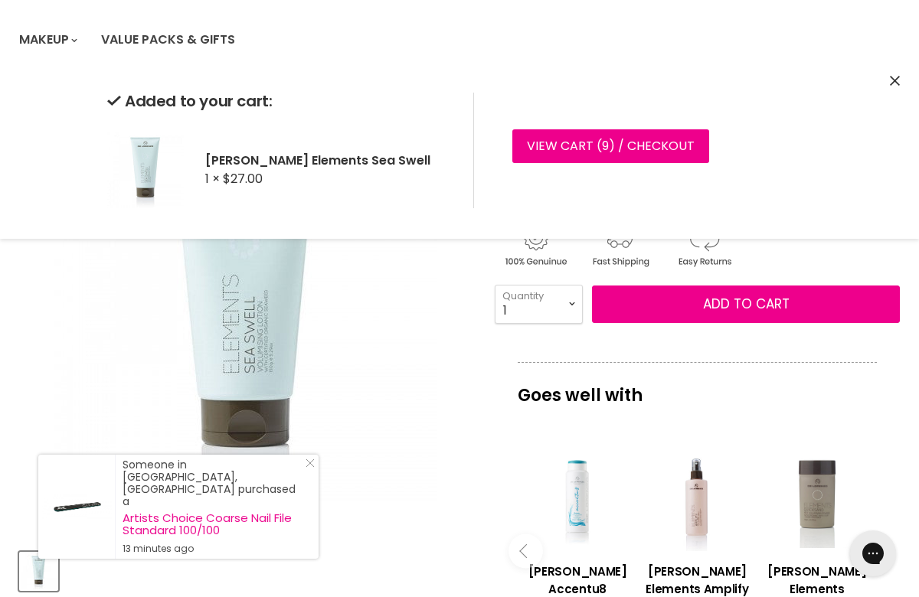
click at [459, 465] on div "Click or scroll to zoom Tap or pinch to zoom" at bounding box center [245, 309] width 453 height 453
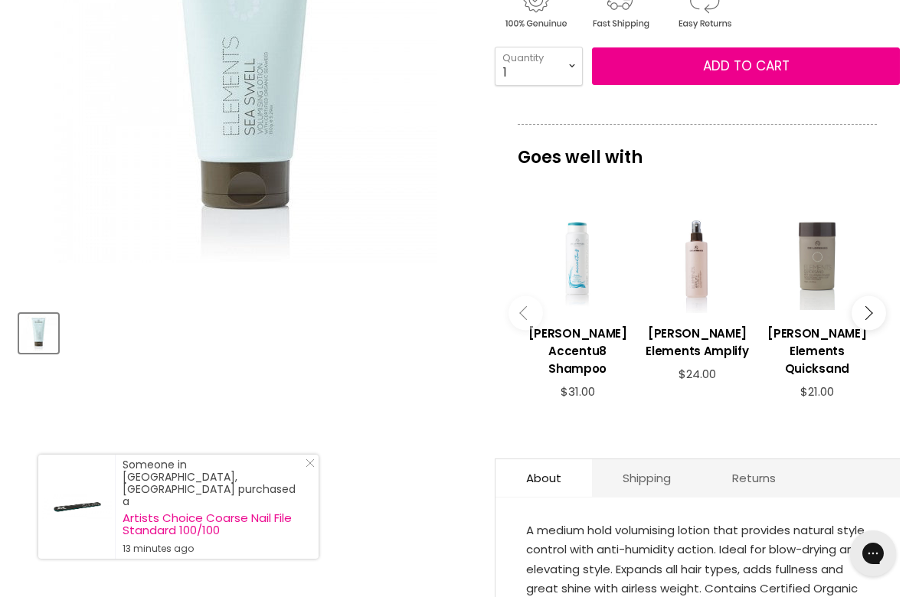
scroll to position [385, 0]
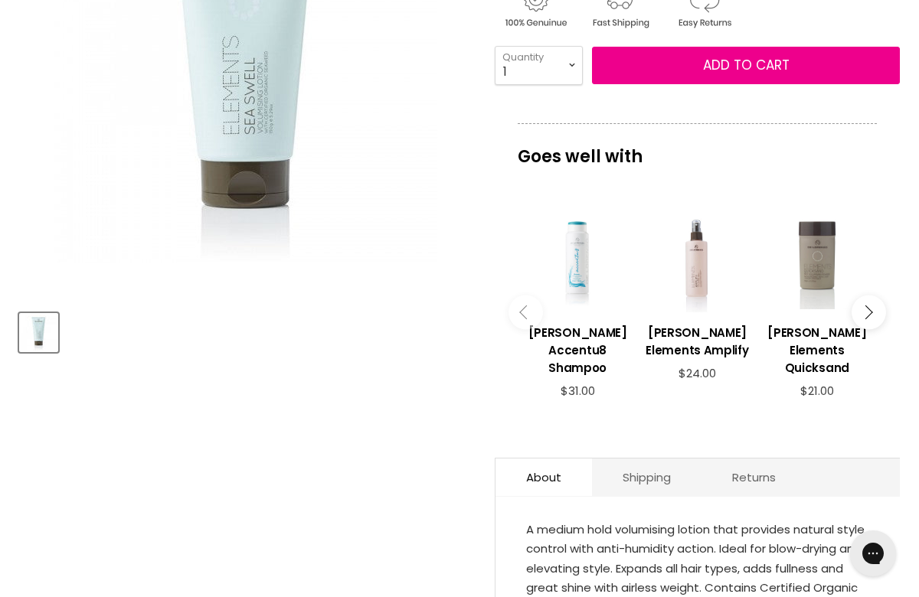
click at [691, 260] on div "Main content" at bounding box center [697, 260] width 104 height 104
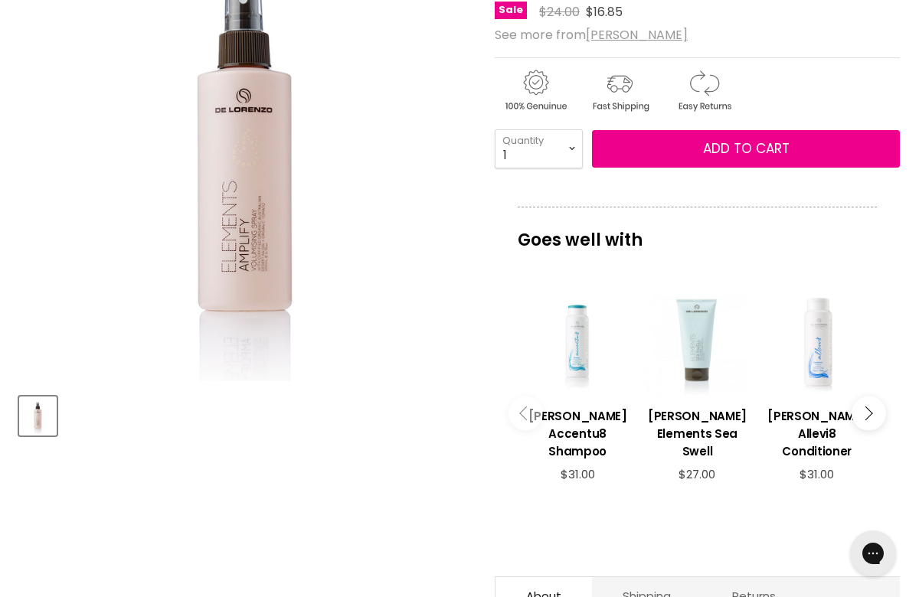
scroll to position [296, 0]
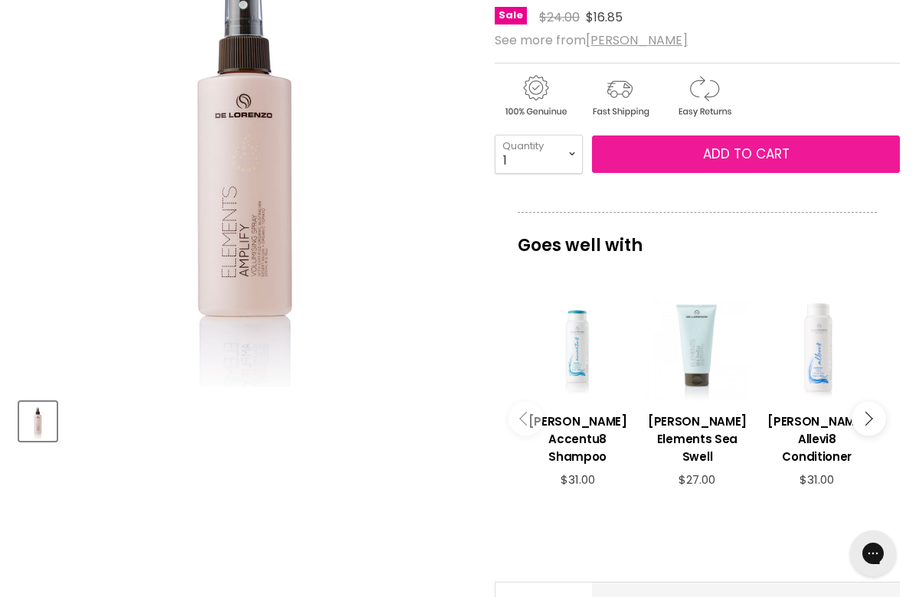
click at [726, 150] on span "Add to cart" at bounding box center [746, 154] width 86 height 18
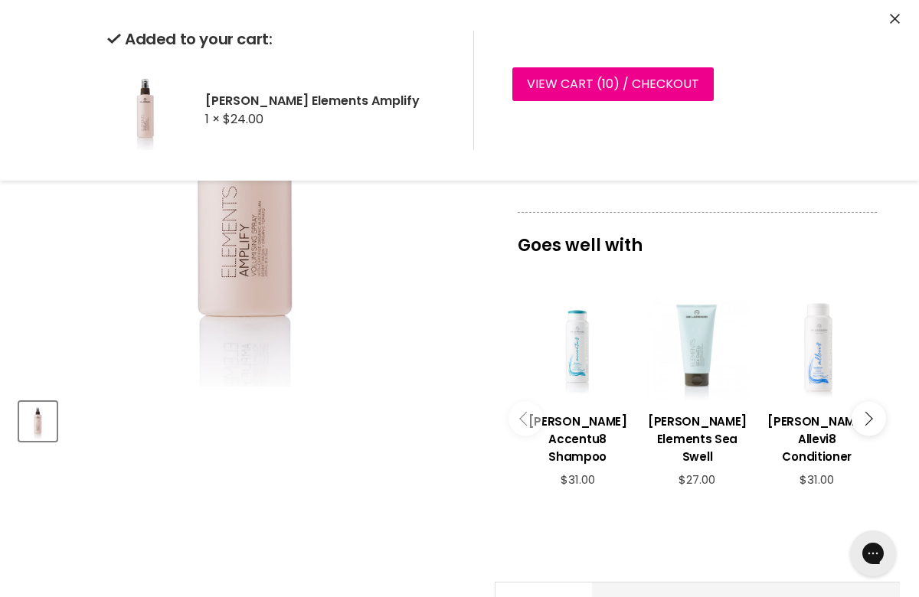
scroll to position [335, 0]
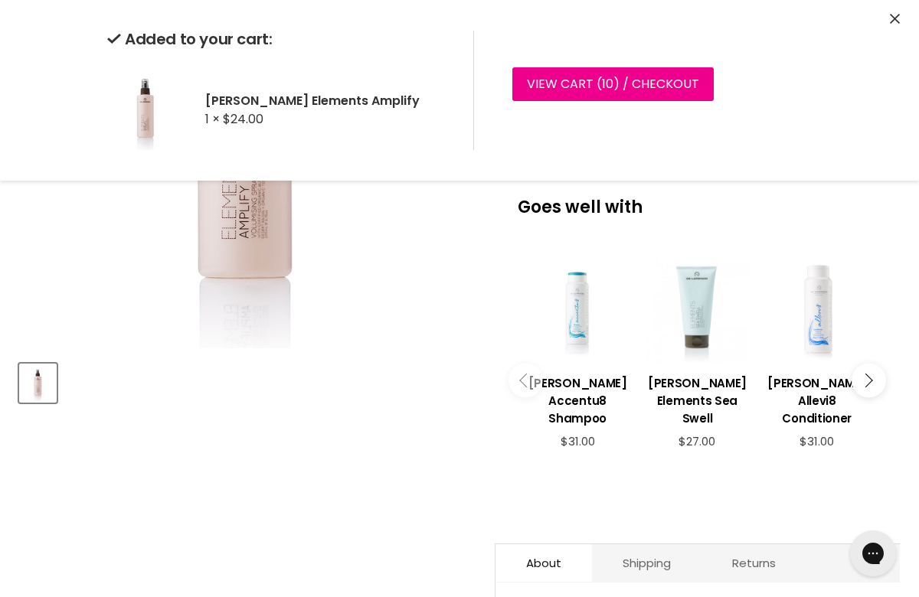
click at [893, 14] on icon "Close" at bounding box center [894, 19] width 10 height 10
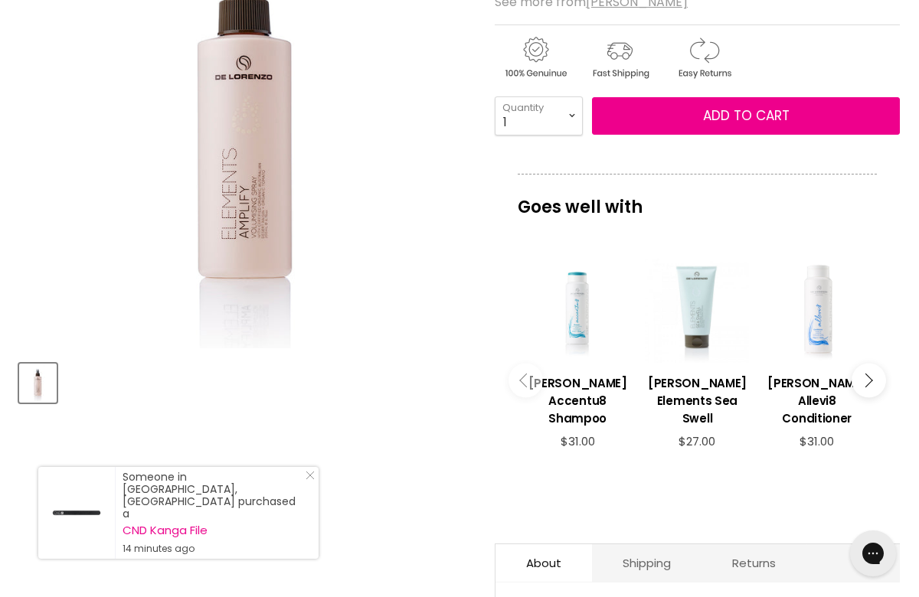
click at [873, 367] on button "Main content" at bounding box center [868, 381] width 34 height 34
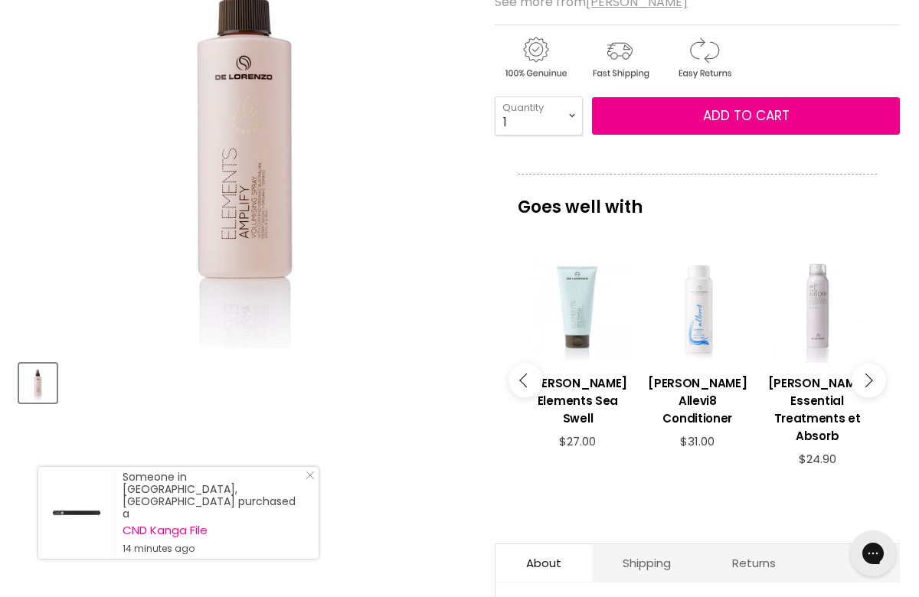
click at [873, 369] on button "Main content" at bounding box center [868, 381] width 34 height 34
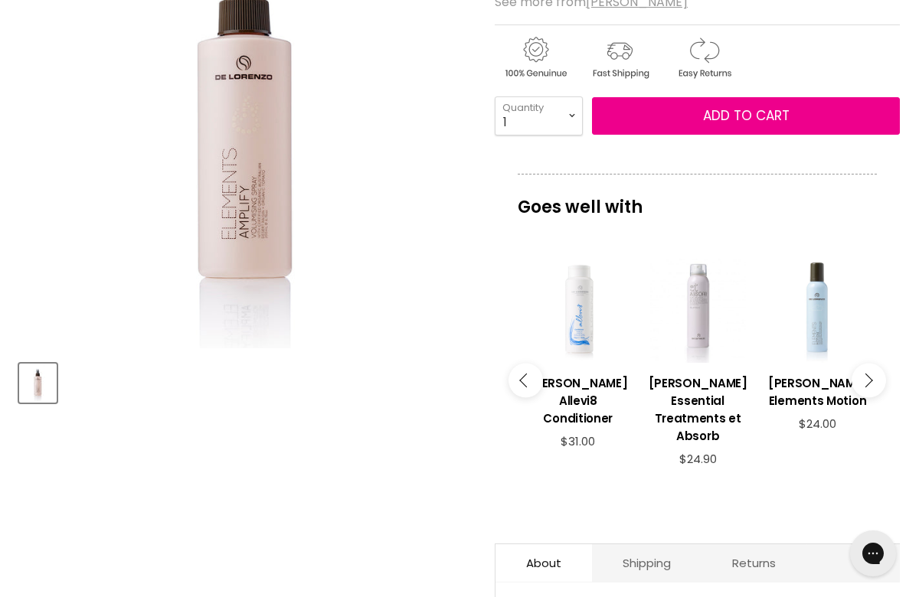
click at [873, 368] on button "Main content" at bounding box center [868, 381] width 34 height 34
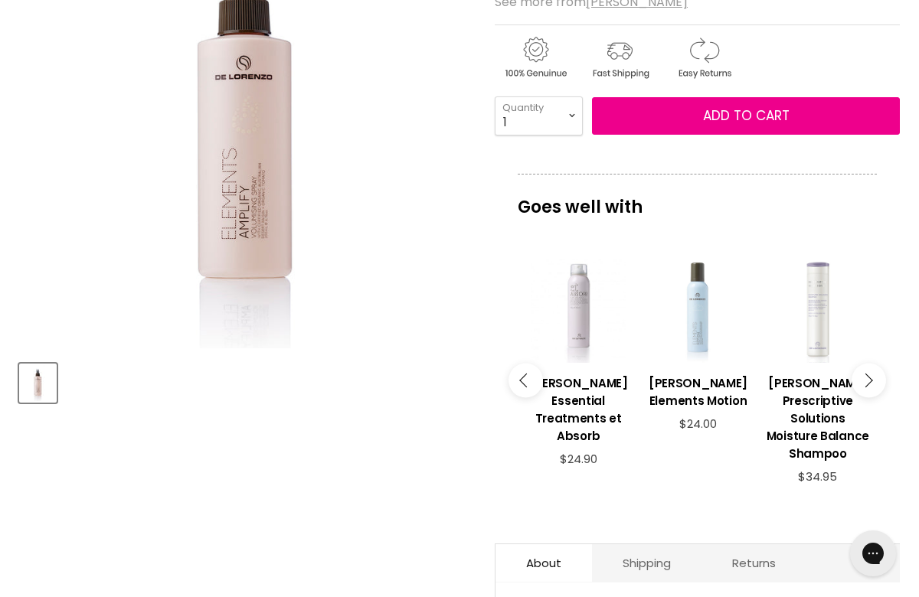
click at [677, 354] on div "Main content" at bounding box center [697, 311] width 104 height 104
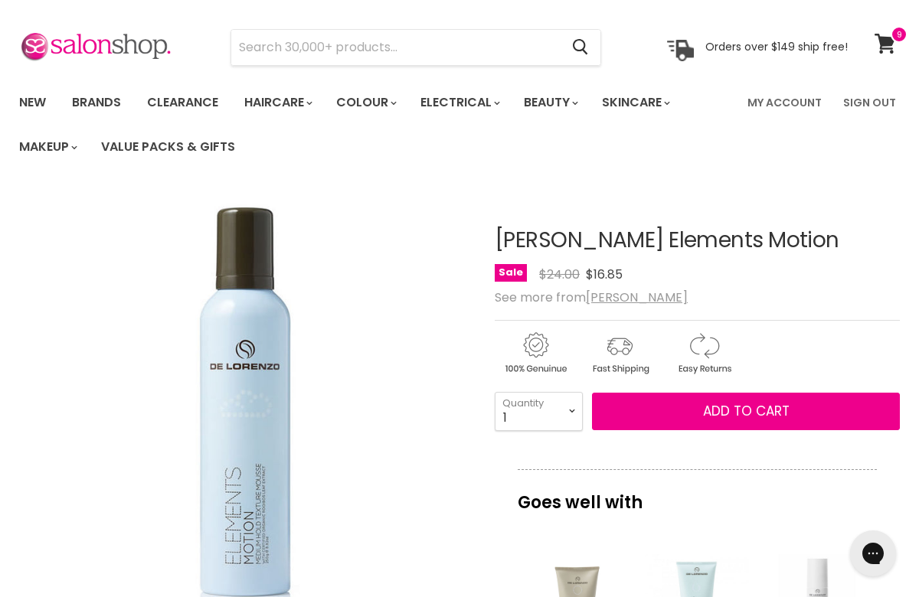
scroll to position [41, 0]
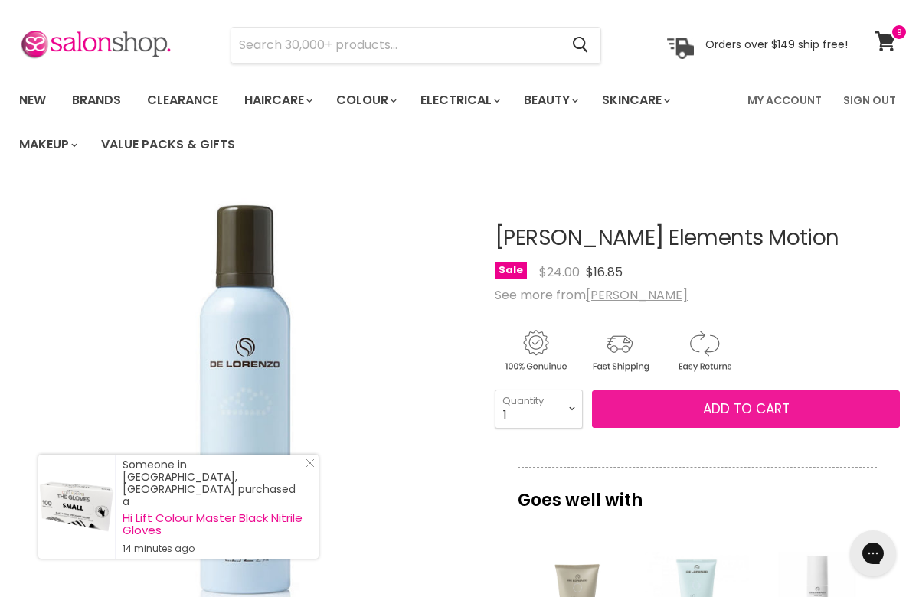
click at [766, 406] on span "Add to cart" at bounding box center [746, 409] width 86 height 18
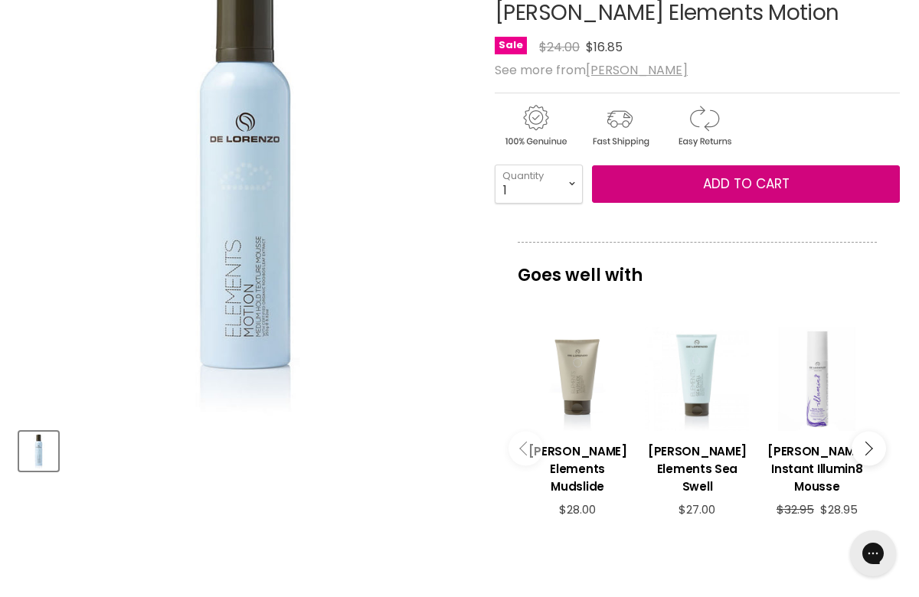
scroll to position [325, 0]
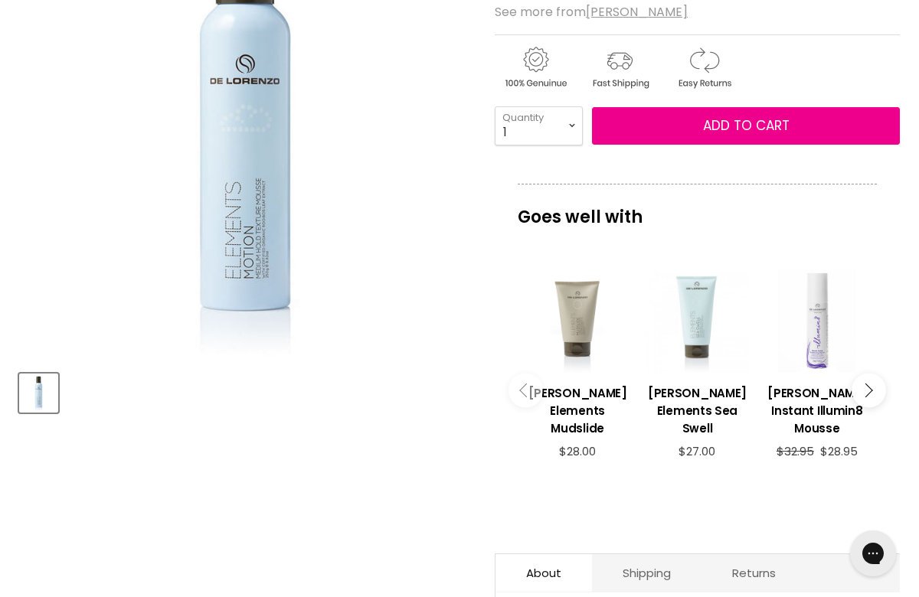
click at [866, 375] on button "Main content" at bounding box center [868, 391] width 34 height 34
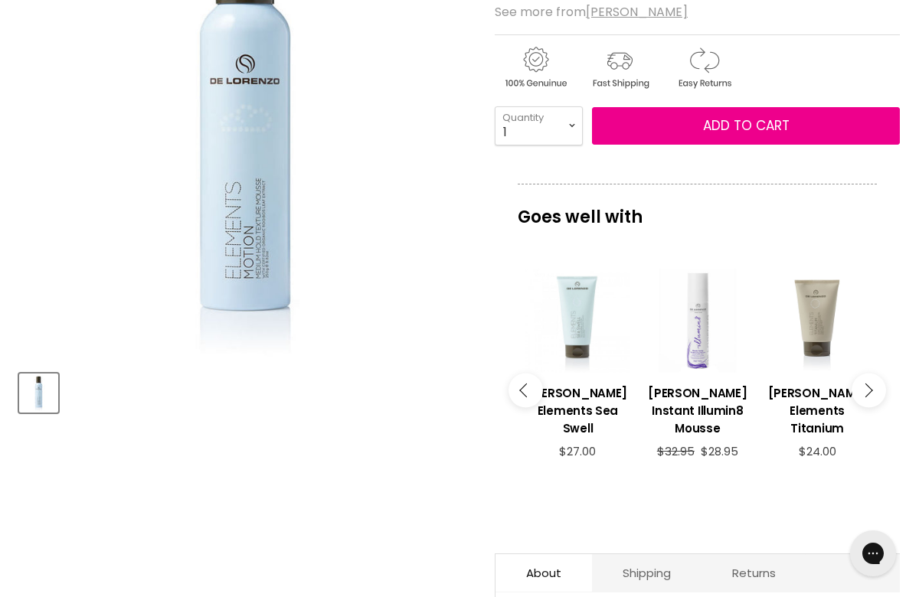
click at [866, 375] on button "Main content" at bounding box center [868, 391] width 34 height 34
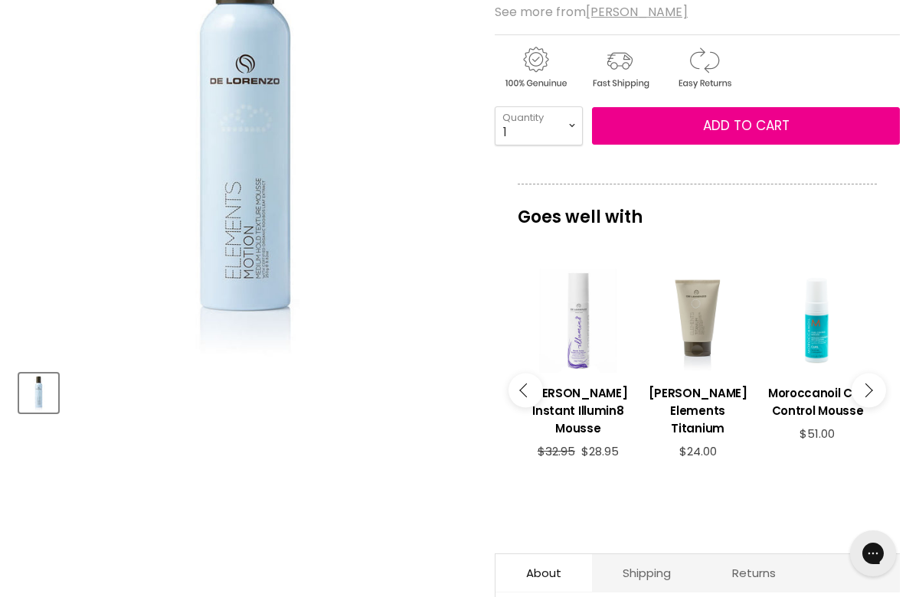
click at [866, 375] on button "Main content" at bounding box center [868, 391] width 34 height 34
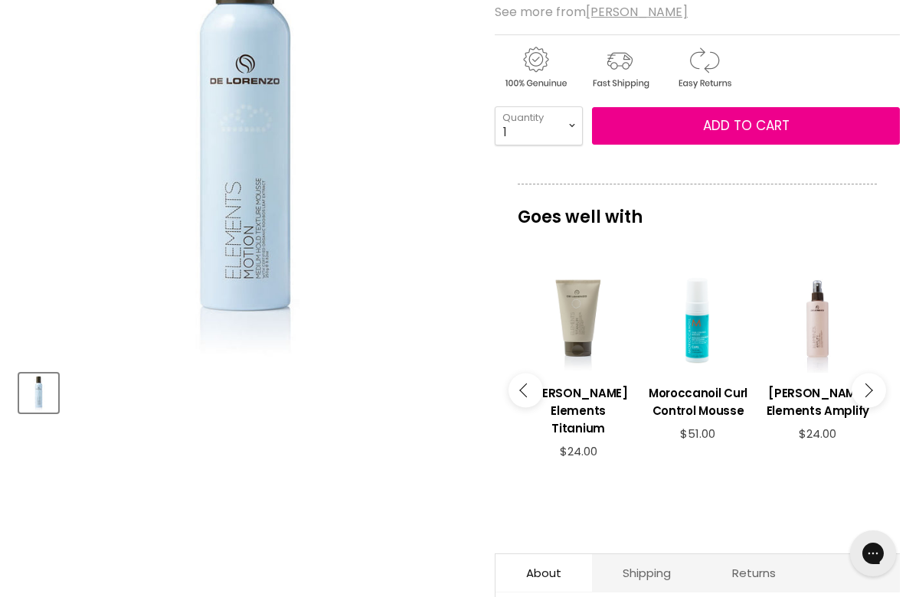
click at [868, 375] on button "Main content" at bounding box center [868, 391] width 34 height 34
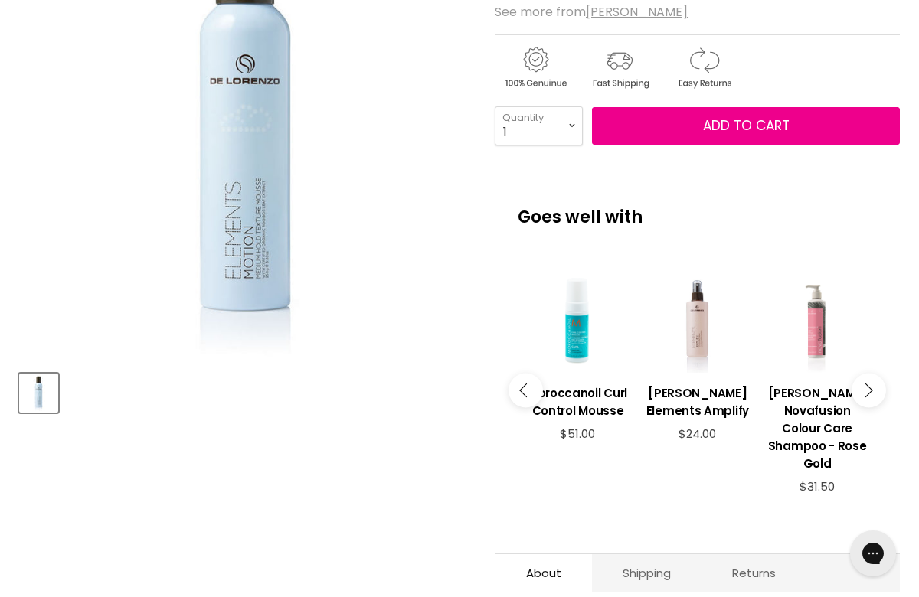
click at [868, 375] on button "Main content" at bounding box center [868, 391] width 34 height 34
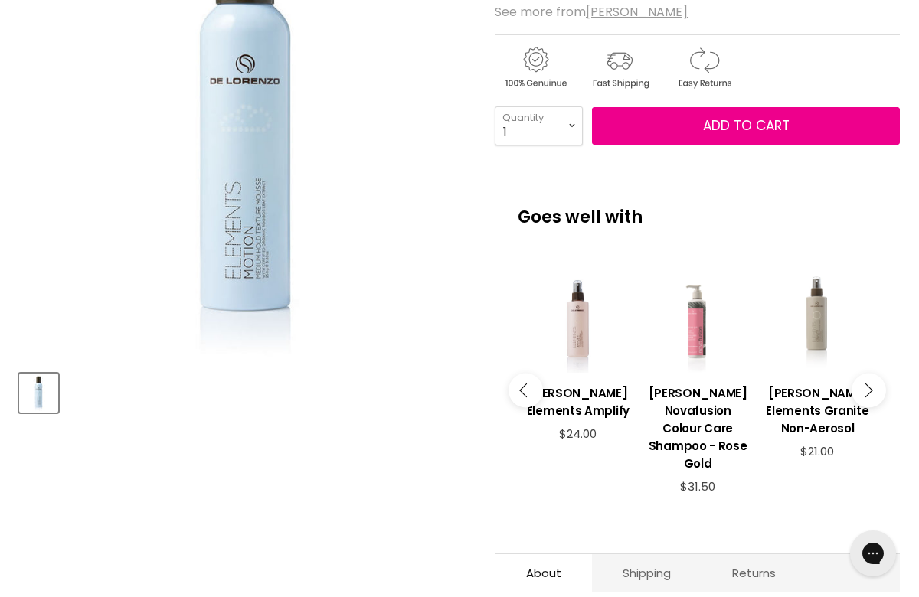
click at [868, 375] on button "Main content" at bounding box center [868, 391] width 34 height 34
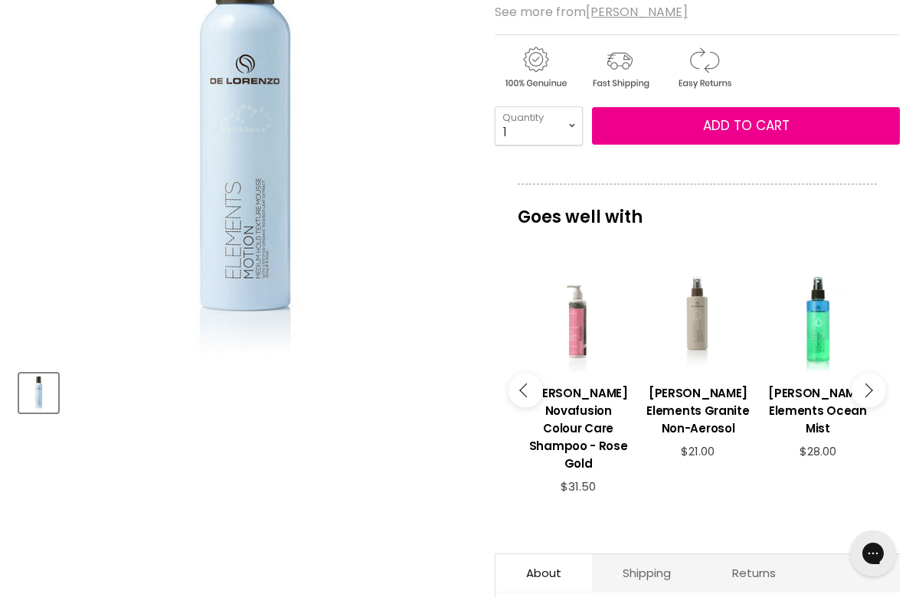
click at [868, 375] on button "Main content" at bounding box center [868, 391] width 34 height 34
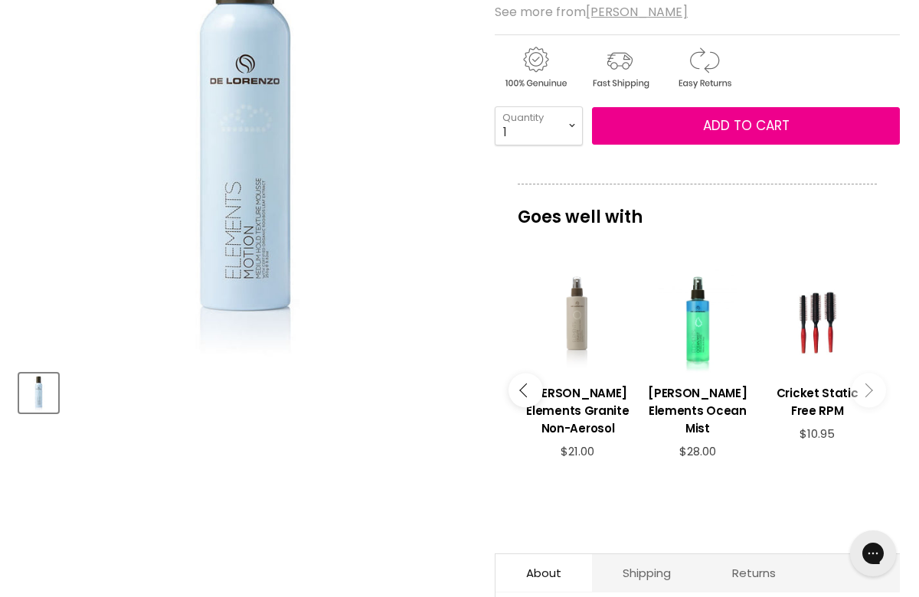
click at [868, 375] on button "Main content" at bounding box center [868, 391] width 34 height 34
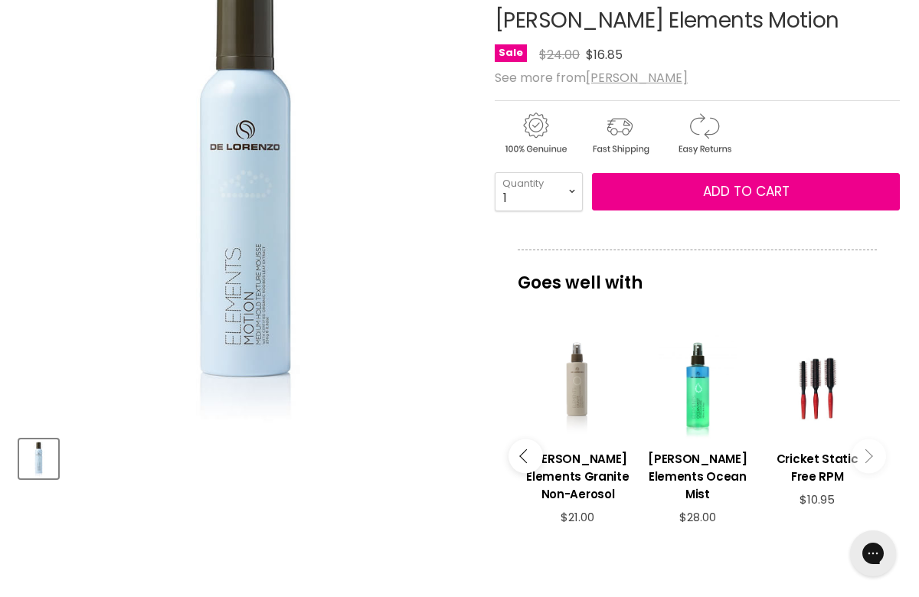
scroll to position [0, 0]
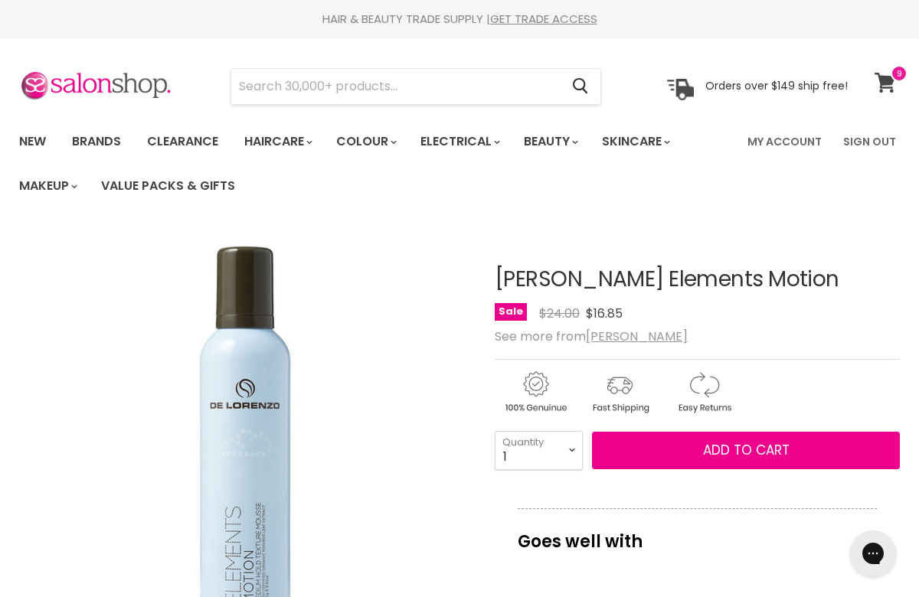
click at [893, 77] on span at bounding box center [898, 73] width 17 height 17
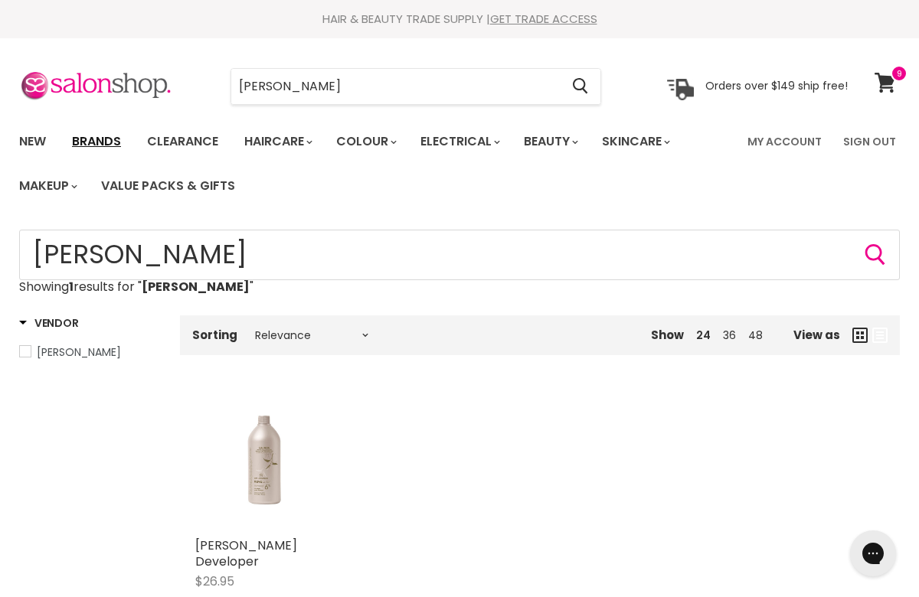
click at [122, 137] on link "Brands" at bounding box center [96, 142] width 72 height 32
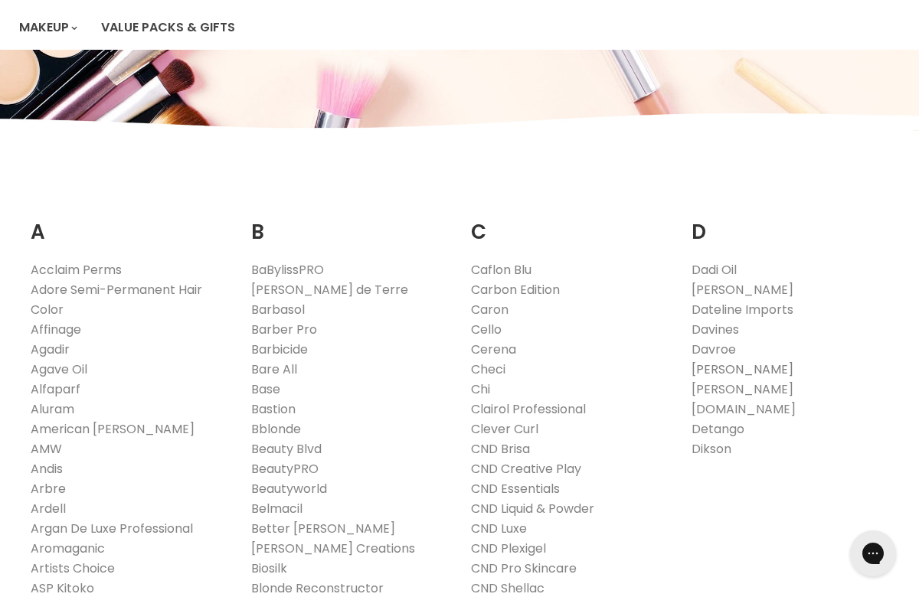
click at [723, 370] on link "[PERSON_NAME]" at bounding box center [742, 370] width 102 height 18
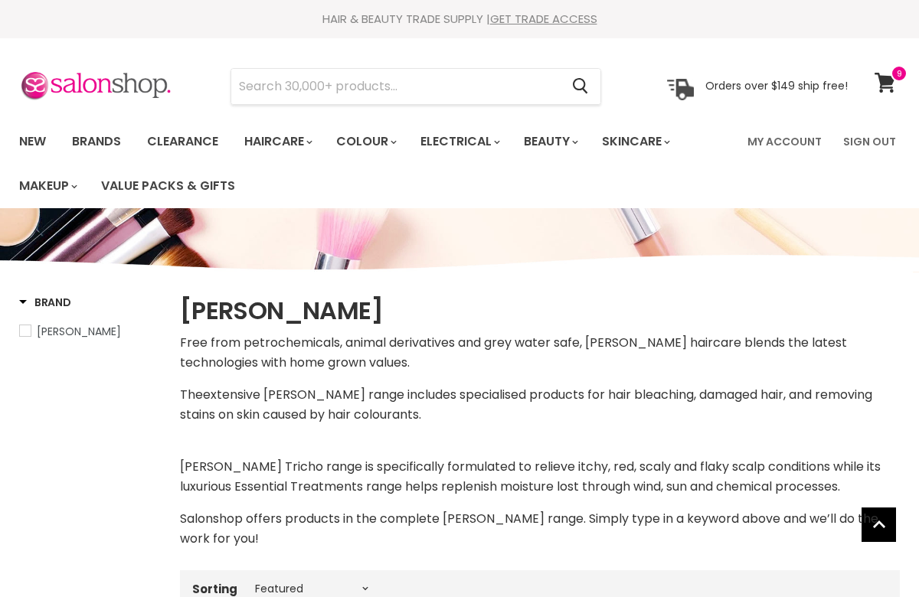
select select "manual"
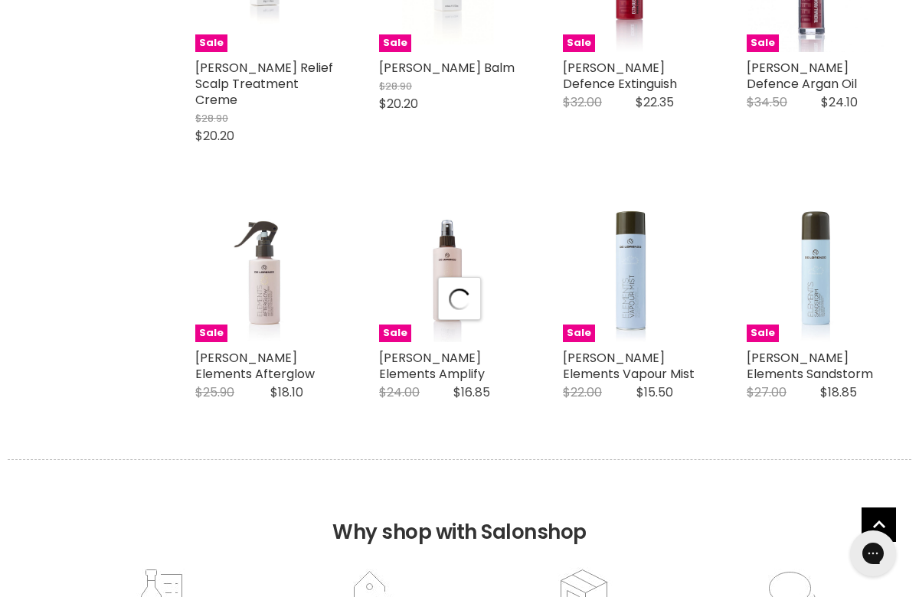
select select "manual"
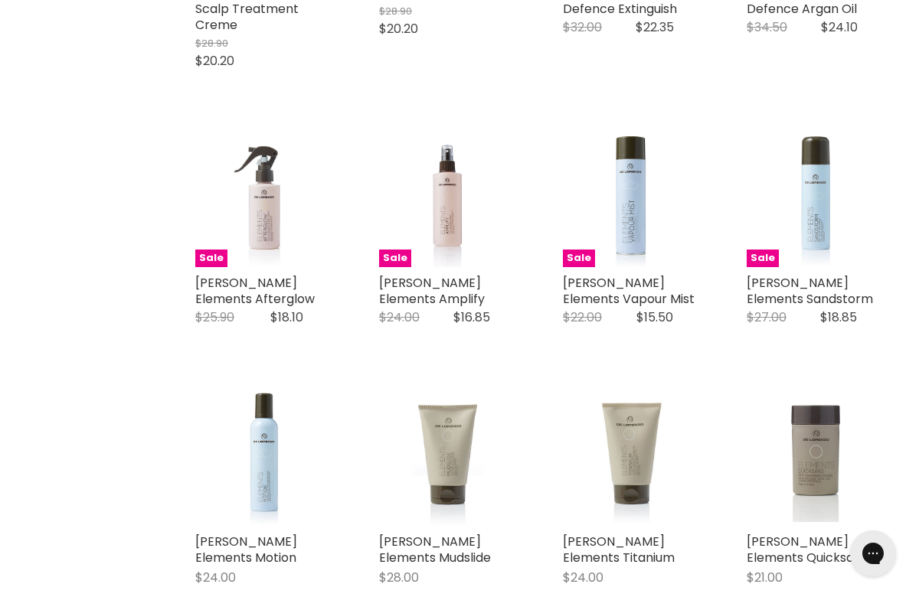
scroll to position [3704, 0]
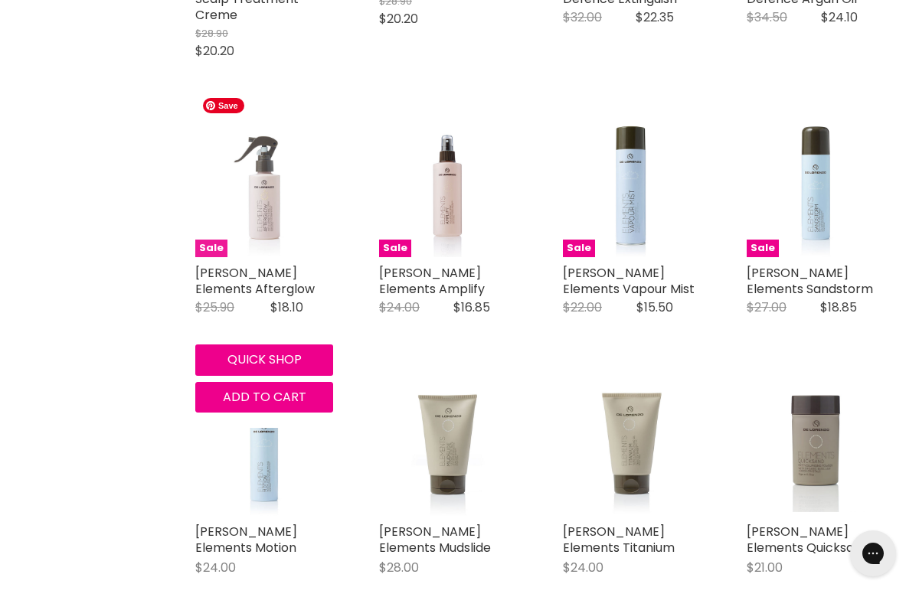
click at [259, 196] on img "Main content" at bounding box center [264, 188] width 138 height 138
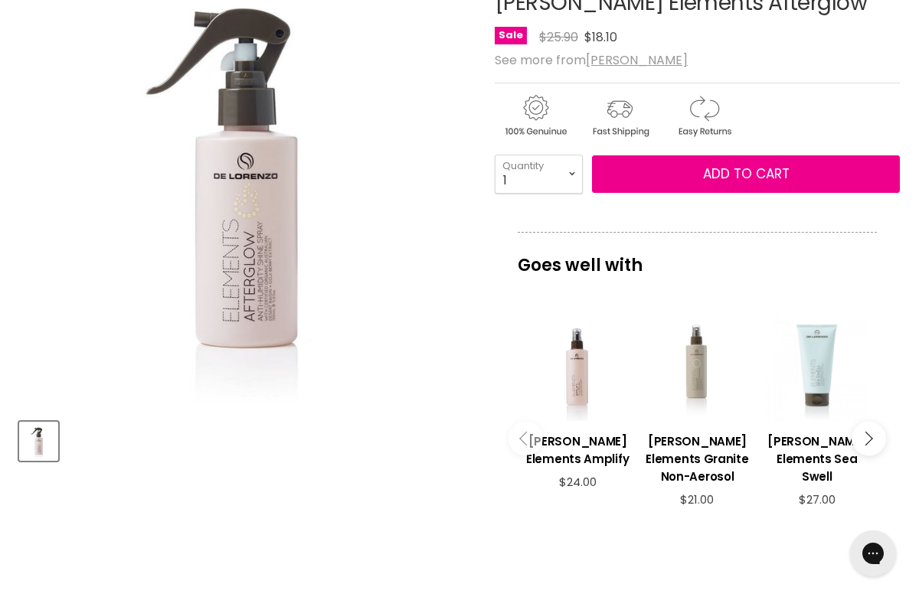
scroll to position [266, 0]
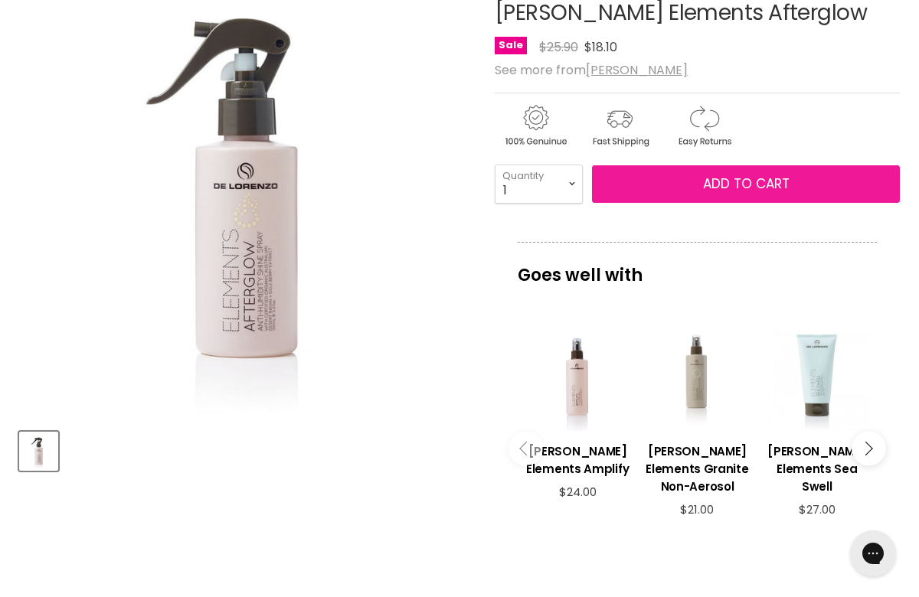
click at [777, 188] on span "Add to cart" at bounding box center [746, 184] width 86 height 18
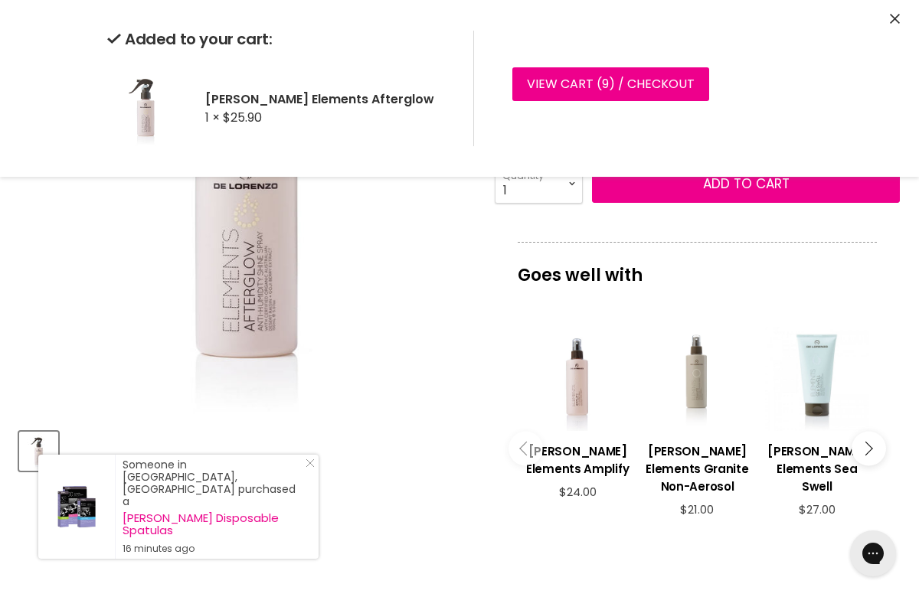
click at [902, 20] on div "Added to your cart: De Lorenzo Elements Afterglow 1 × $25.90 View cart ( 9 ) / …" at bounding box center [459, 88] width 919 height 177
click at [893, 15] on icon "Close" at bounding box center [894, 19] width 10 height 10
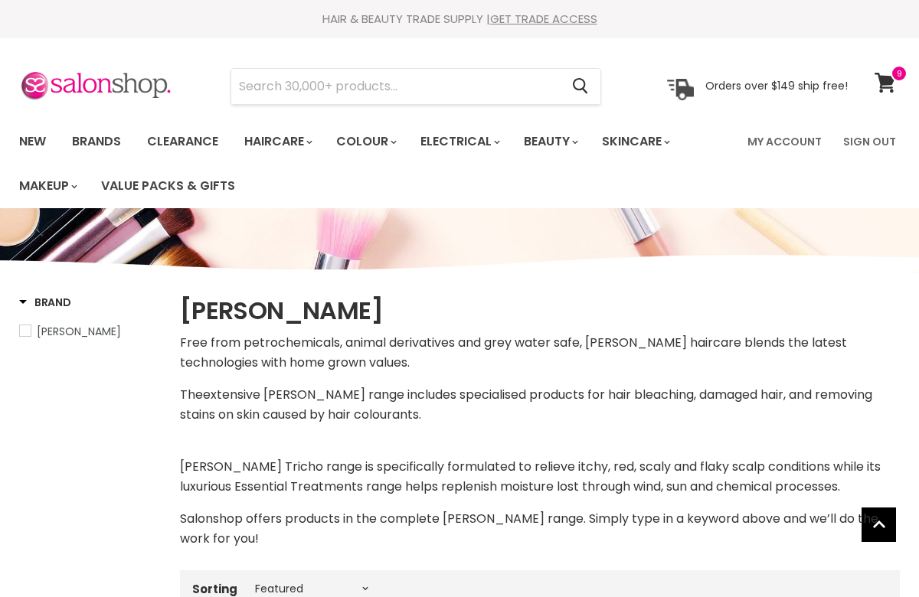
select select "manual"
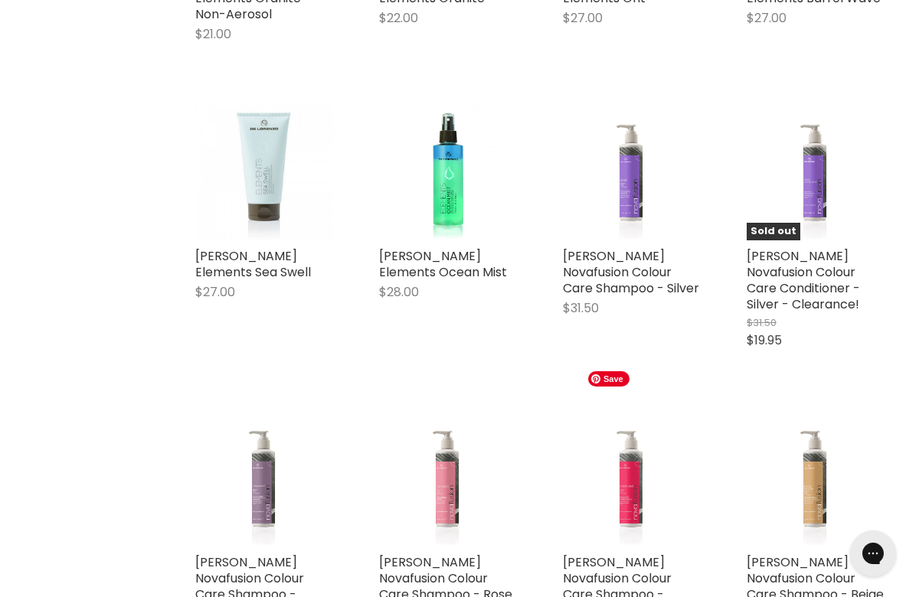
scroll to position [4508, 0]
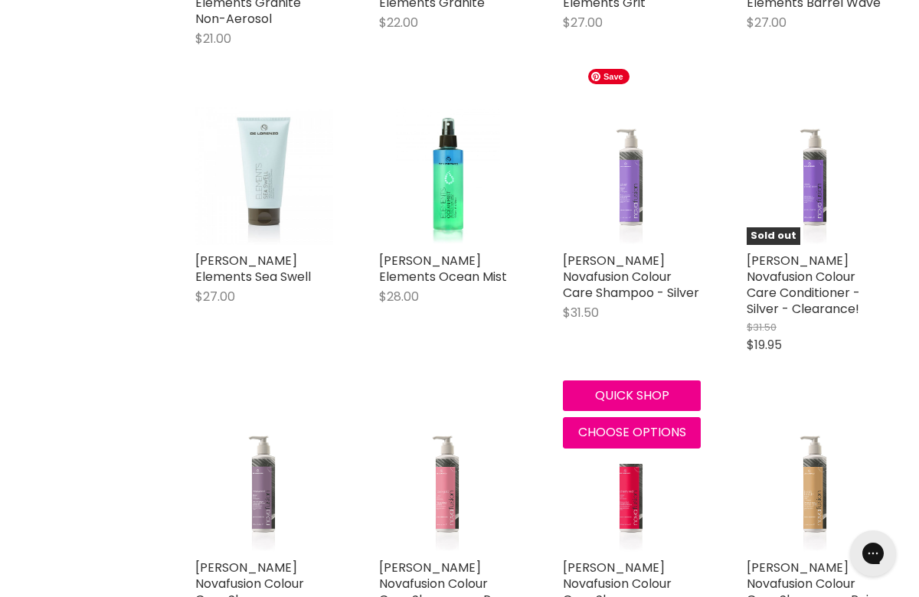
click at [648, 172] on img "Main content" at bounding box center [631, 176] width 103 height 138
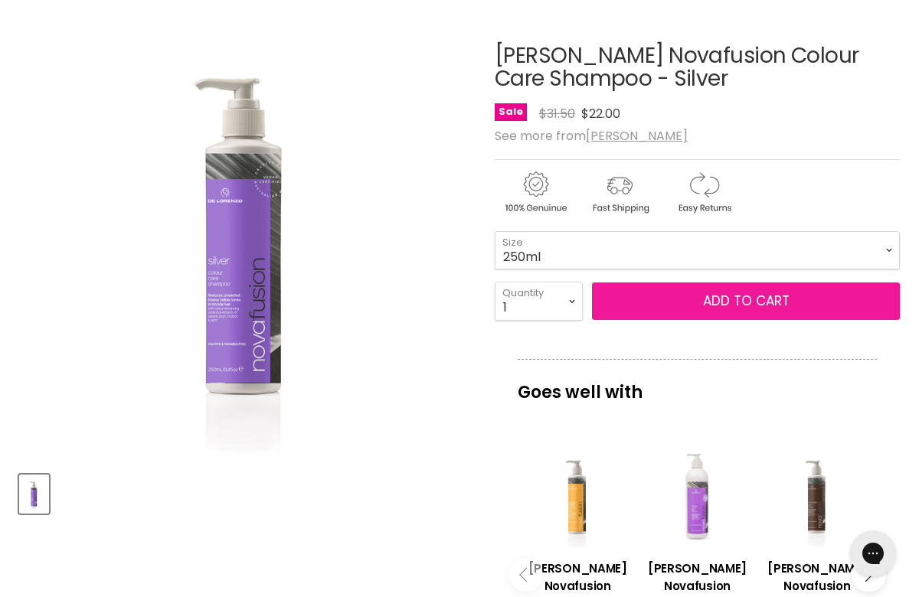
click at [795, 295] on button "Add to cart" at bounding box center [746, 301] width 308 height 38
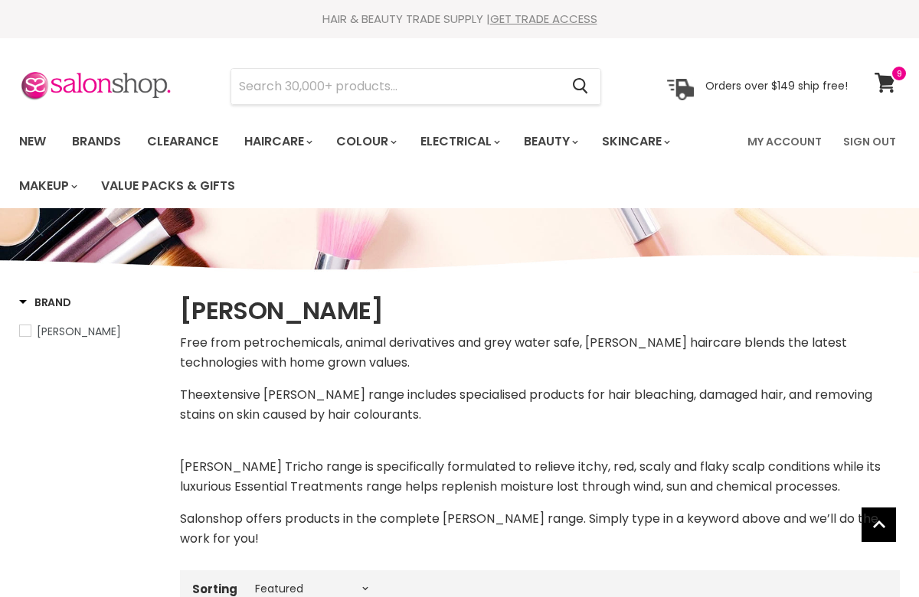
select select "manual"
click at [895, 78] on span at bounding box center [898, 73] width 17 height 17
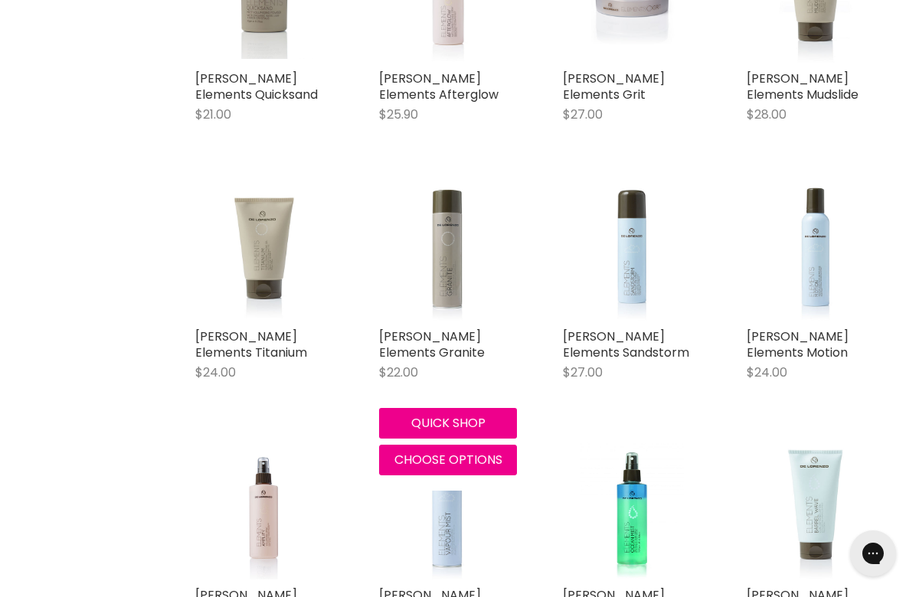
scroll to position [481, 0]
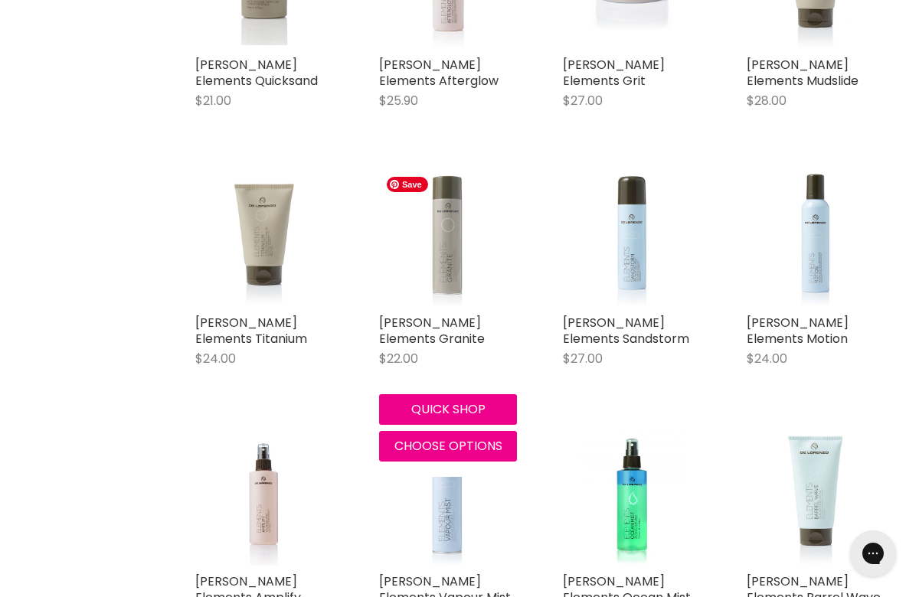
click at [452, 264] on img "Main content" at bounding box center [448, 238] width 138 height 138
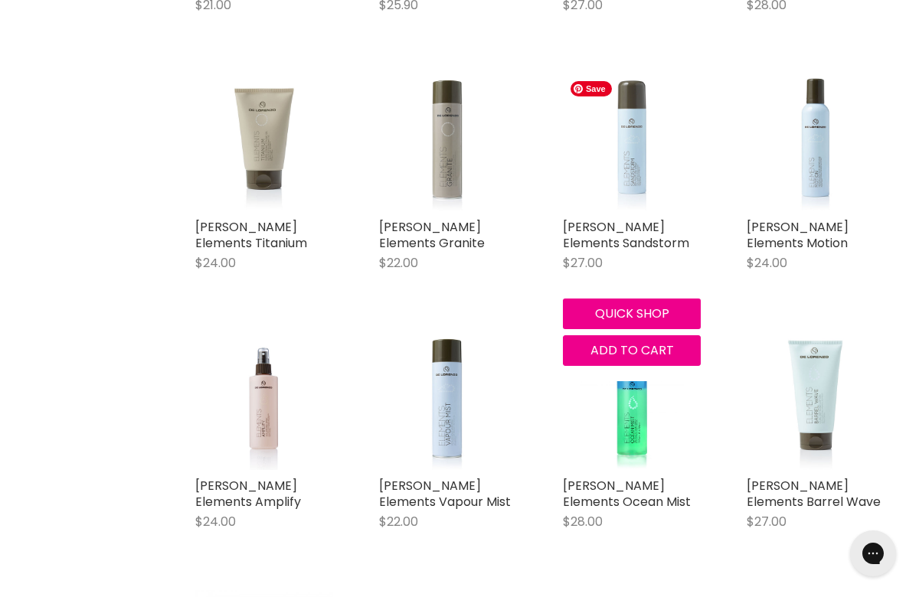
click at [637, 173] on img "Main content" at bounding box center [632, 142] width 138 height 138
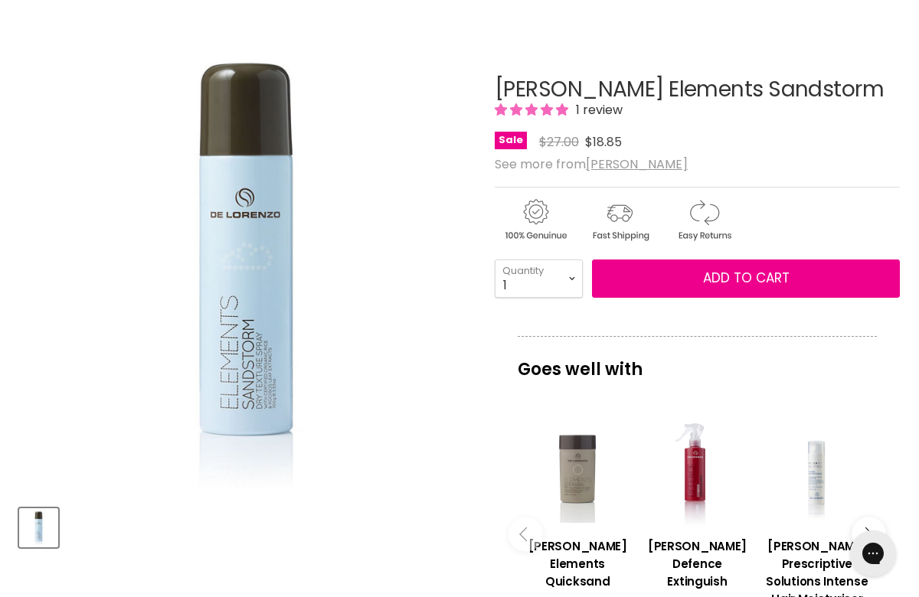
scroll to position [191, 0]
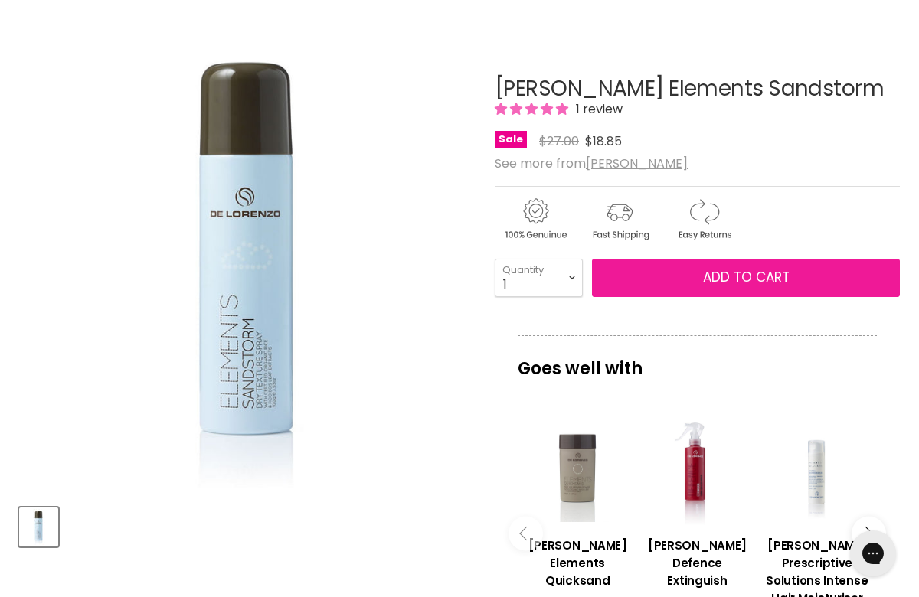
click at [782, 280] on span "Add to cart" at bounding box center [746, 277] width 86 height 18
click at [735, 284] on span "Add to cart" at bounding box center [746, 277] width 86 height 18
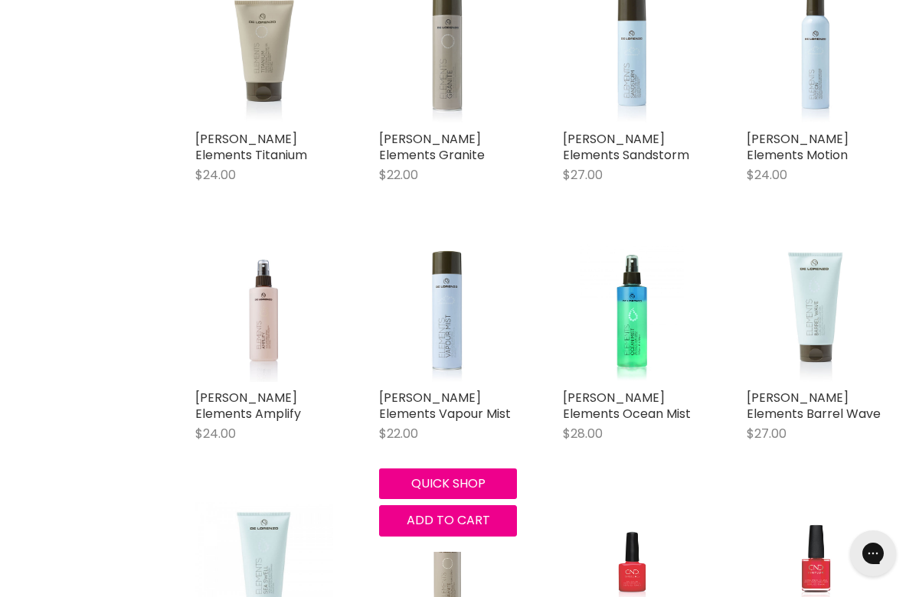
scroll to position [668, 0]
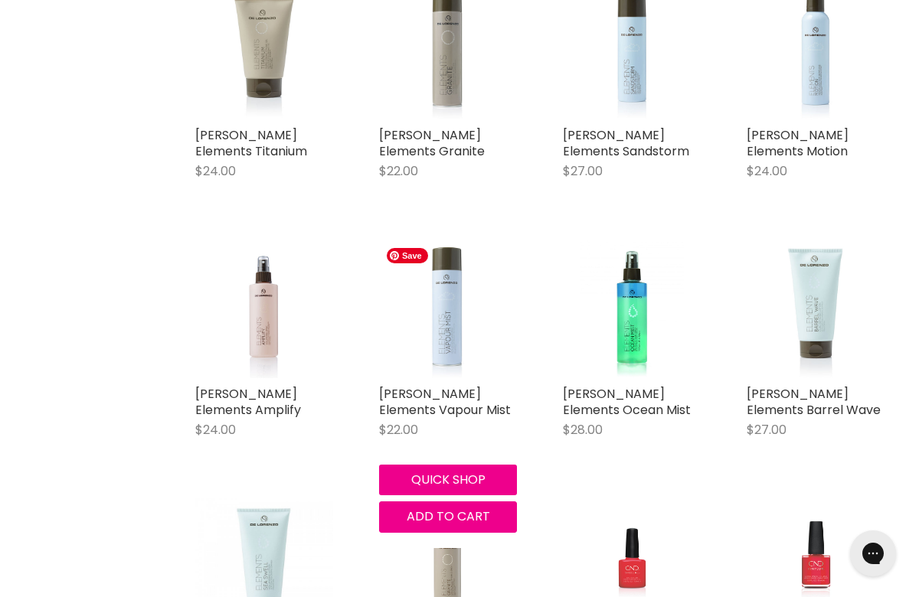
click at [455, 333] on img "Main content" at bounding box center [448, 309] width 138 height 138
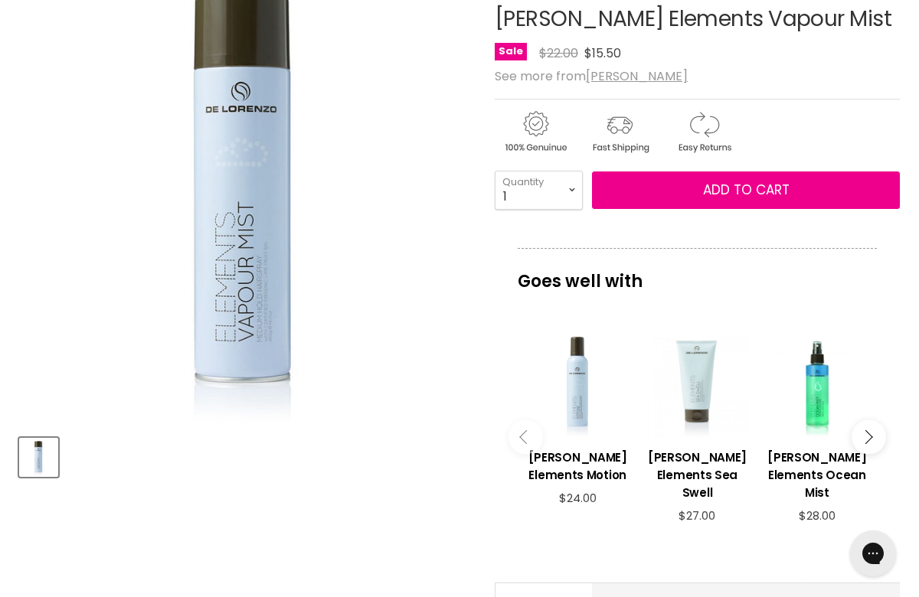
scroll to position [267, 0]
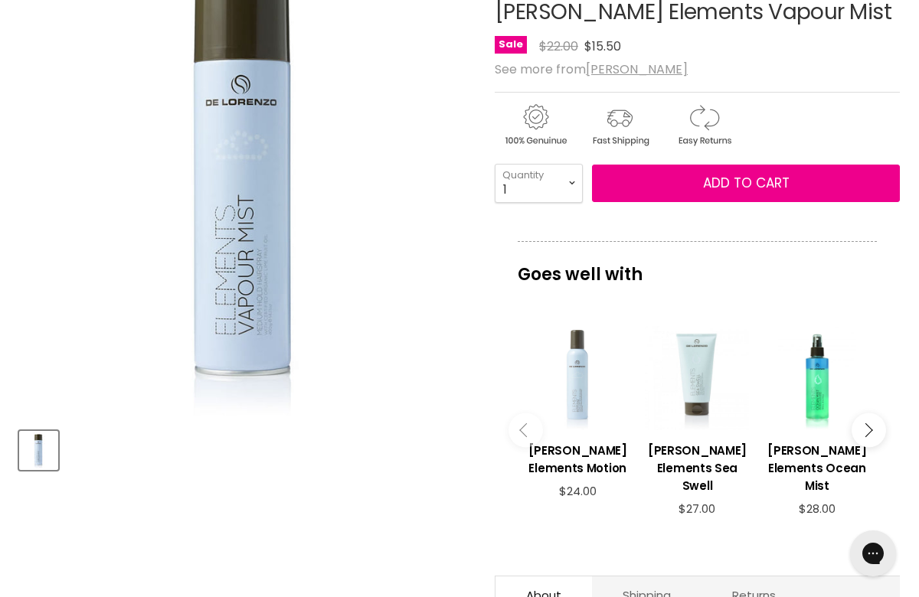
click at [576, 387] on div "Main content" at bounding box center [577, 378] width 104 height 104
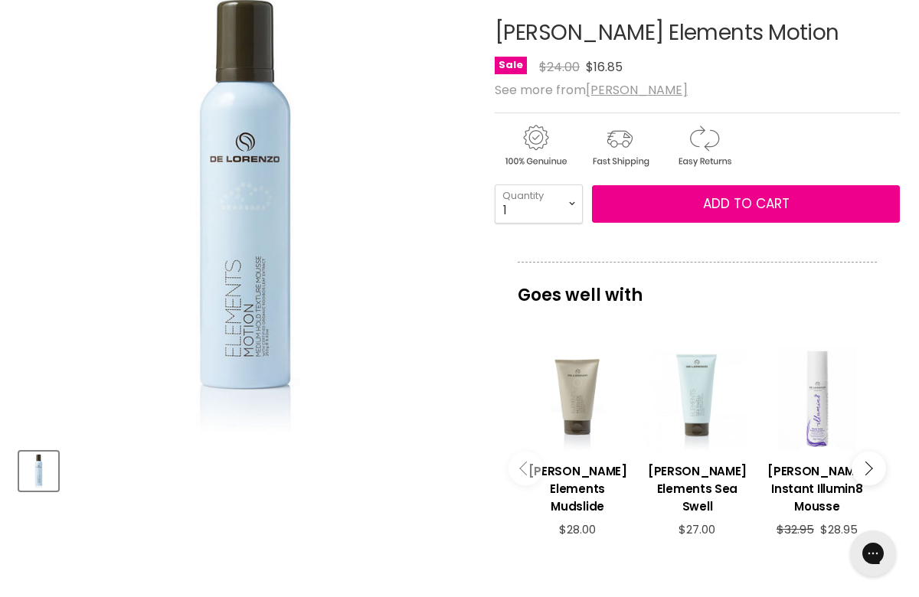
scroll to position [279, 0]
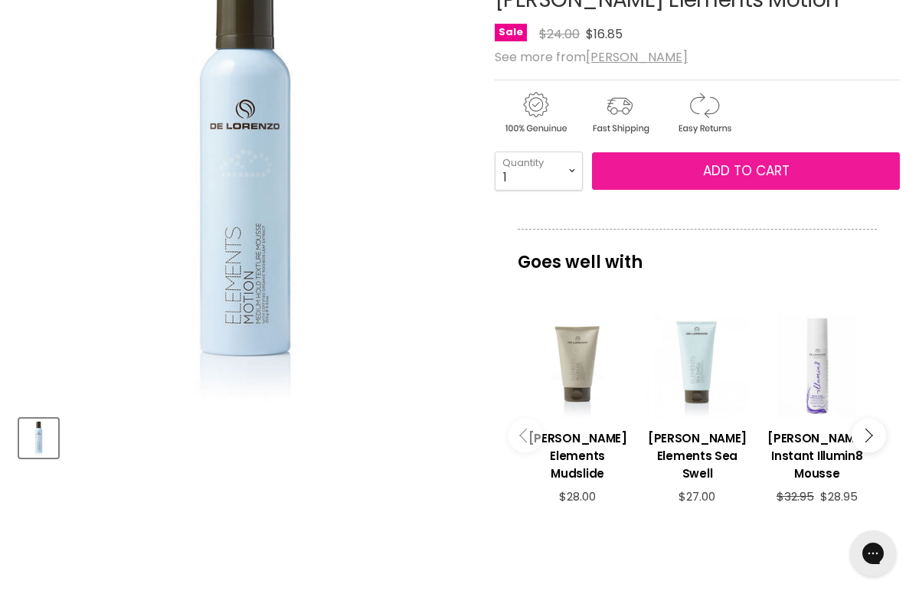
click at [780, 160] on button "Add to cart" at bounding box center [746, 171] width 308 height 38
click at [771, 168] on span "Add to cart" at bounding box center [746, 171] width 86 height 18
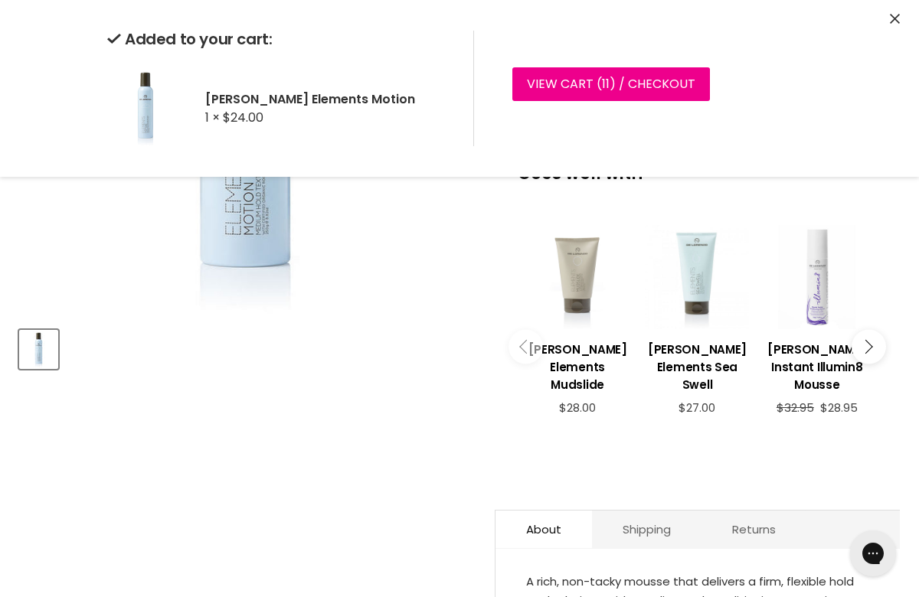
scroll to position [371, 0]
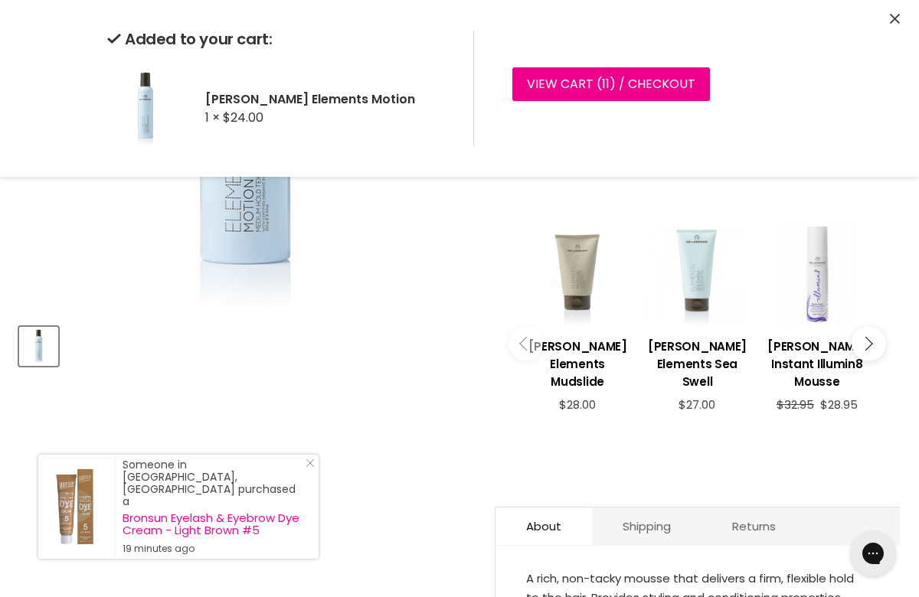
click at [876, 335] on button "Main content" at bounding box center [868, 344] width 34 height 34
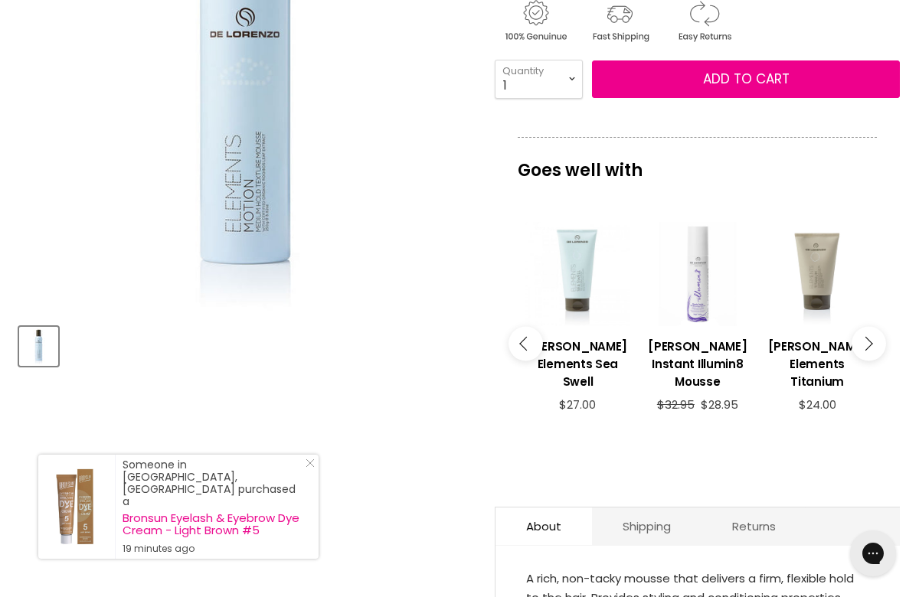
click at [876, 335] on button "Main content" at bounding box center [868, 344] width 34 height 34
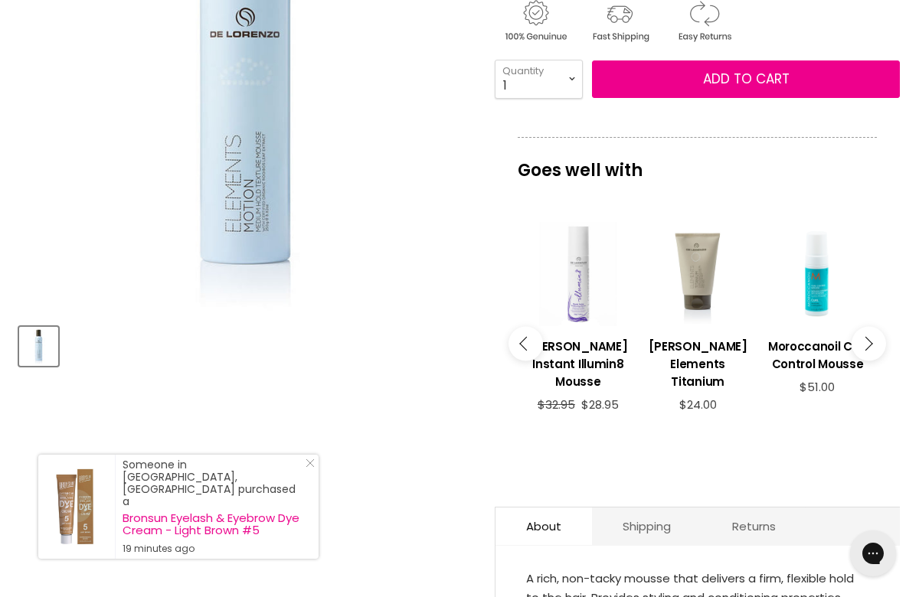
click at [876, 335] on button "Main content" at bounding box center [868, 344] width 34 height 34
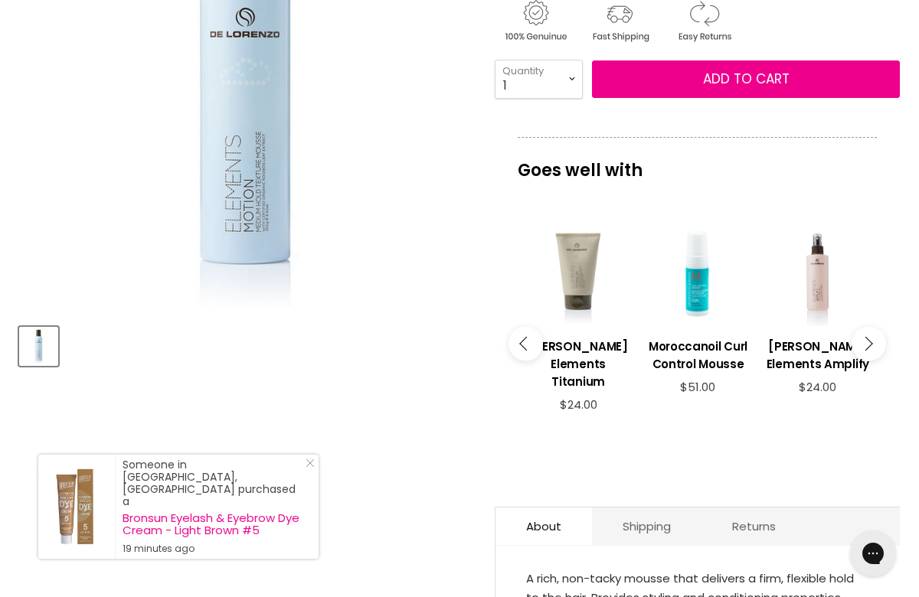
click at [876, 335] on button "Main content" at bounding box center [868, 344] width 34 height 34
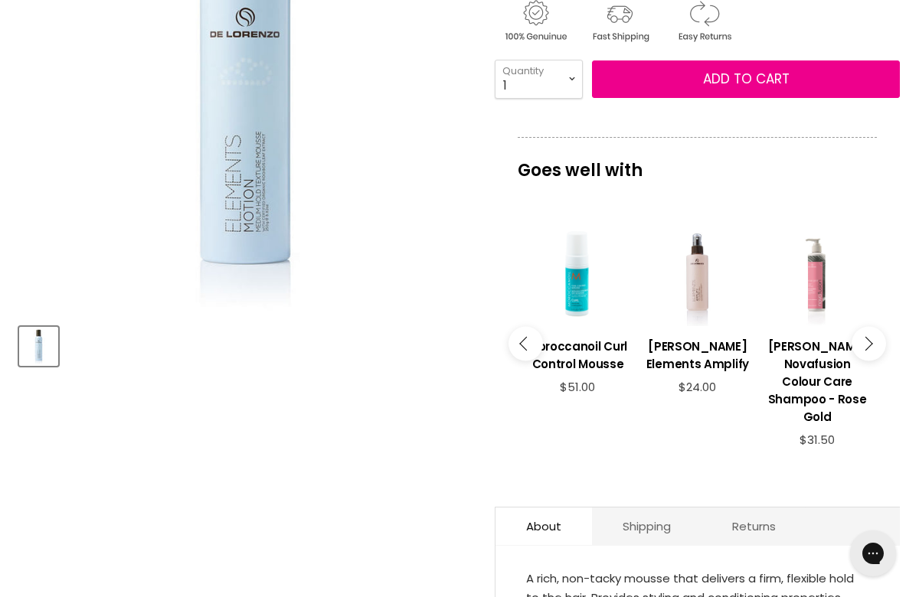
click at [876, 335] on button "Main content" at bounding box center [868, 344] width 34 height 34
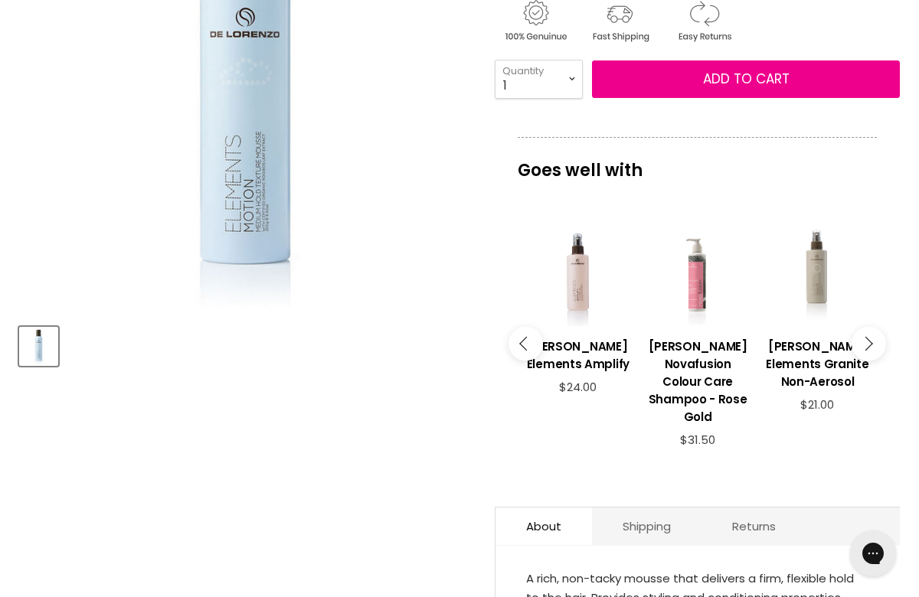
click at [876, 335] on button "Main content" at bounding box center [868, 344] width 34 height 34
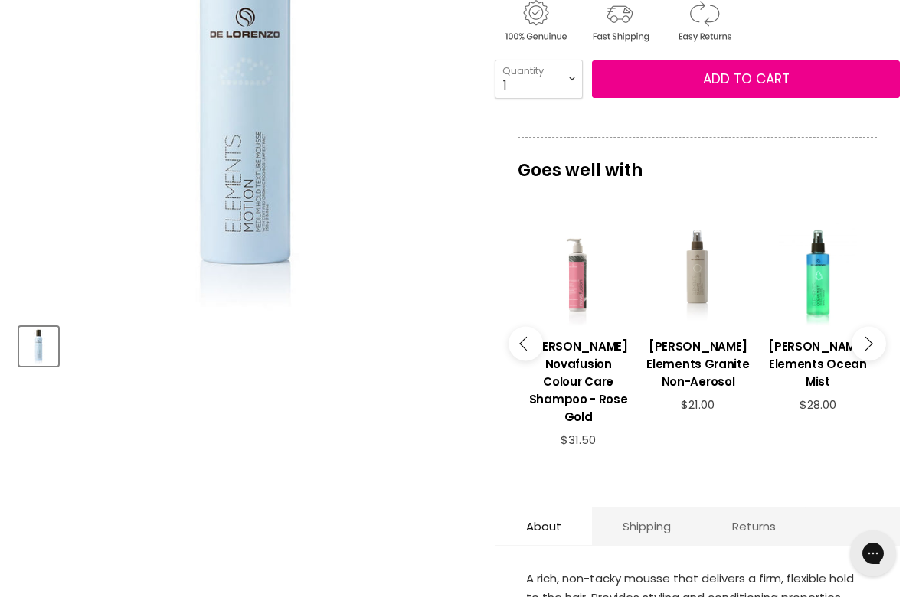
click at [876, 335] on button "Main content" at bounding box center [868, 344] width 34 height 34
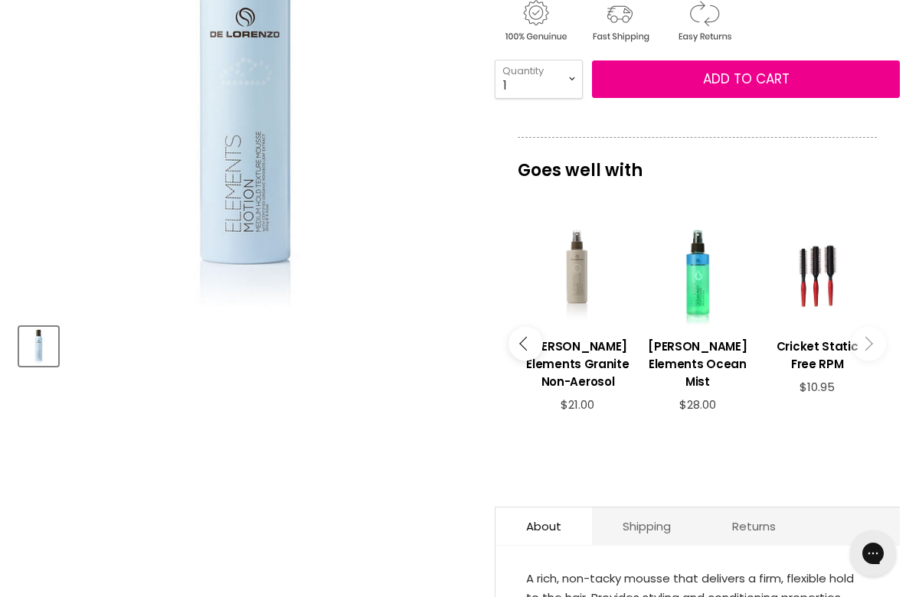
click at [876, 335] on button "Main content" at bounding box center [868, 344] width 34 height 34
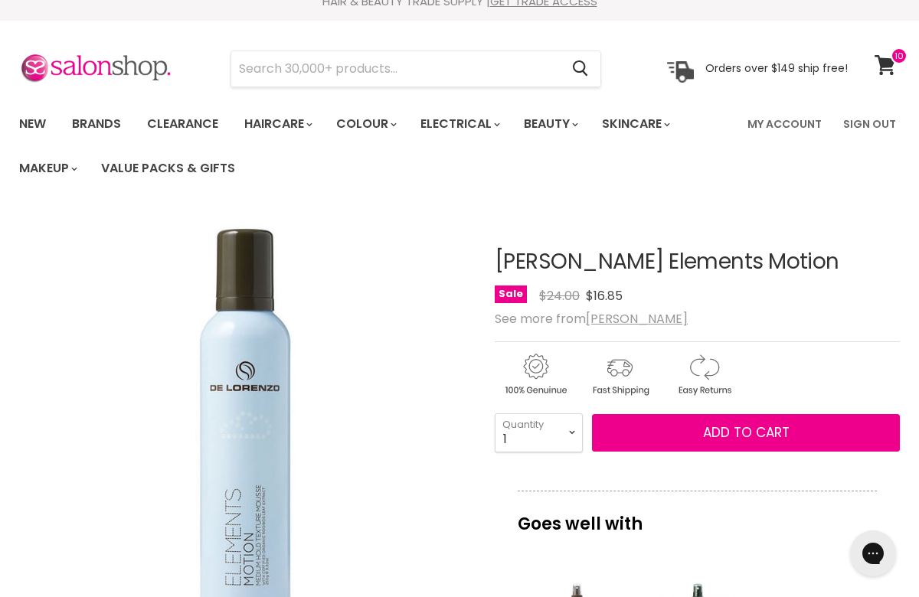
scroll to position [0, 0]
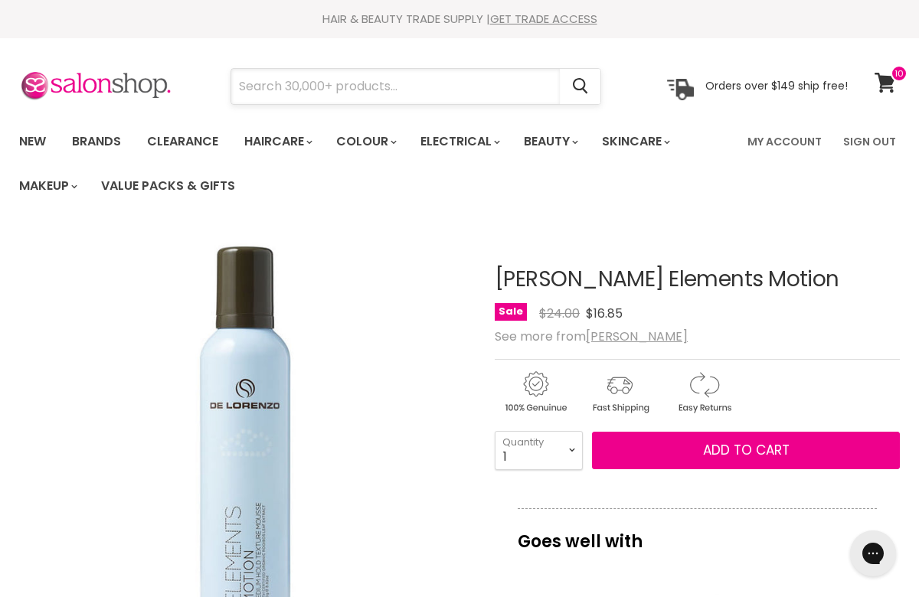
click at [355, 93] on input "Search" at bounding box center [395, 86] width 328 height 35
click at [100, 145] on link "Brands" at bounding box center [96, 142] width 72 height 32
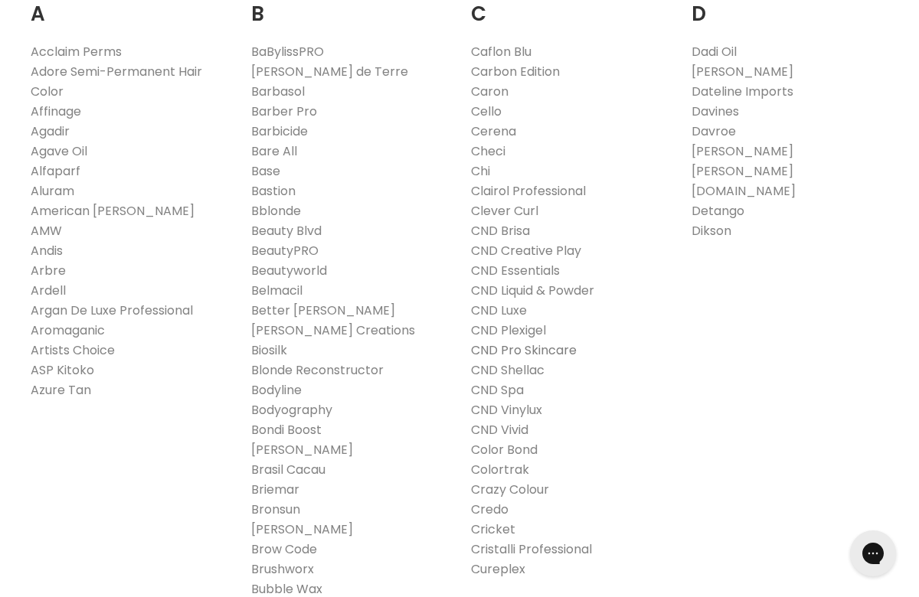
scroll to position [371, 0]
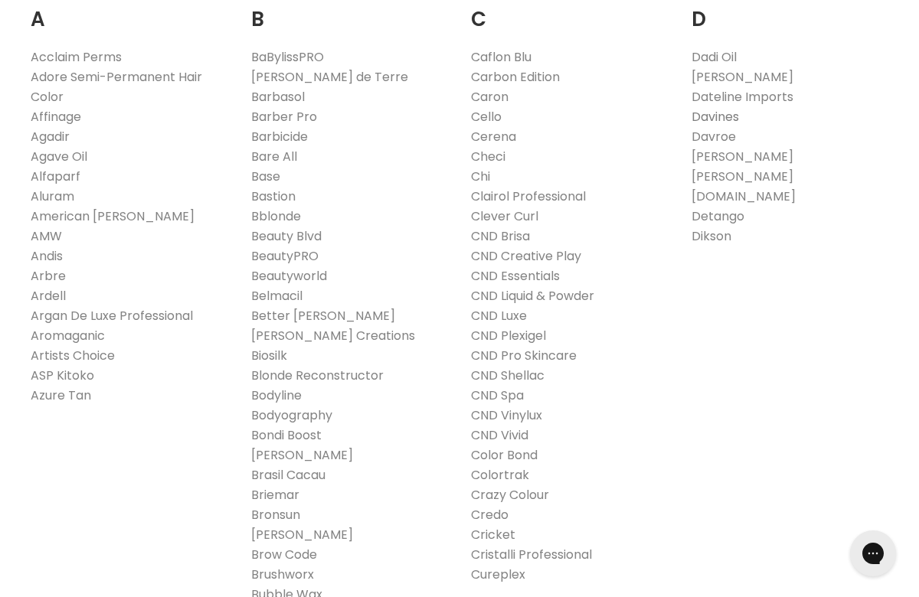
click at [713, 117] on link "Davines" at bounding box center [714, 117] width 47 height 18
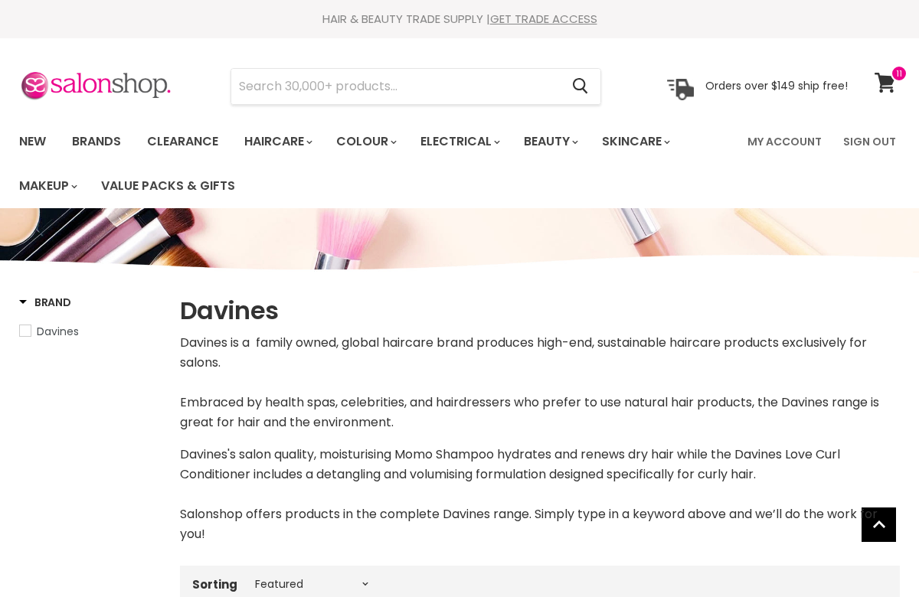
select select "manual"
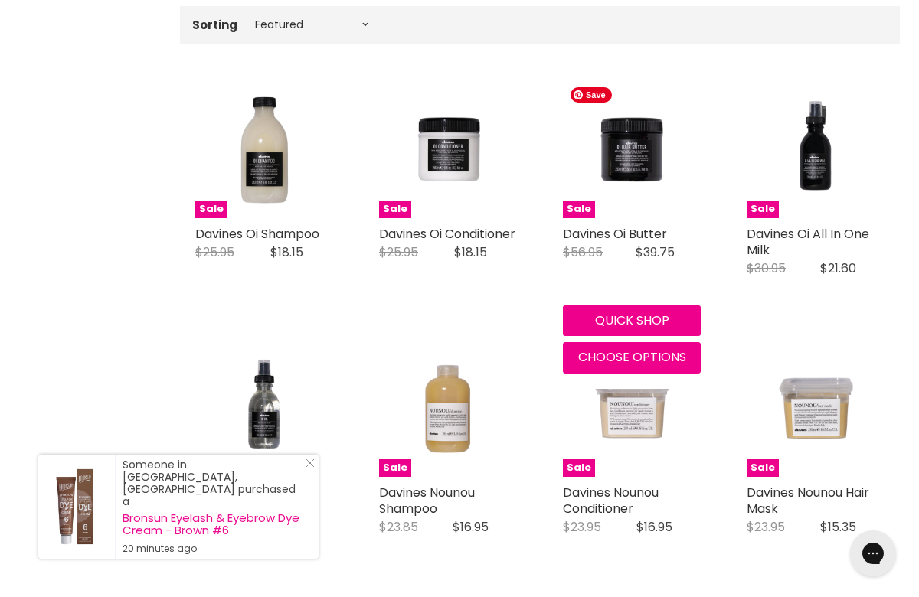
scroll to position [338, 0]
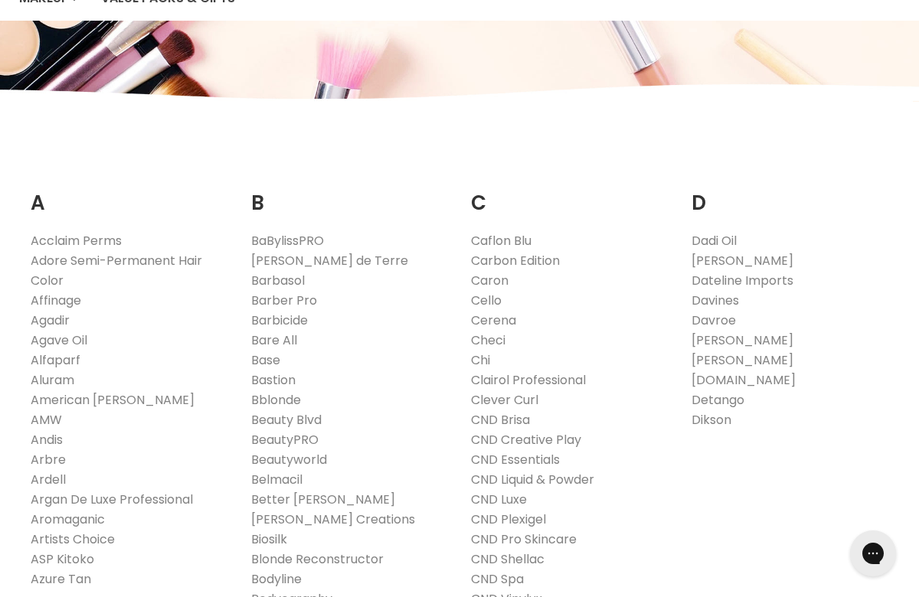
scroll to position [182, 0]
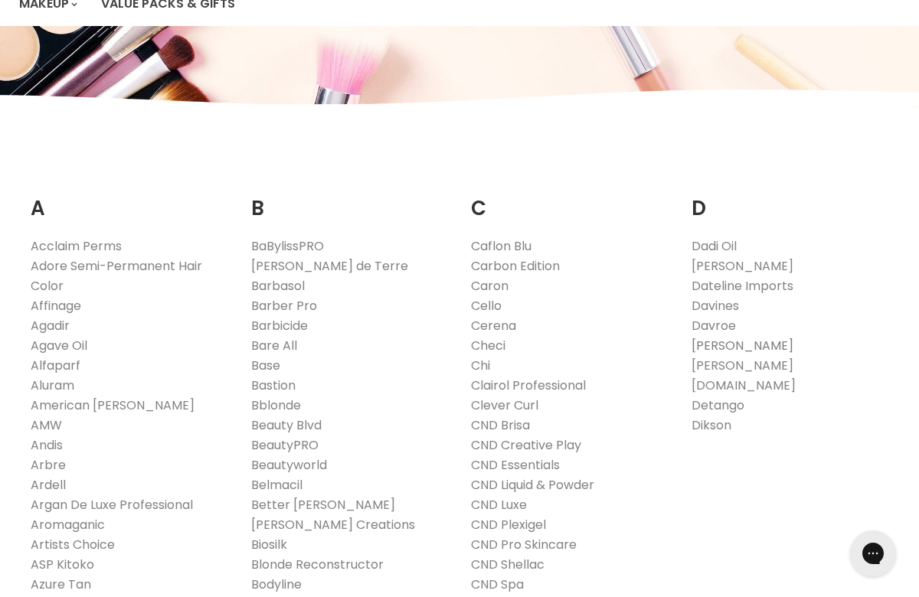
click at [722, 339] on link "[PERSON_NAME]" at bounding box center [742, 346] width 102 height 18
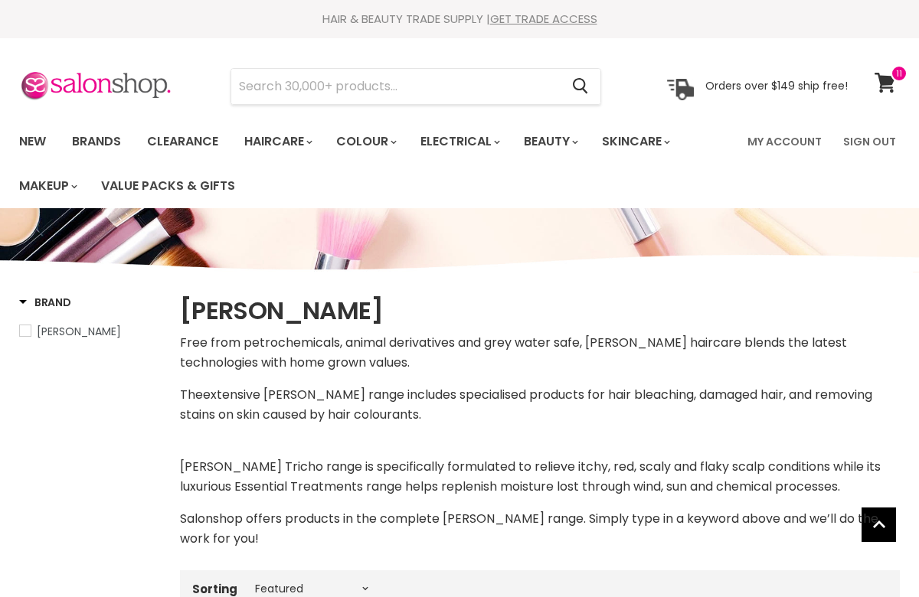
select select "manual"
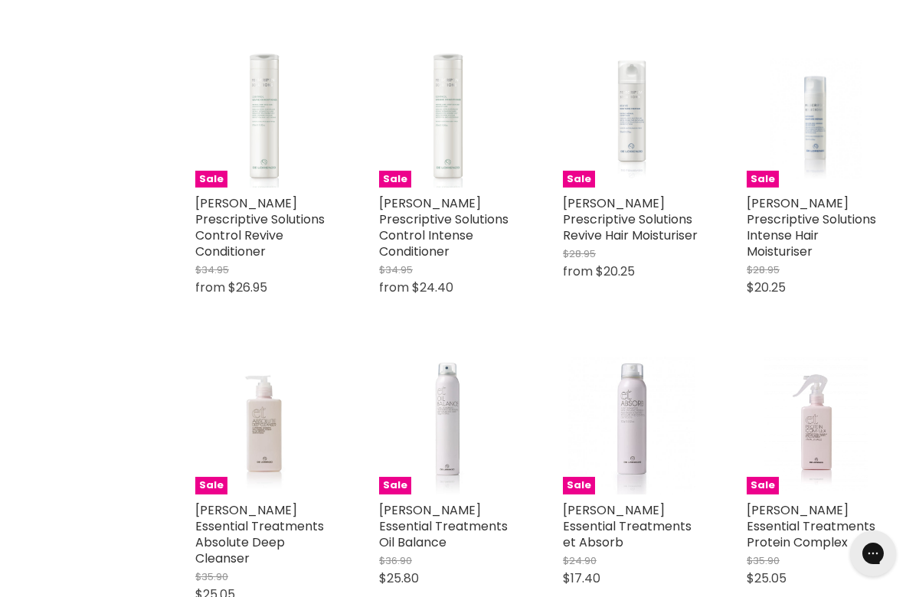
scroll to position [1999, 0]
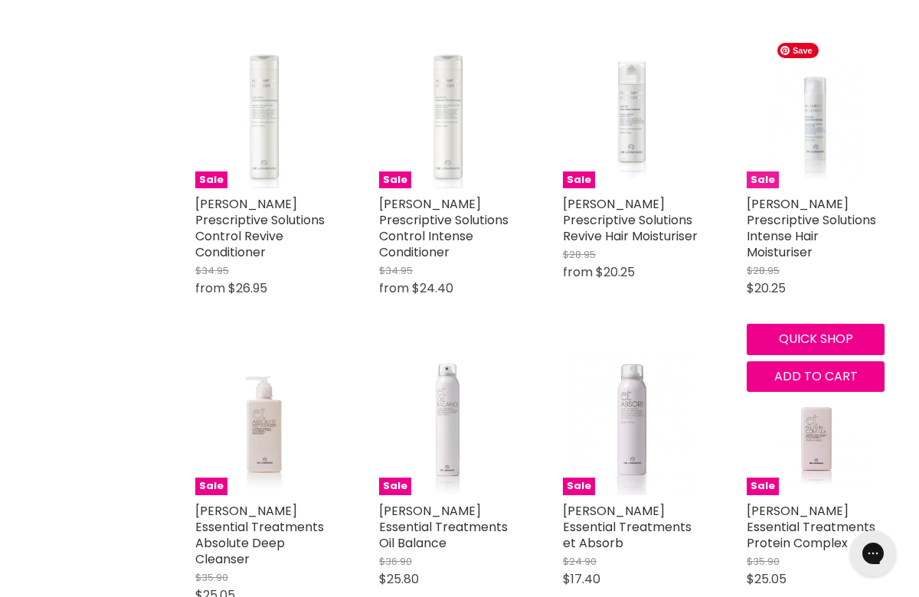
click at [821, 132] on img "Main content" at bounding box center [815, 120] width 92 height 138
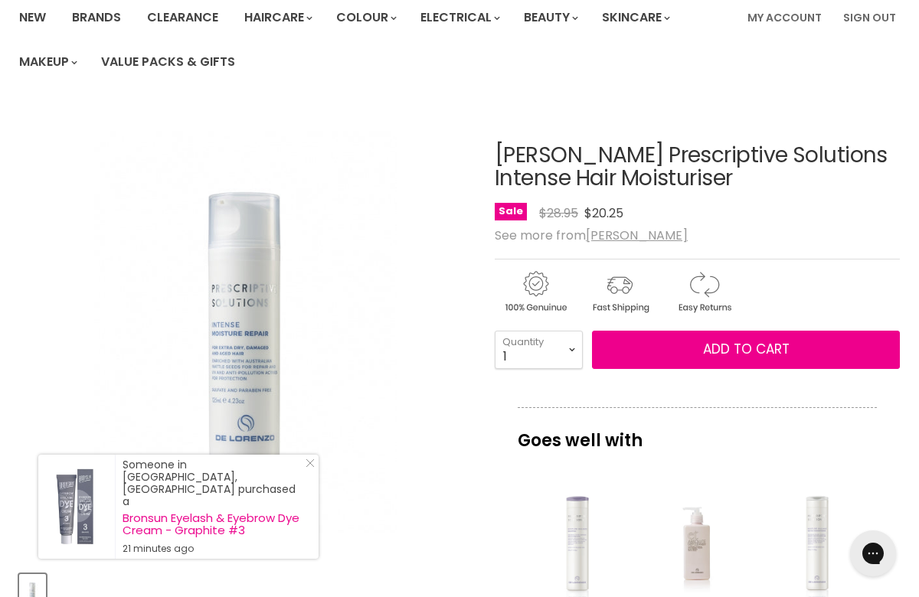
scroll to position [94, 0]
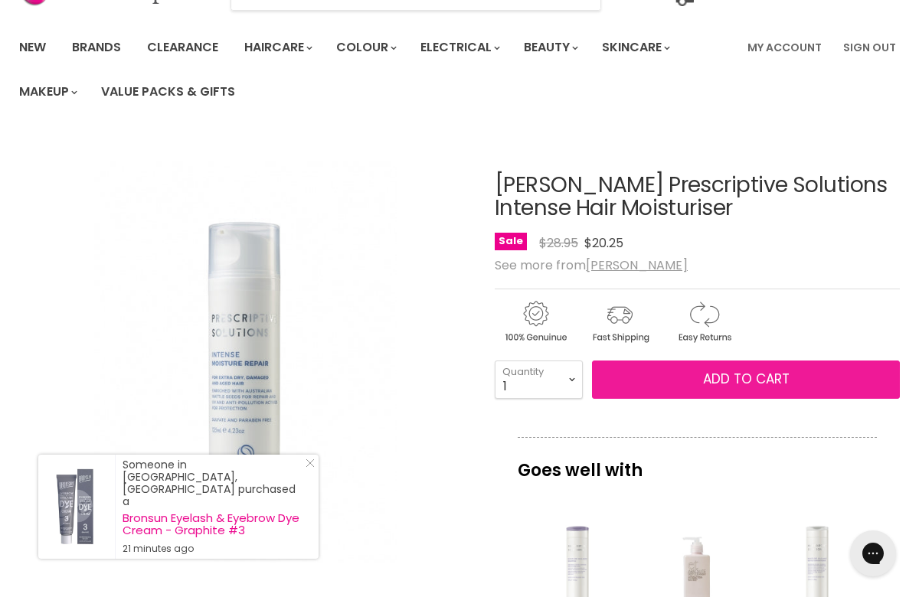
click at [768, 374] on span "Add to cart" at bounding box center [746, 379] width 86 height 18
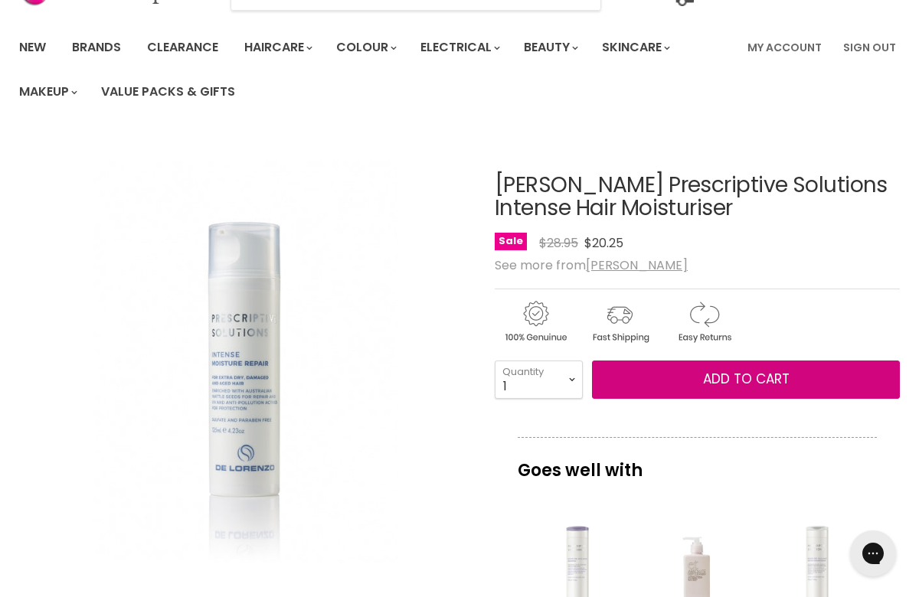
scroll to position [0, 0]
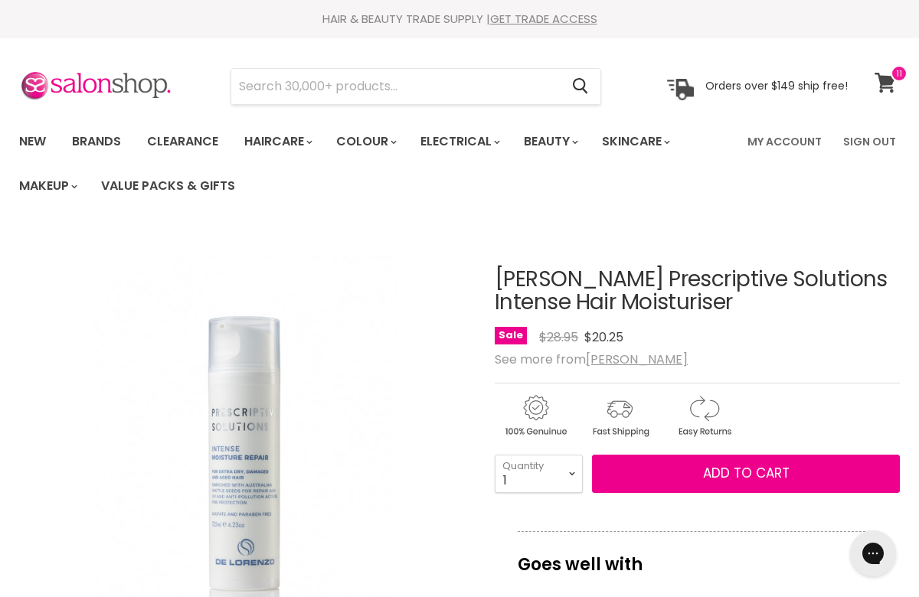
click at [892, 80] on span at bounding box center [898, 73] width 17 height 17
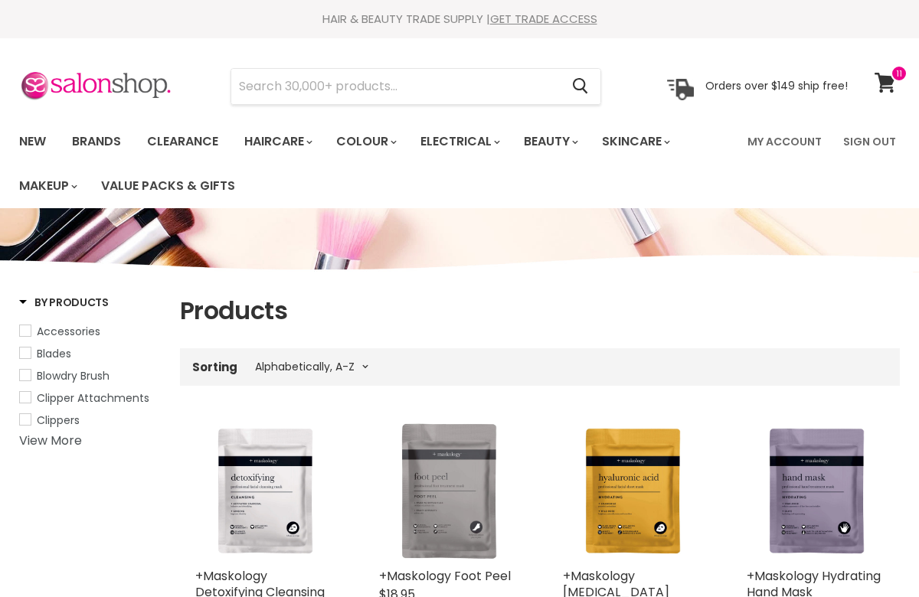
select select "title-ascending"
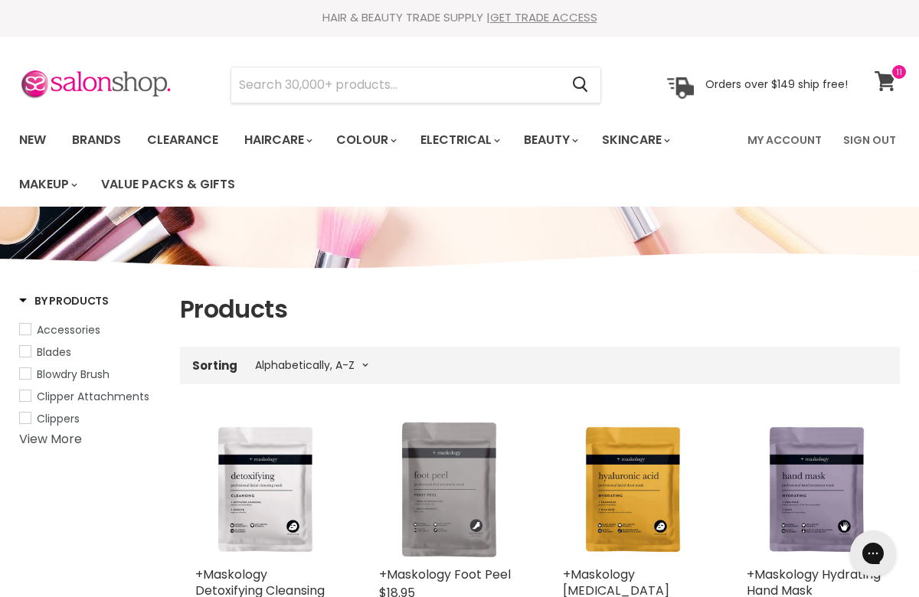
click at [892, 73] on span at bounding box center [898, 72] width 17 height 17
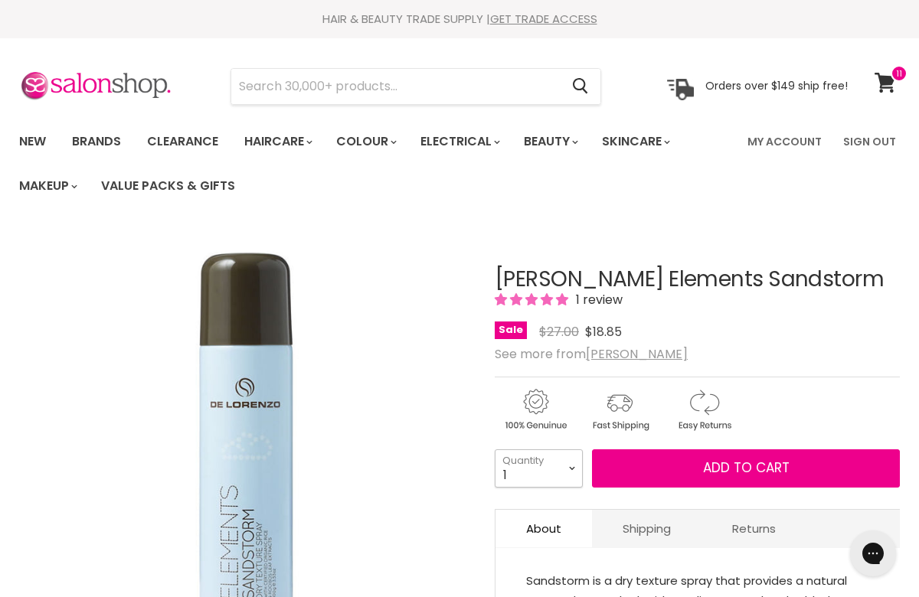
click at [568, 466] on select "1 2 3 4 5 6 7 8 9 10+" at bounding box center [538, 468] width 88 height 38
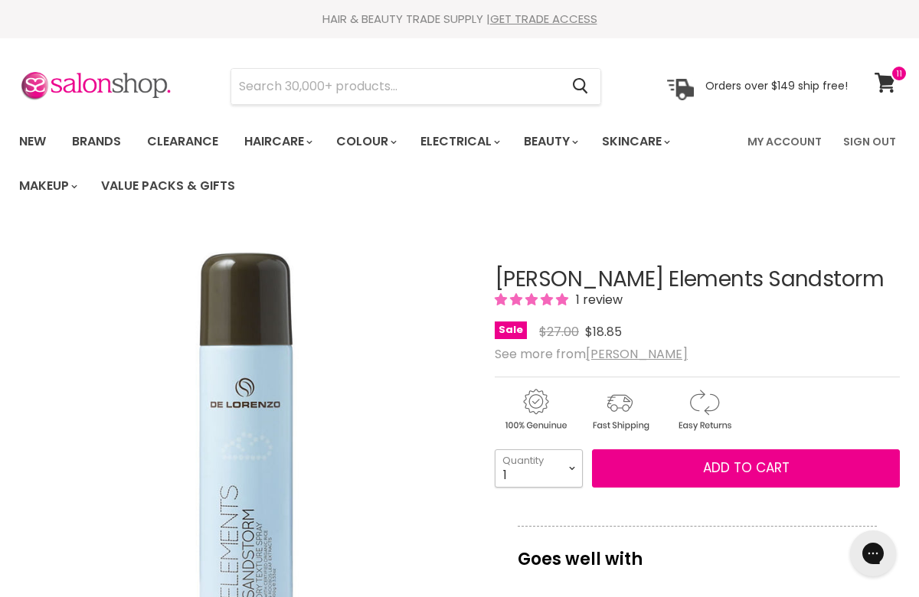
select select "2"
click at [494, 449] on select "1 2 3 4 5 6 7 8 9 10+" at bounding box center [538, 468] width 88 height 38
type input "2"
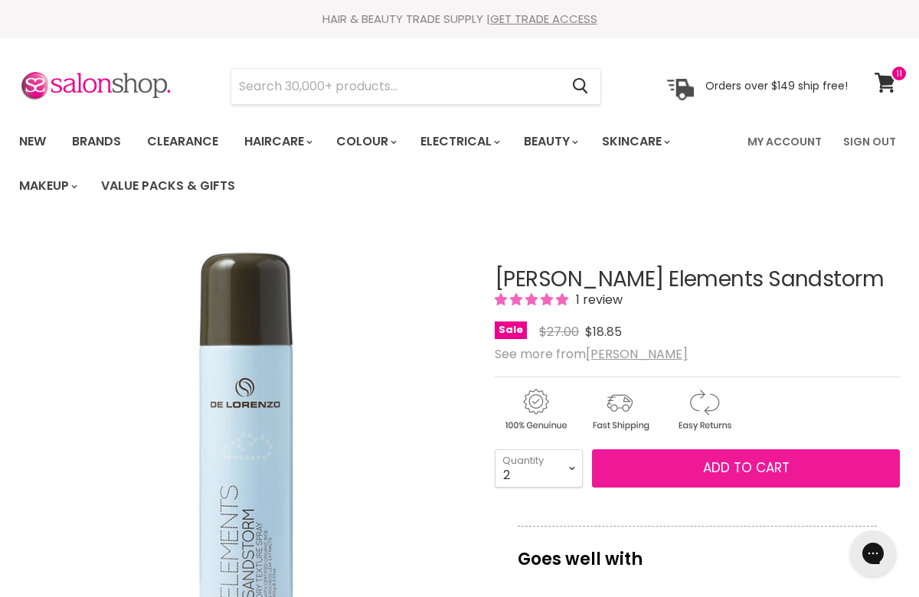
click at [666, 460] on button "Add to cart" at bounding box center [746, 468] width 308 height 38
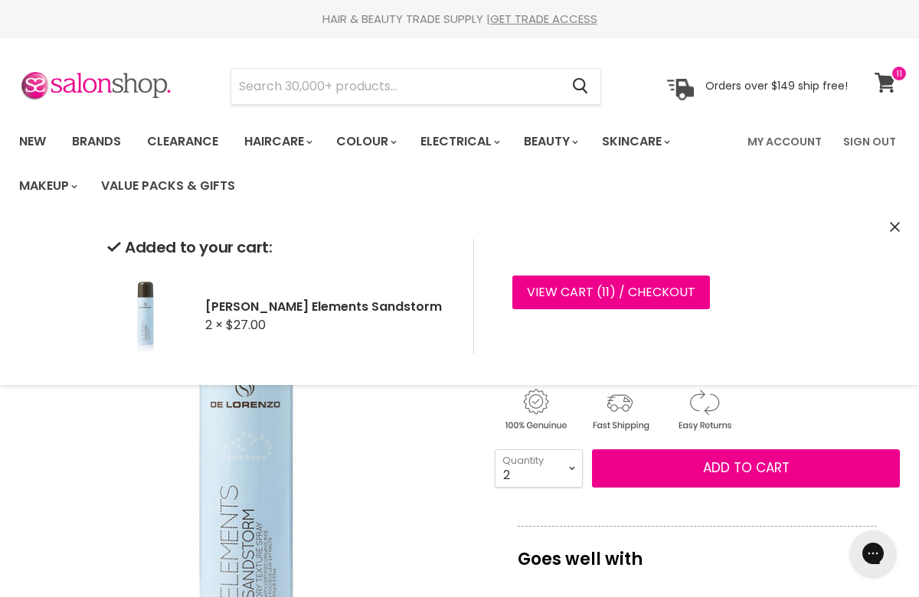
click at [880, 77] on icon at bounding box center [884, 83] width 21 height 20
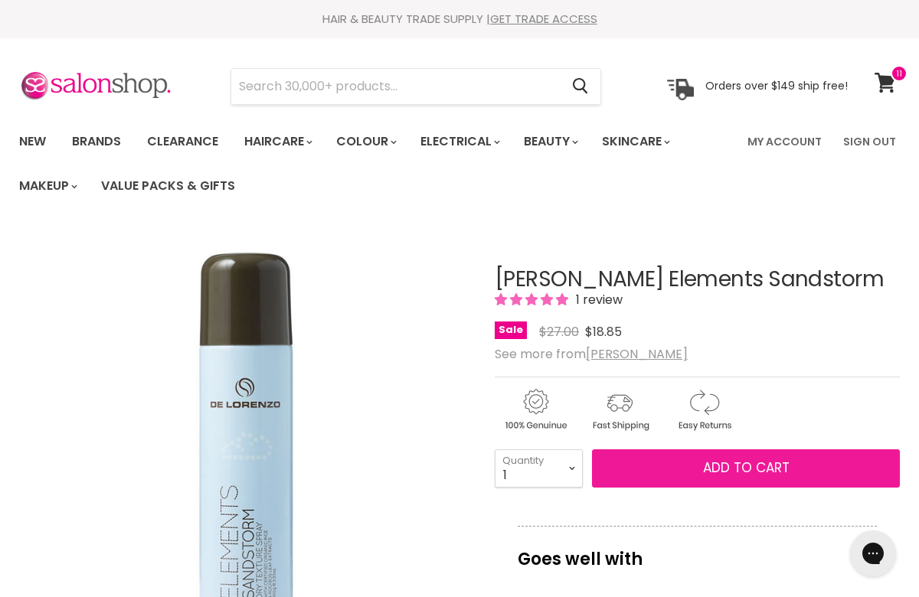
click at [680, 462] on button "Add to cart" at bounding box center [746, 468] width 308 height 38
click at [625, 462] on button "Add to cart" at bounding box center [746, 468] width 308 height 38
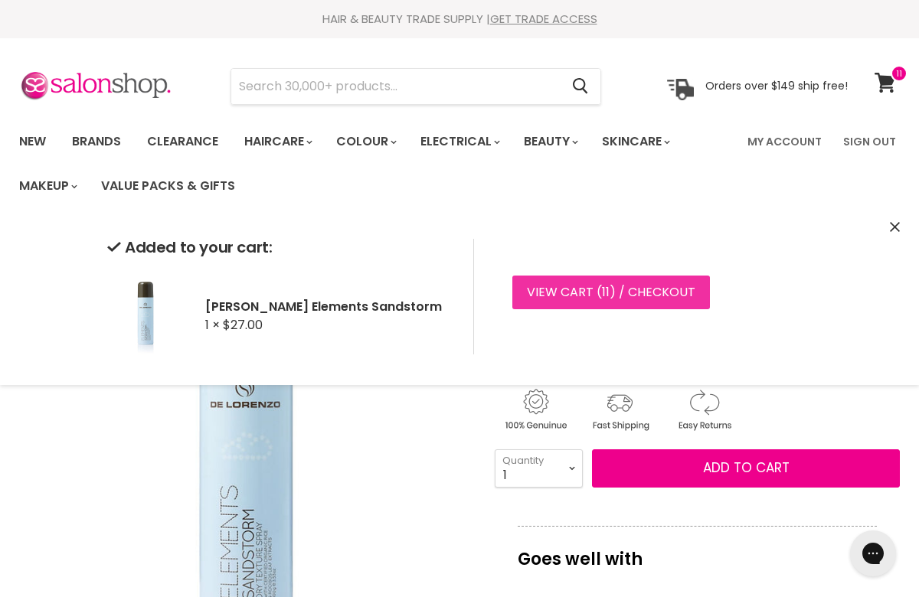
click at [609, 305] on link "View cart ( 11 ) / Checkout" at bounding box center [610, 293] width 197 height 34
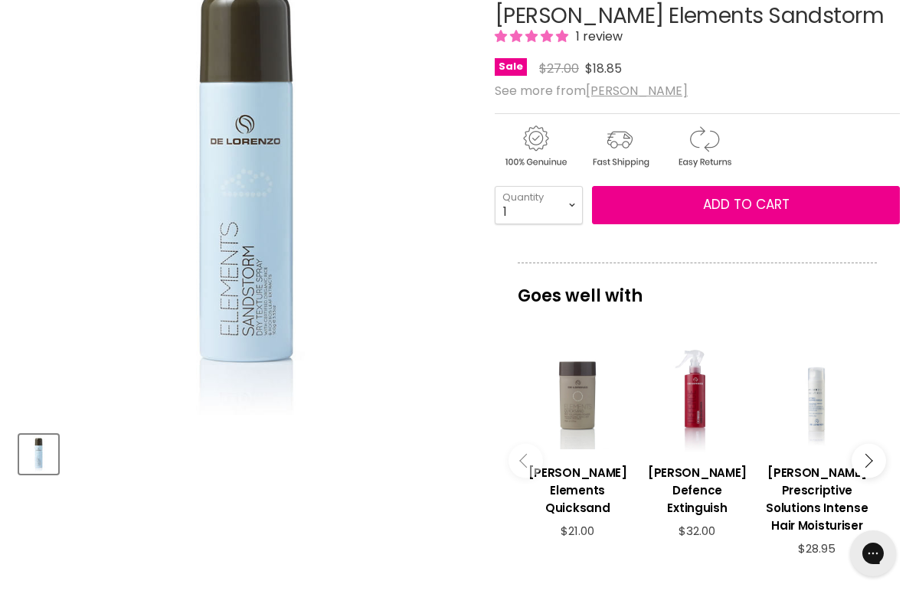
scroll to position [276, 0]
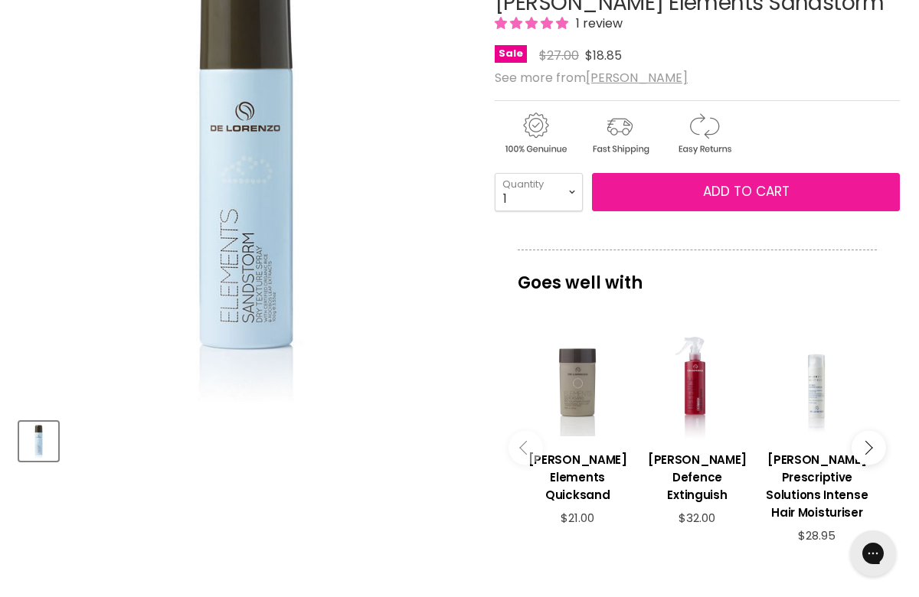
click at [740, 175] on button "Add to cart" at bounding box center [746, 192] width 308 height 38
click at [740, 194] on span "Add to cart" at bounding box center [746, 191] width 86 height 18
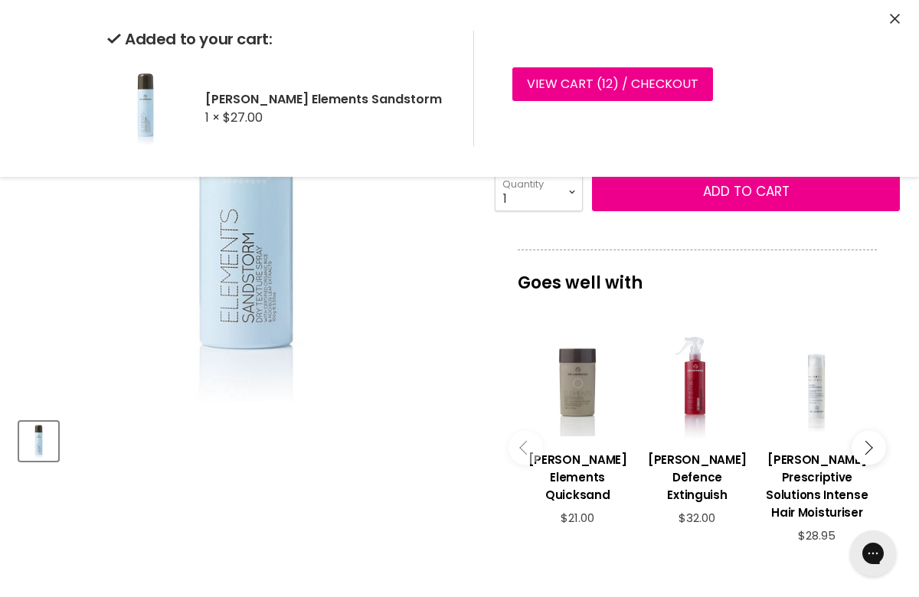
click at [899, 18] on icon "Close" at bounding box center [894, 19] width 10 height 10
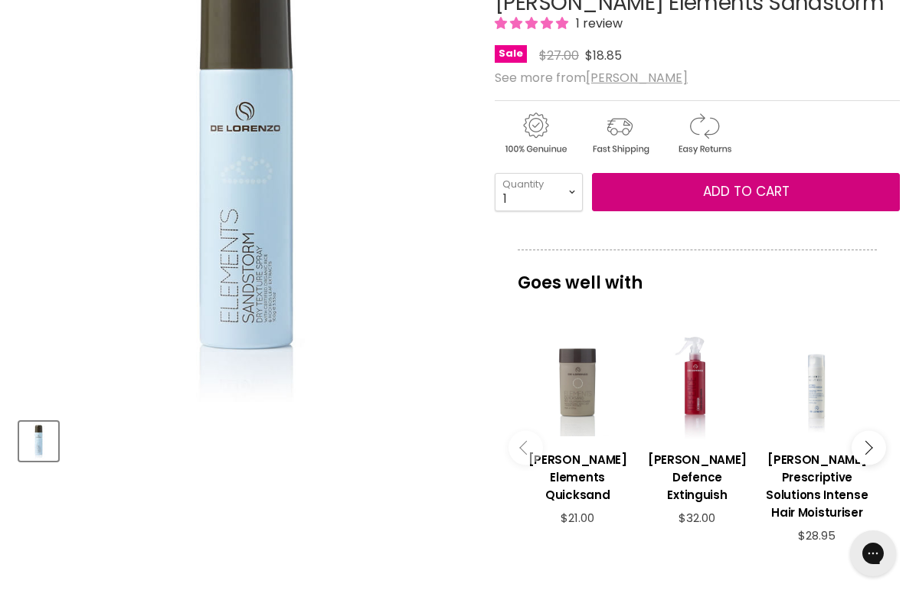
scroll to position [0, 0]
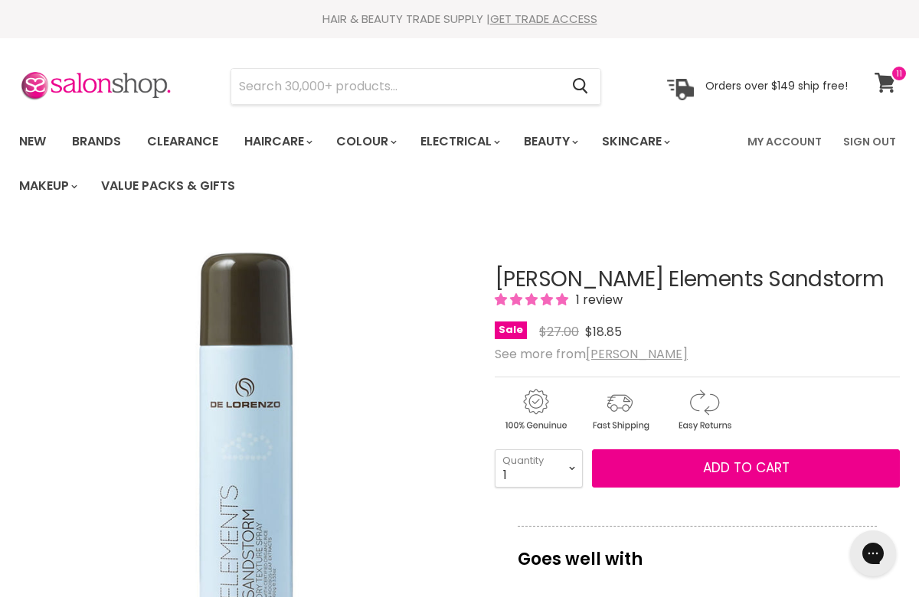
click at [885, 80] on icon at bounding box center [884, 83] width 21 height 20
